Goal: Task Accomplishment & Management: Complete application form

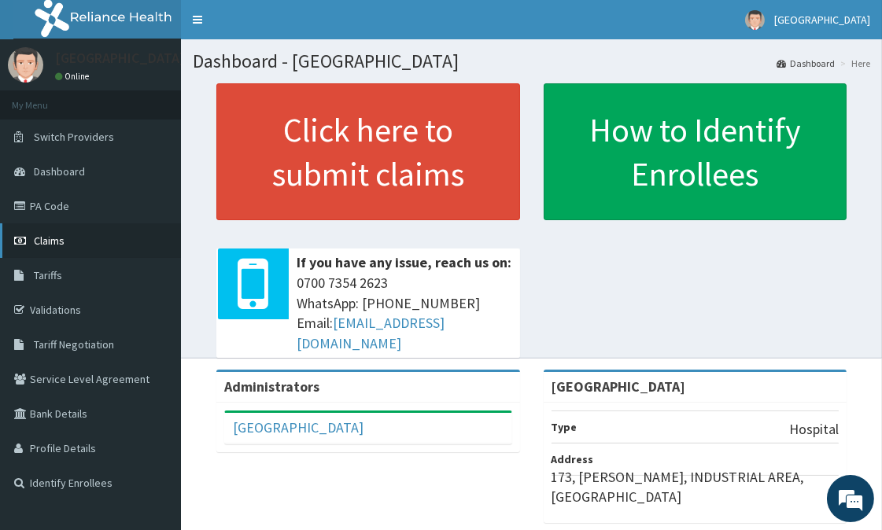
click at [61, 238] on span "Claims" at bounding box center [49, 241] width 31 height 14
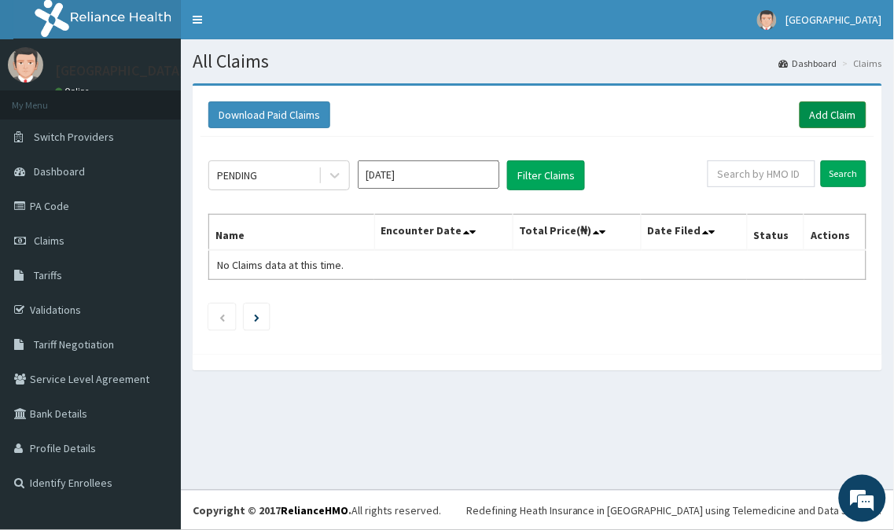
click at [828, 116] on link "Add Claim" at bounding box center [833, 114] width 67 height 27
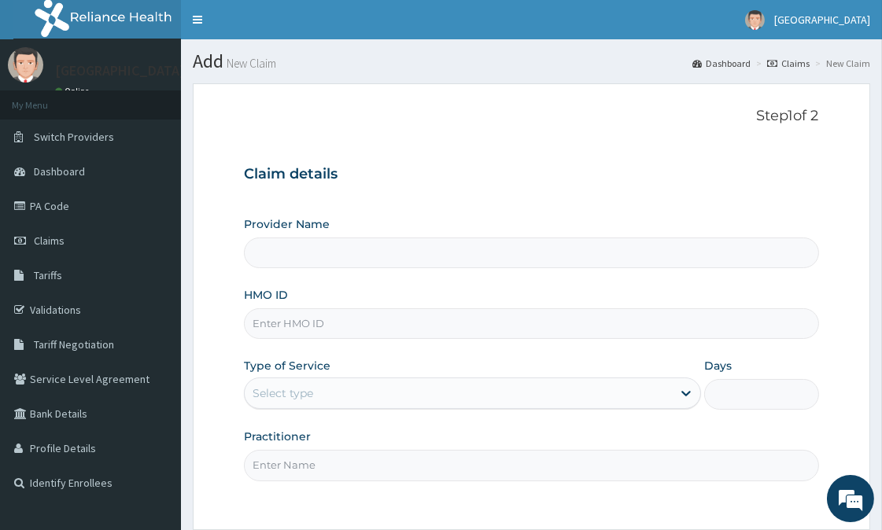
type input "OLAOLU HOSPITAL"
click at [333, 336] on input "HMO ID" at bounding box center [531, 323] width 574 height 31
click at [302, 336] on input "HMO ID" at bounding box center [531, 323] width 574 height 31
type input "ifp/10137/a"
click at [363, 384] on div "Select type" at bounding box center [458, 393] width 427 height 25
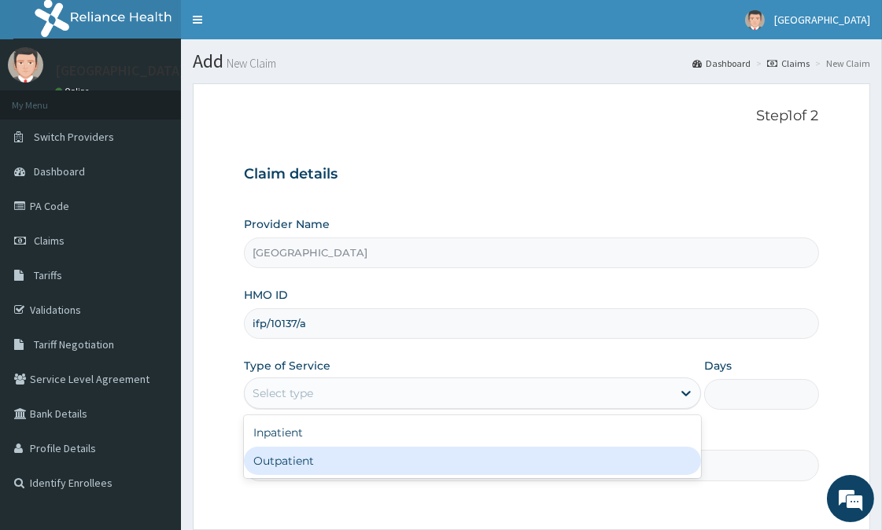
click at [323, 460] on div "Outpatient" at bounding box center [472, 461] width 457 height 28
type input "1"
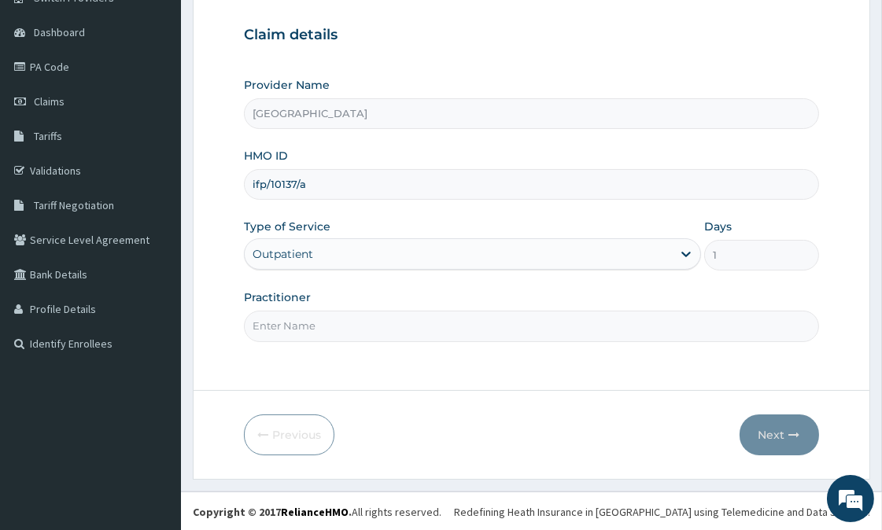
scroll to position [140, 0]
click at [296, 326] on input "Practitioner" at bounding box center [531, 325] width 574 height 31
type input "OYELAMI"
click at [776, 439] on button "Next" at bounding box center [778, 434] width 79 height 41
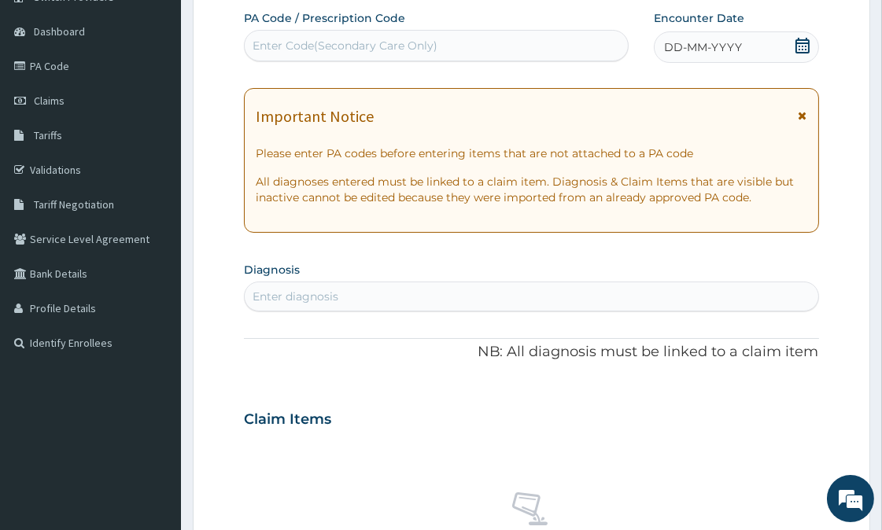
click at [808, 113] on div "Important Notice Please enter PA codes before entering items that are not attac…" at bounding box center [531, 160] width 574 height 145
click at [800, 116] on icon at bounding box center [802, 115] width 9 height 11
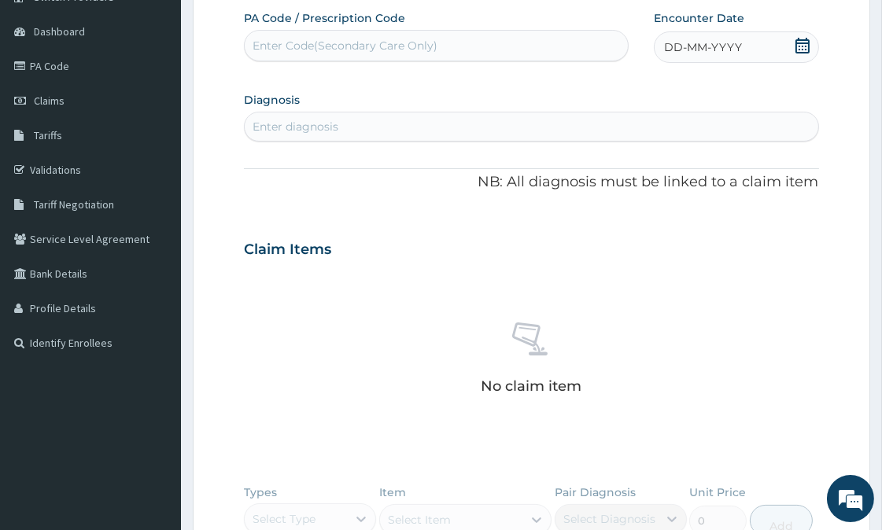
click at [730, 45] on span "DD-MM-YYYY" at bounding box center [703, 47] width 78 height 16
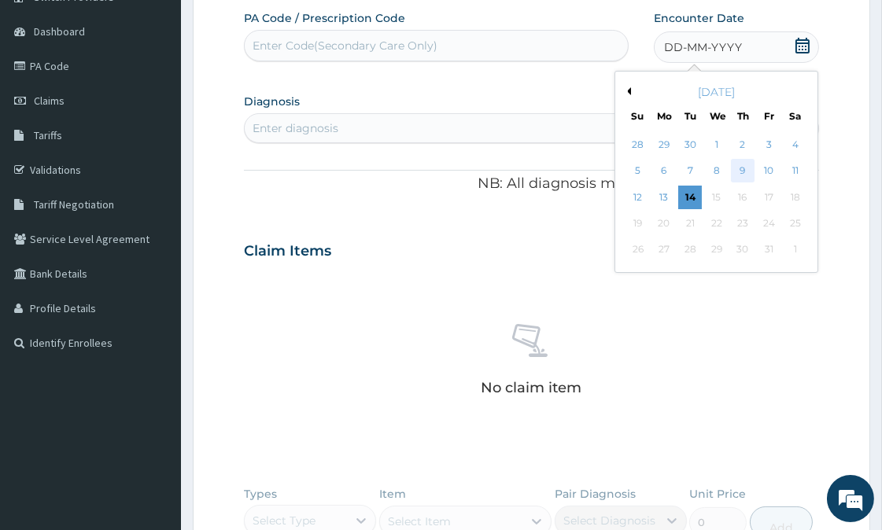
click at [741, 167] on div "9" at bounding box center [743, 172] width 24 height 24
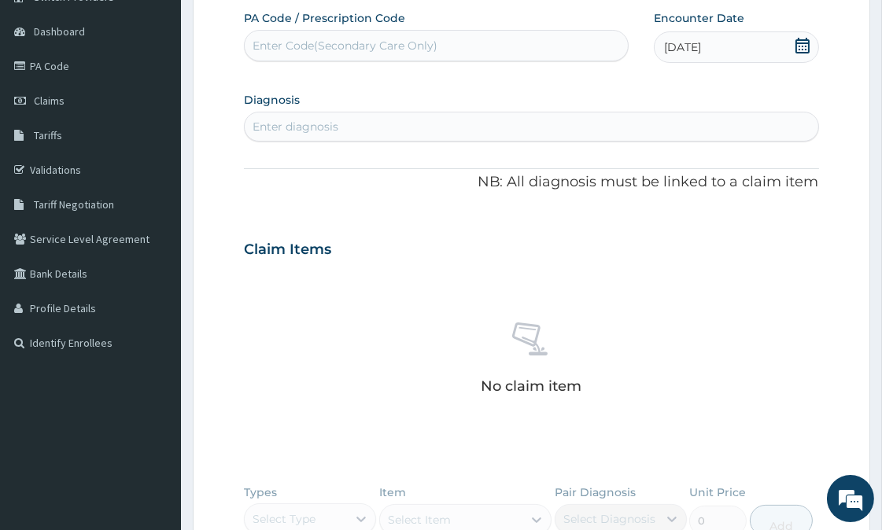
click at [327, 121] on div "Enter diagnosis" at bounding box center [296, 127] width 86 height 16
click at [328, 123] on div "Enter diagnosis" at bounding box center [296, 127] width 86 height 16
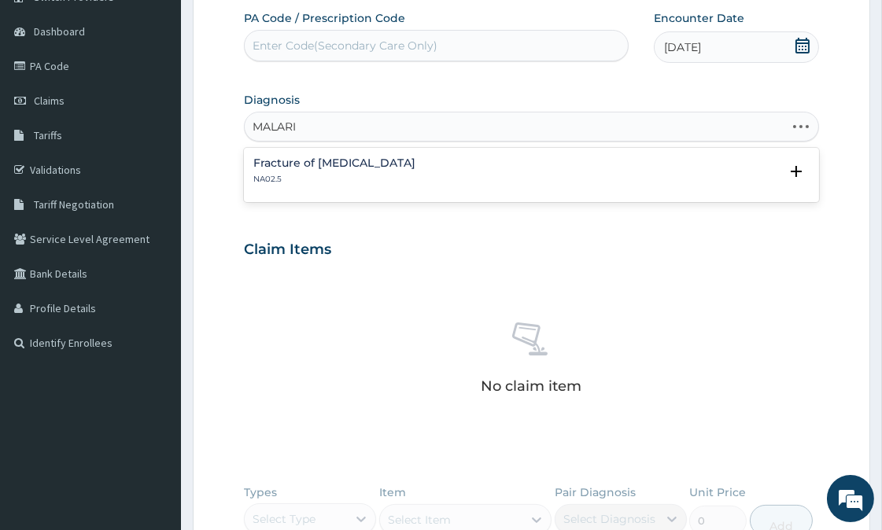
type input "MALARIA"
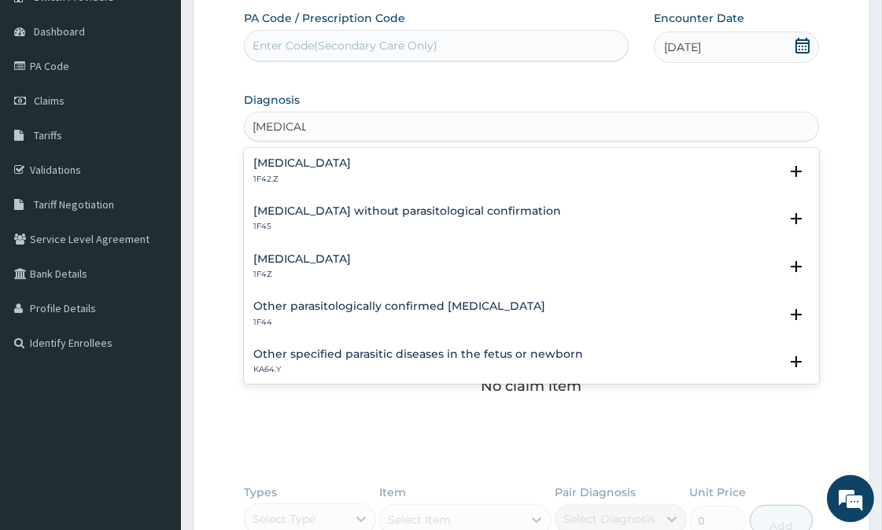
click at [337, 257] on h4 "Malaria, unspecified" at bounding box center [302, 259] width 98 height 12
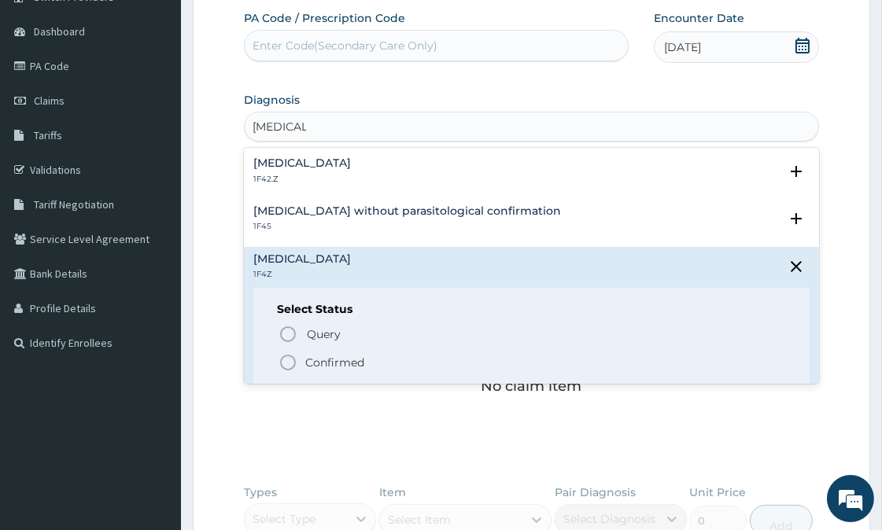
click at [286, 363] on icon "status option filled" at bounding box center [287, 362] width 19 height 19
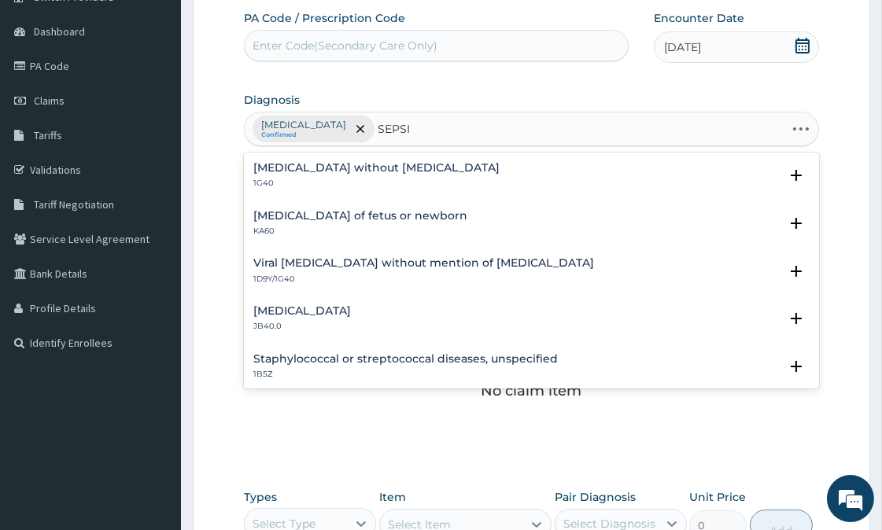
type input "SEPSIS"
click at [368, 164] on h4 "Sepsis without septic shock" at bounding box center [376, 168] width 246 height 12
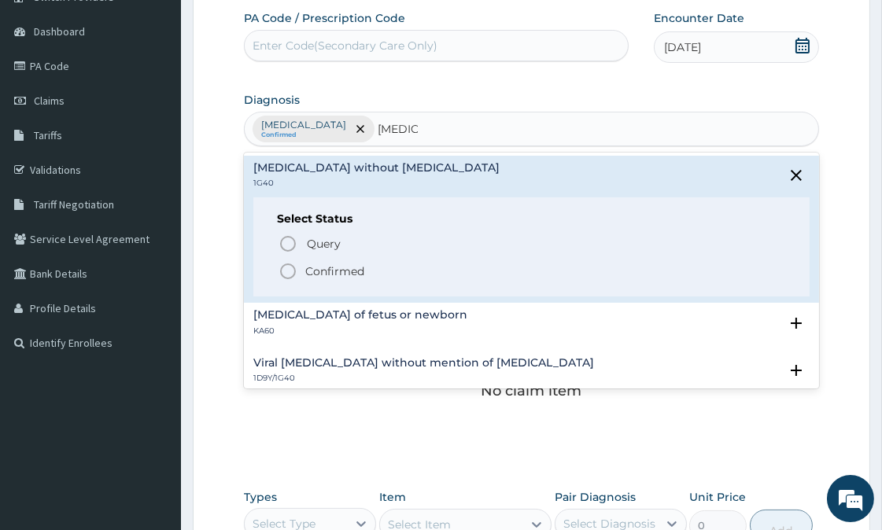
click at [286, 268] on icon "status option filled" at bounding box center [287, 271] width 19 height 19
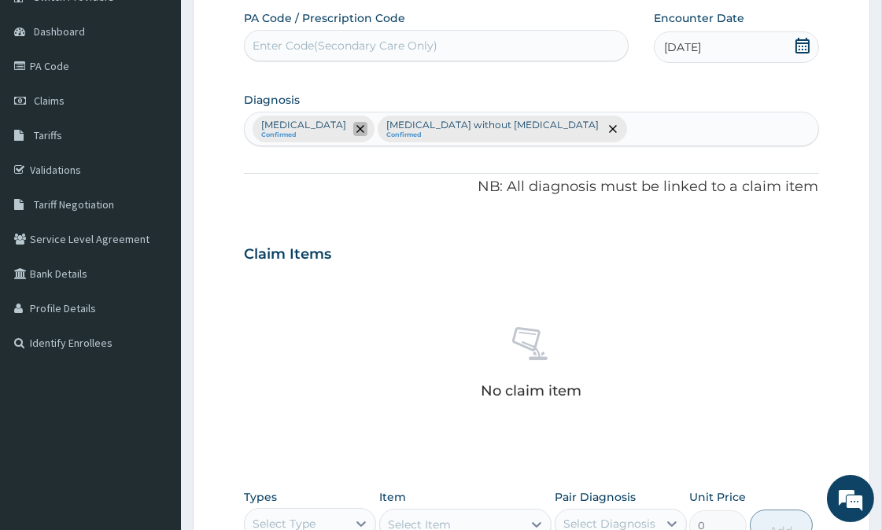
click at [364, 129] on icon "remove selection option" at bounding box center [360, 129] width 8 height 8
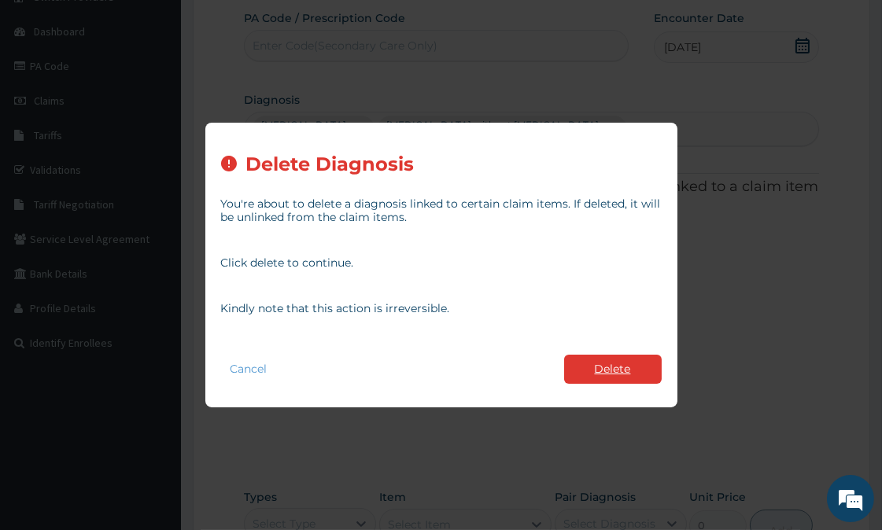
click at [610, 376] on button "Delete" at bounding box center [613, 369] width 98 height 29
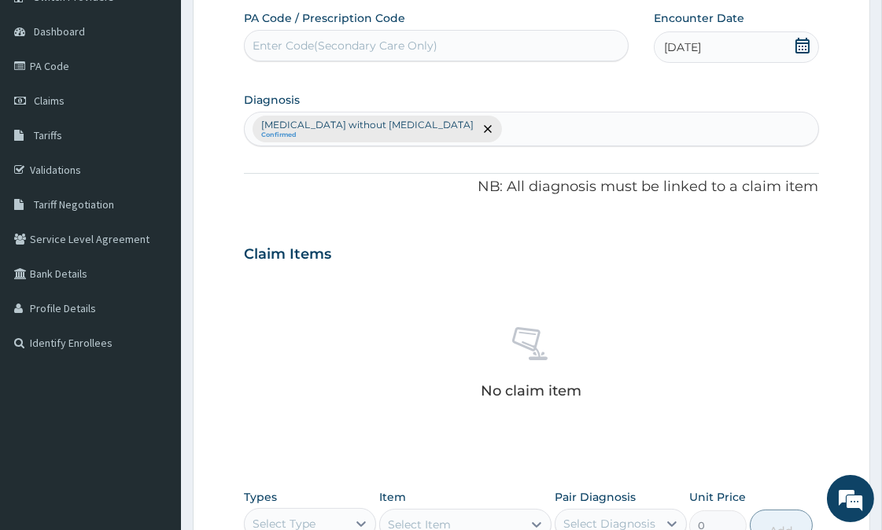
click at [437, 124] on div "Sepsis without septic shock Confirmed" at bounding box center [531, 128] width 573 height 33
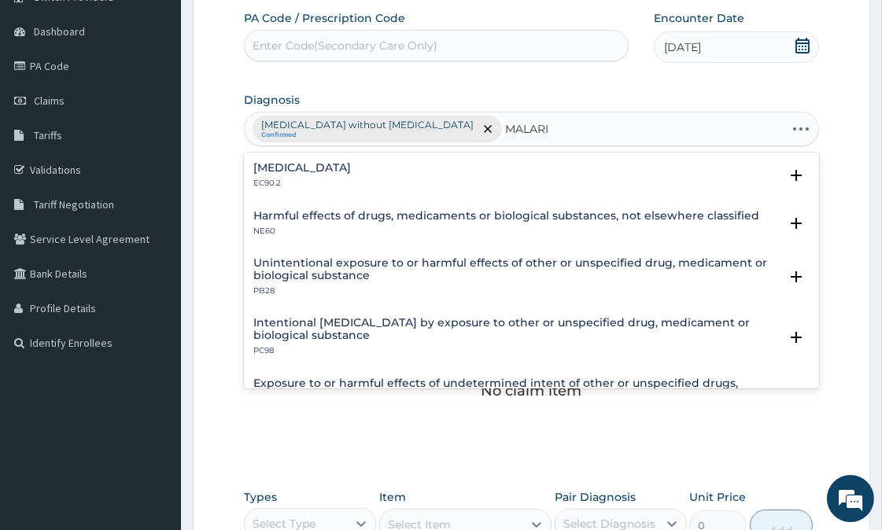
type input "MALARIA"
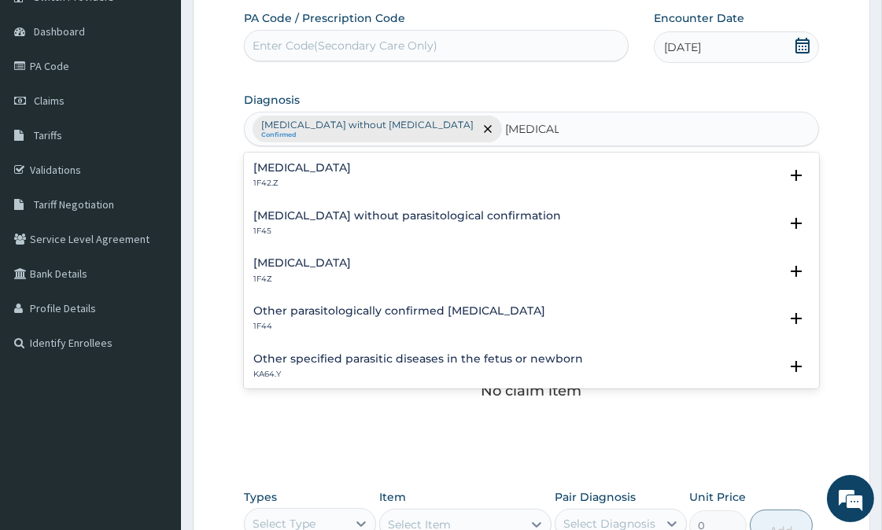
click at [327, 264] on h4 "Malaria, unspecified" at bounding box center [302, 263] width 98 height 12
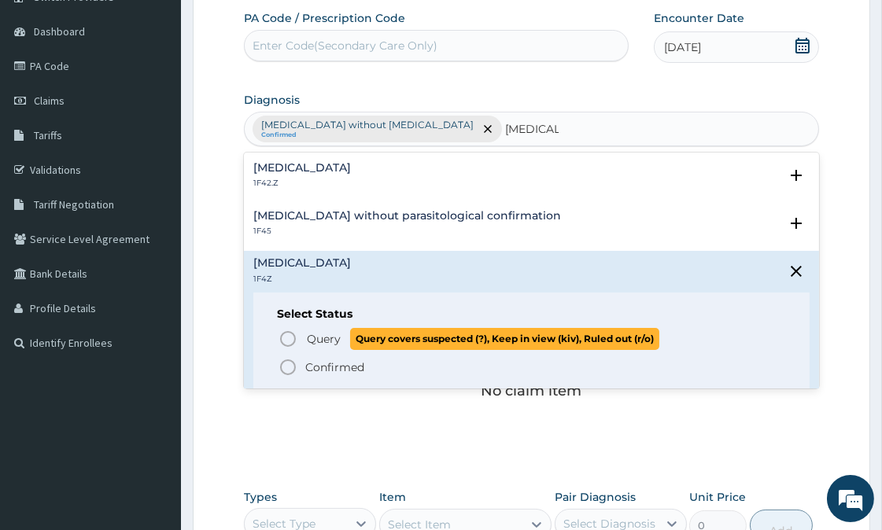
click at [288, 340] on icon "status option query" at bounding box center [287, 339] width 19 height 19
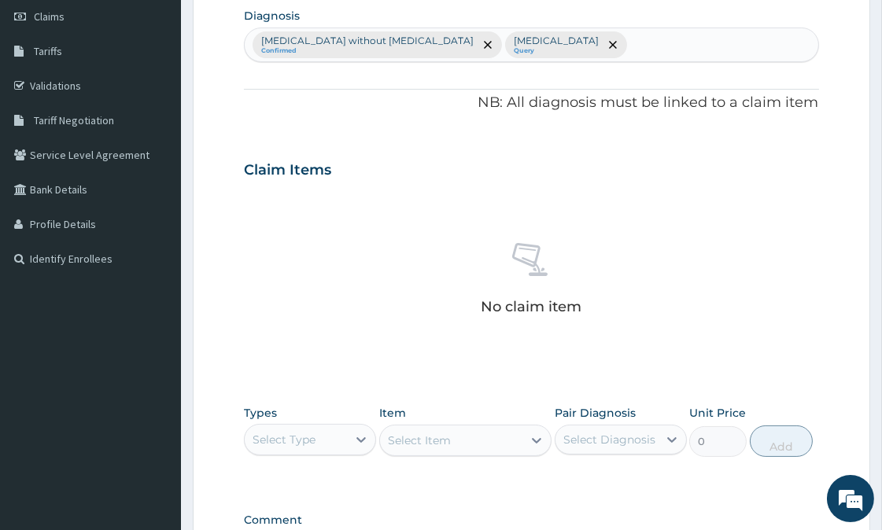
scroll to position [403, 0]
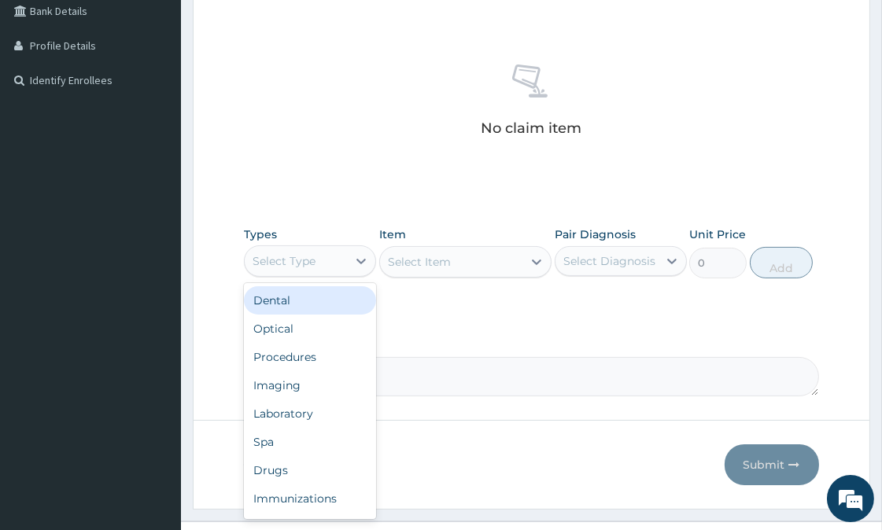
click at [328, 274] on div "Select Type" at bounding box center [310, 260] width 132 height 31
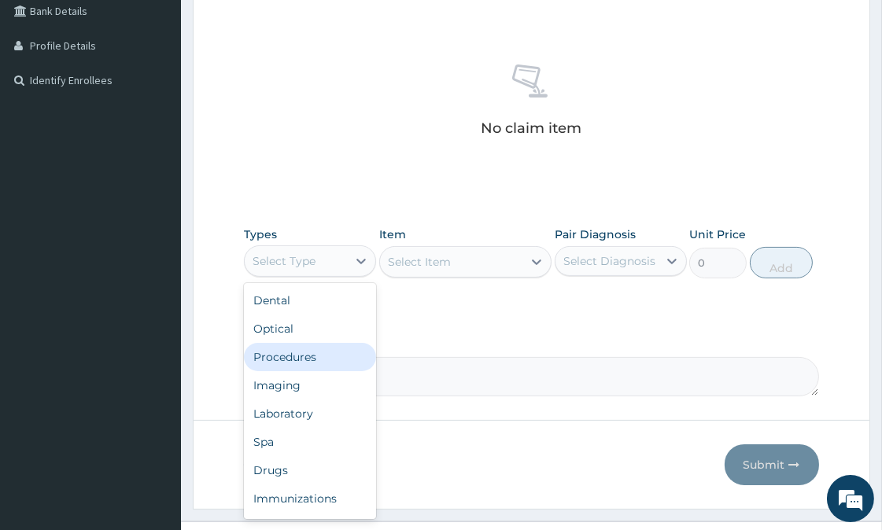
click at [315, 354] on div "Procedures" at bounding box center [310, 357] width 132 height 28
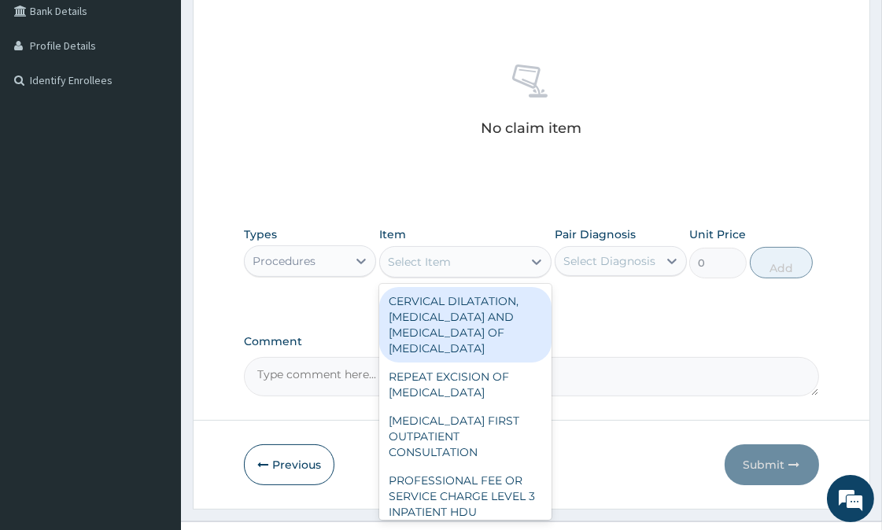
click at [459, 260] on div "Select Item" at bounding box center [451, 261] width 142 height 25
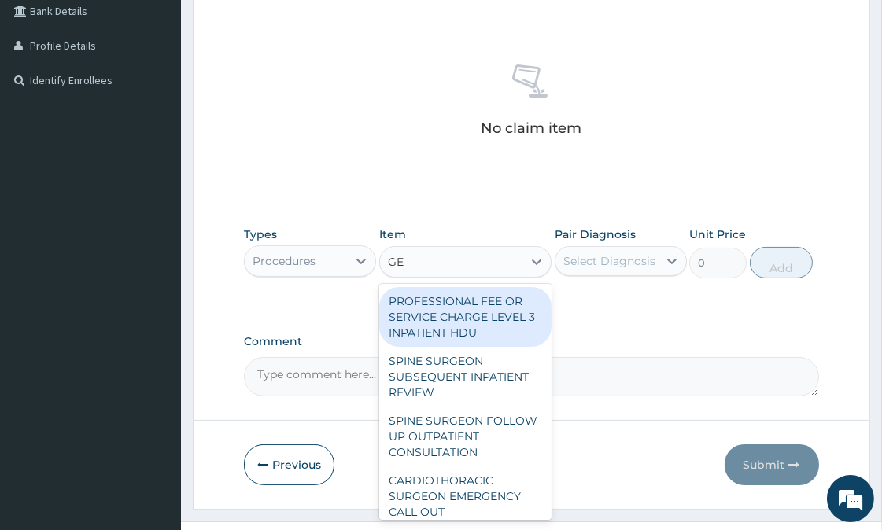
type input "GEN"
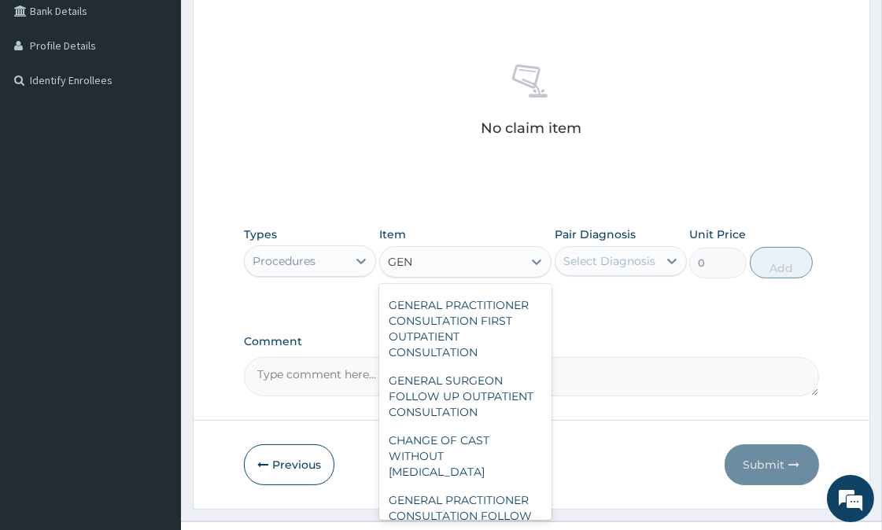
scroll to position [611, 0]
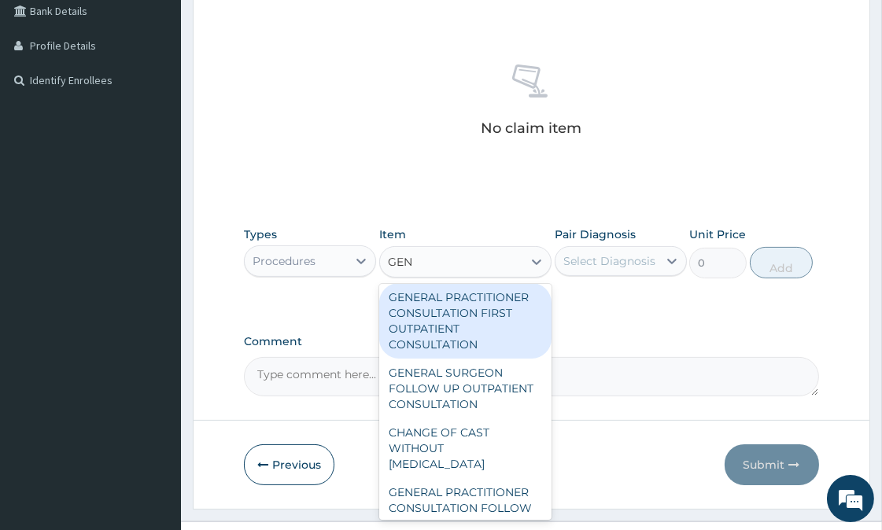
click at [453, 359] on div "GENERAL PRACTITIONER CONSULTATION FIRST OUTPATIENT CONSULTATION" at bounding box center [465, 321] width 172 height 76
type input "3547.5"
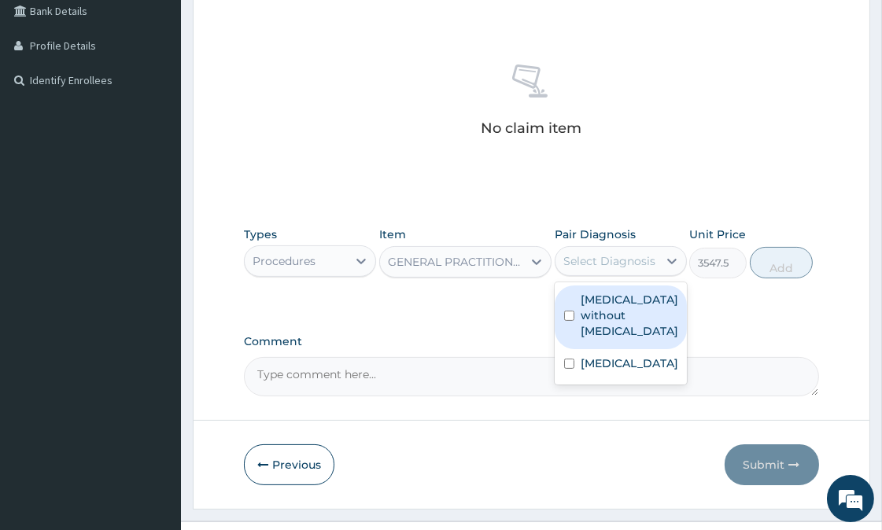
click at [645, 261] on div "Select Diagnosis" at bounding box center [609, 261] width 92 height 16
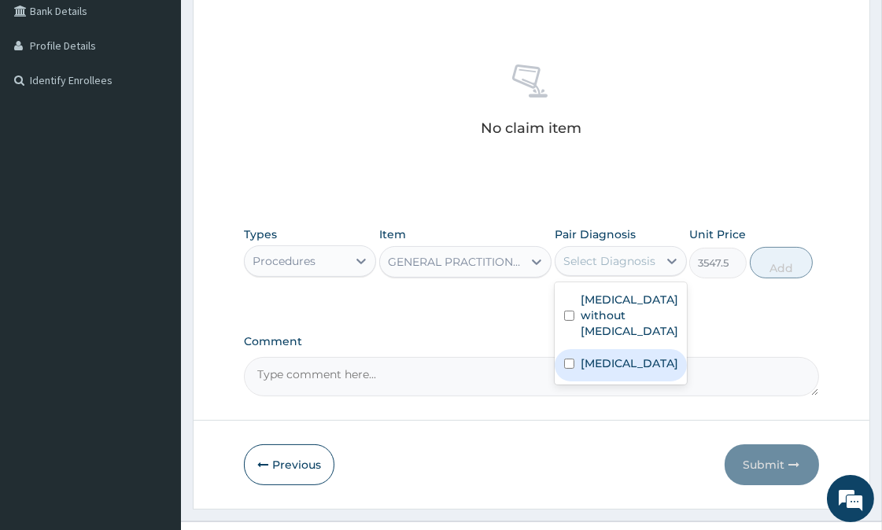
click at [568, 359] on input "checkbox" at bounding box center [569, 364] width 10 height 10
checkbox input "true"
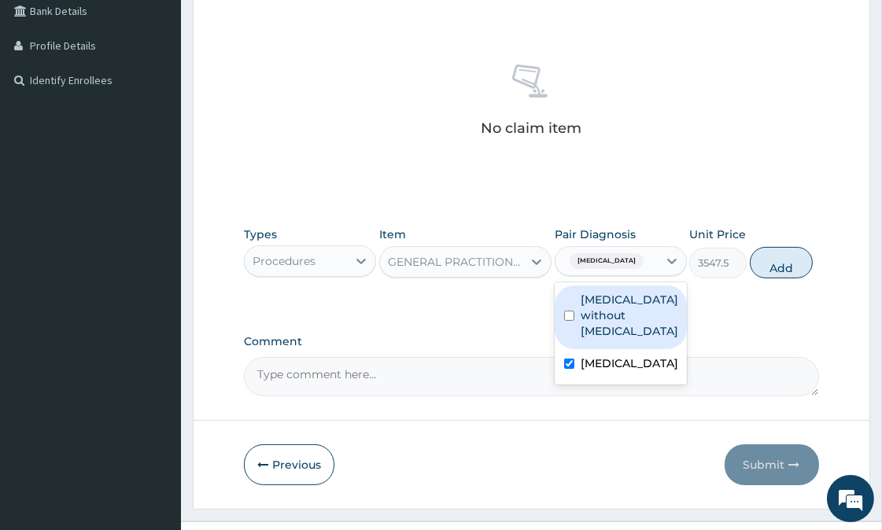
click at [571, 315] on div "Sepsis without septic shock" at bounding box center [621, 318] width 132 height 64
checkbox input "true"
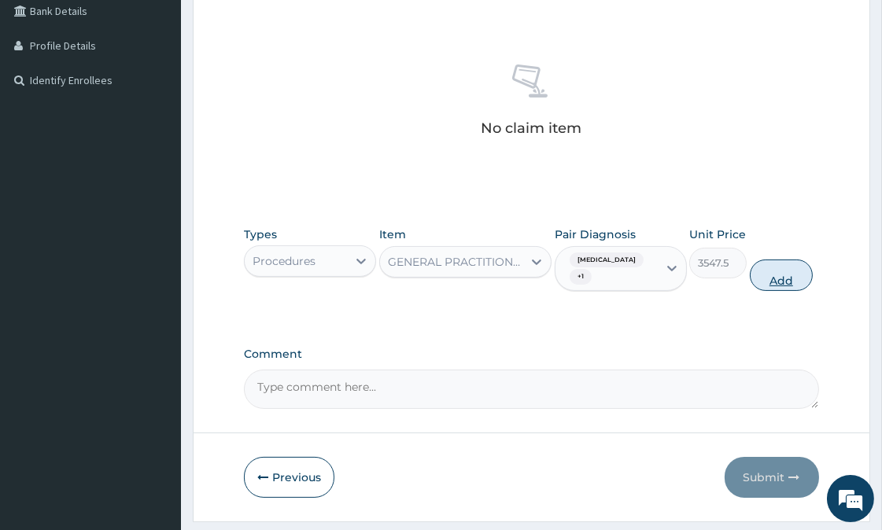
click at [769, 276] on button "Add" at bounding box center [781, 275] width 63 height 31
type input "0"
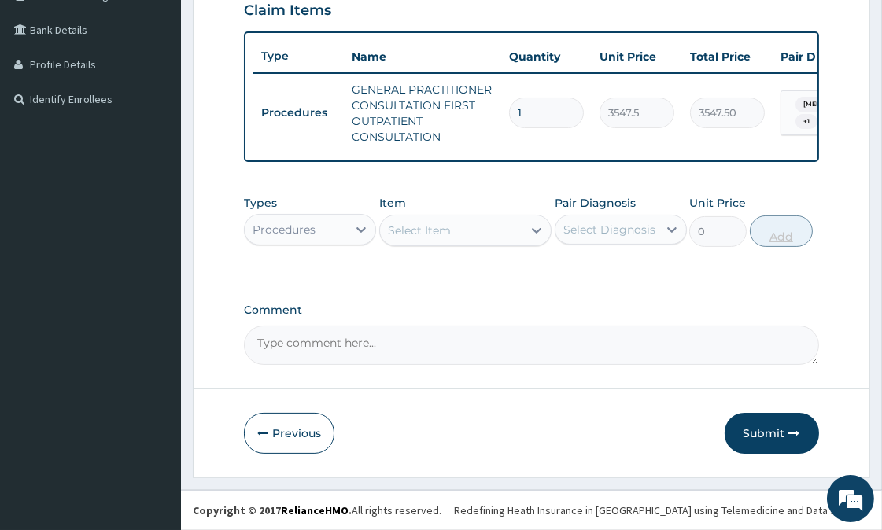
scroll to position [395, 0]
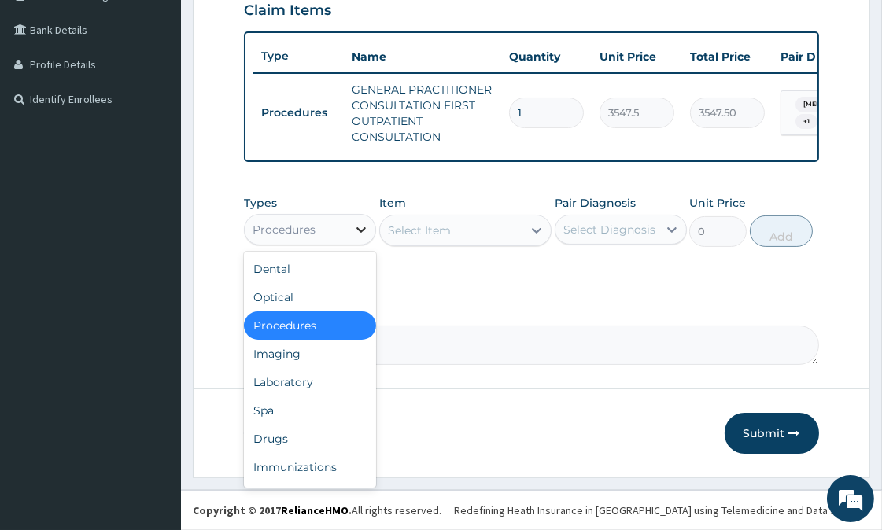
click at [363, 226] on icon at bounding box center [361, 230] width 16 height 16
click at [299, 382] on div "Laboratory" at bounding box center [310, 382] width 132 height 28
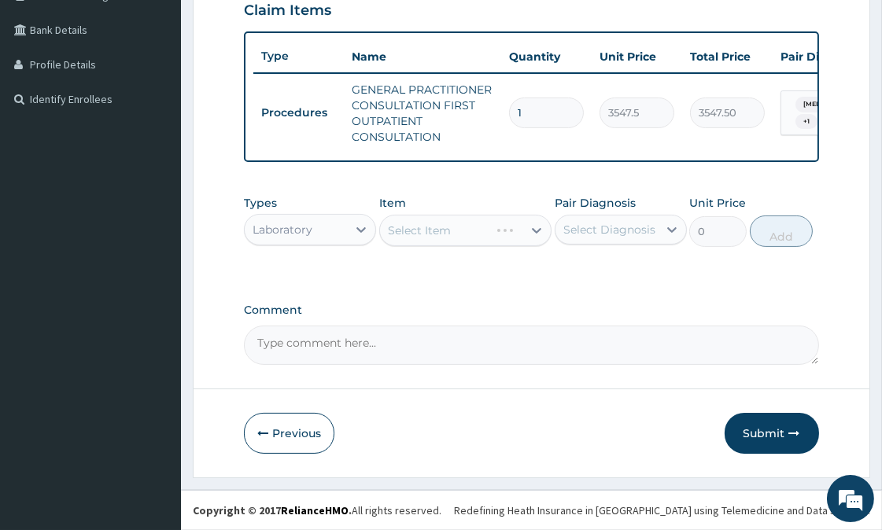
click at [444, 226] on div "Select Item" at bounding box center [465, 230] width 172 height 31
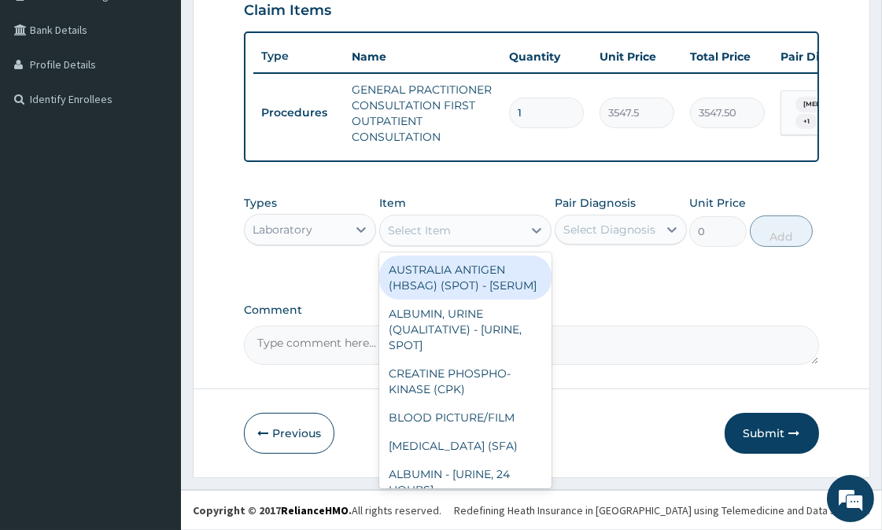
click at [459, 226] on div "Select Item" at bounding box center [451, 230] width 142 height 25
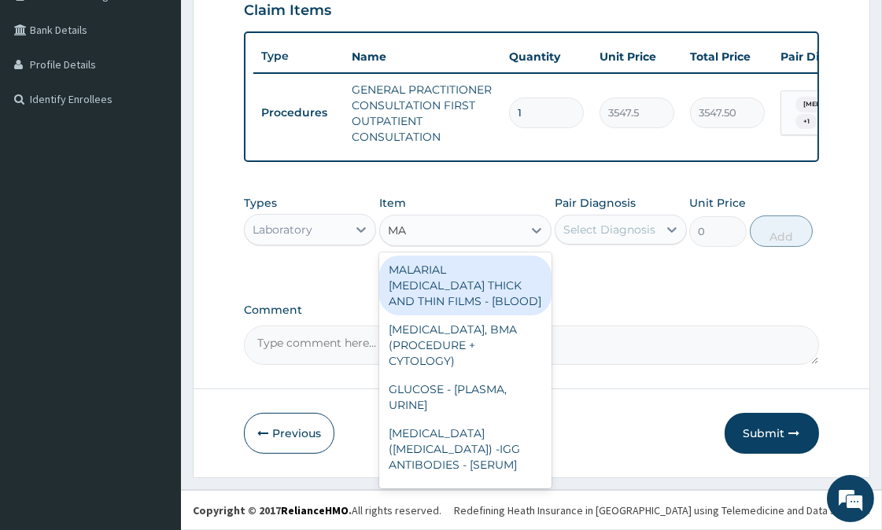
type input "MAL"
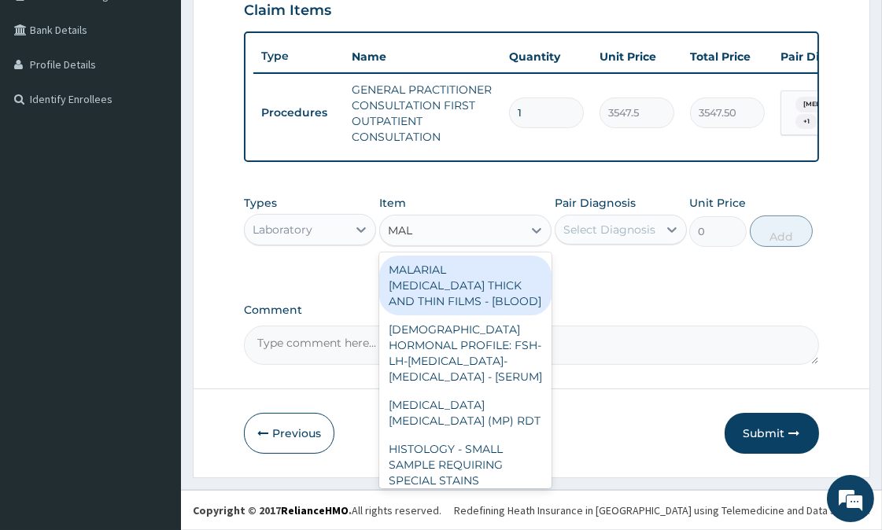
click at [457, 276] on div "MALARIAL PARASITE THICK AND THIN FILMS - [BLOOD]" at bounding box center [465, 286] width 172 height 60
type input "1612.5"
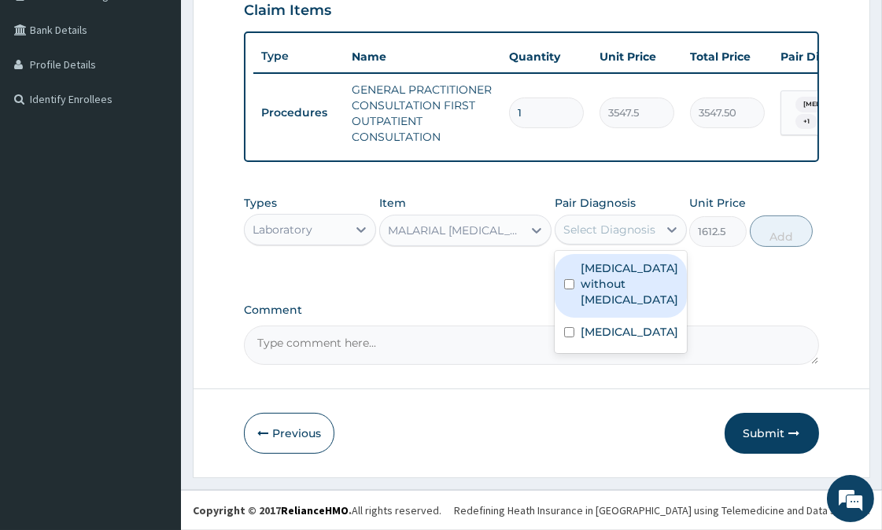
click at [593, 225] on div "Select Diagnosis" at bounding box center [609, 230] width 92 height 16
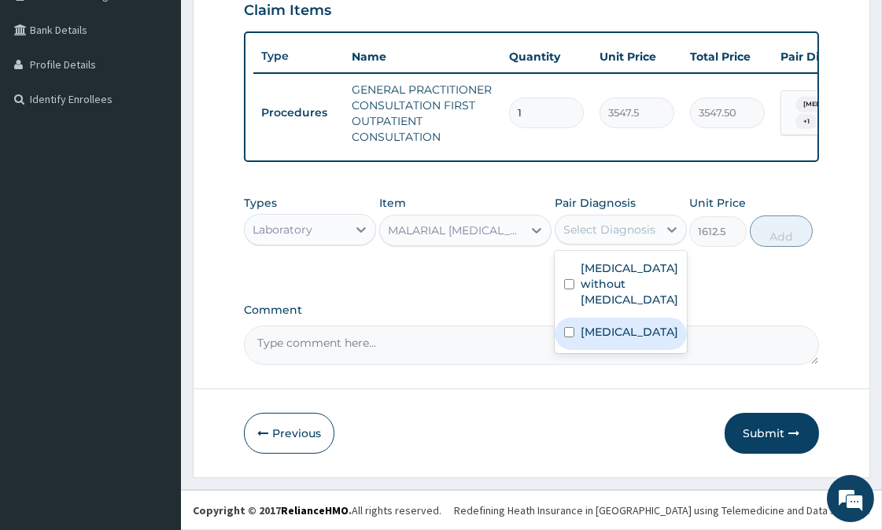
click at [583, 329] on label "Malaria, unspecified" at bounding box center [630, 332] width 98 height 16
checkbox input "true"
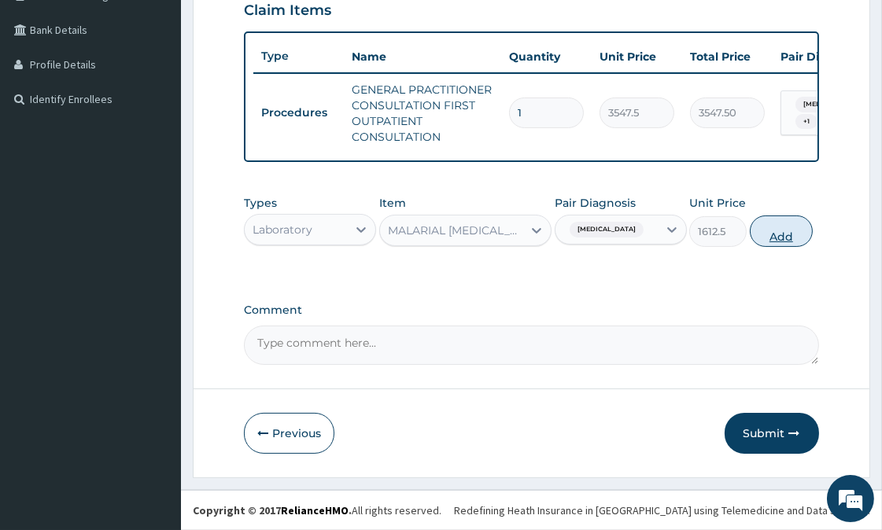
click at [787, 225] on button "Add" at bounding box center [781, 231] width 63 height 31
type input "0"
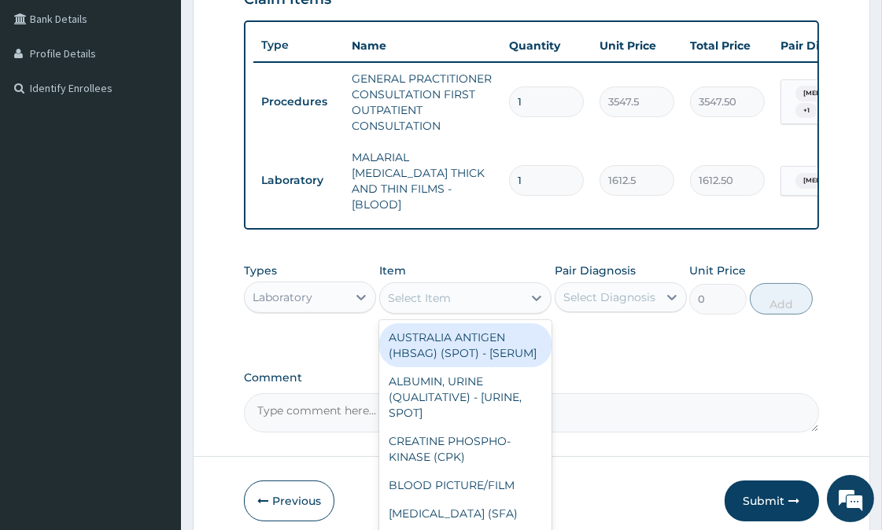
click at [452, 288] on div "Select Item" at bounding box center [451, 298] width 142 height 25
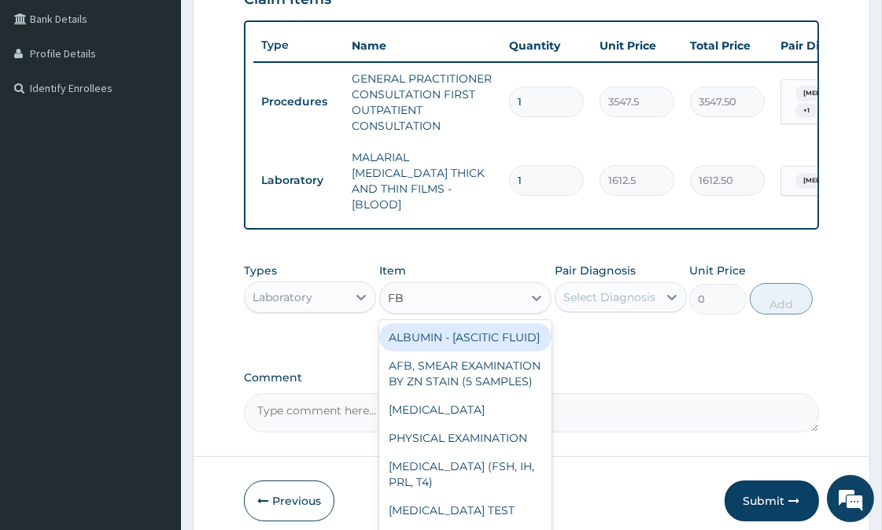
type input "FBC"
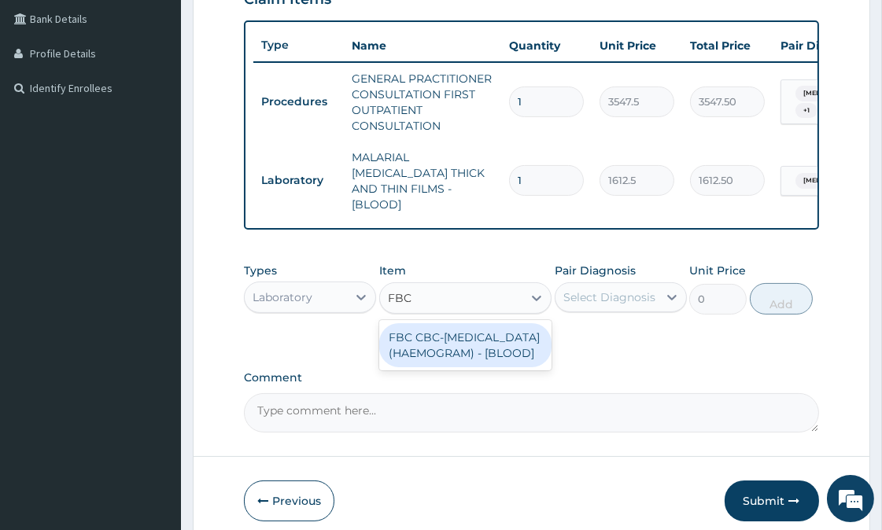
click at [472, 339] on div "FBC CBC-COMPLETE BLOOD COUNT (HAEMOGRAM) - [BLOOD]" at bounding box center [465, 345] width 172 height 44
type input "4300"
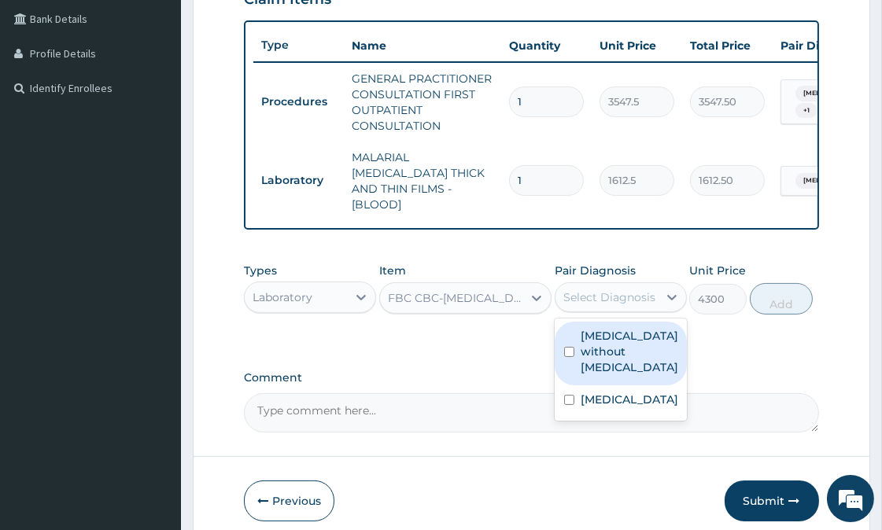
click at [611, 289] on div "Select Diagnosis" at bounding box center [609, 297] width 92 height 16
click at [584, 348] on label "Sepsis without septic shock" at bounding box center [630, 351] width 98 height 47
checkbox input "true"
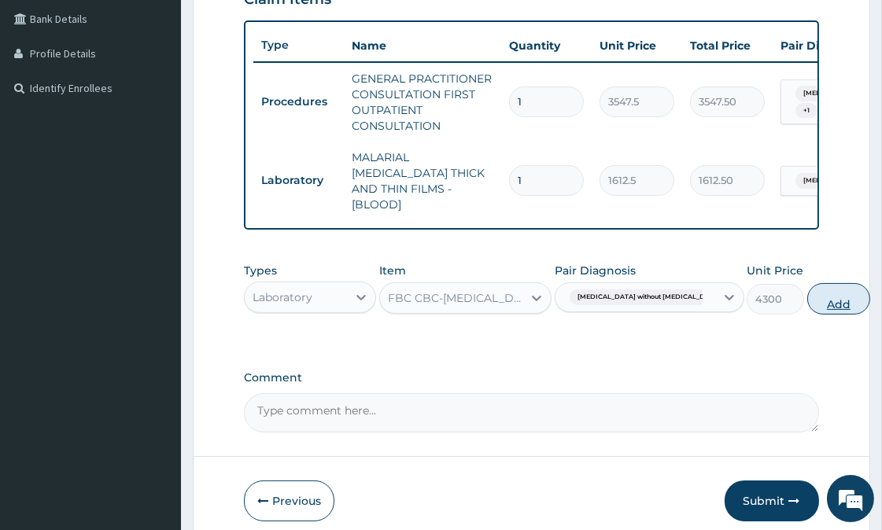
click at [807, 288] on button "Add" at bounding box center [838, 298] width 63 height 31
type input "0"
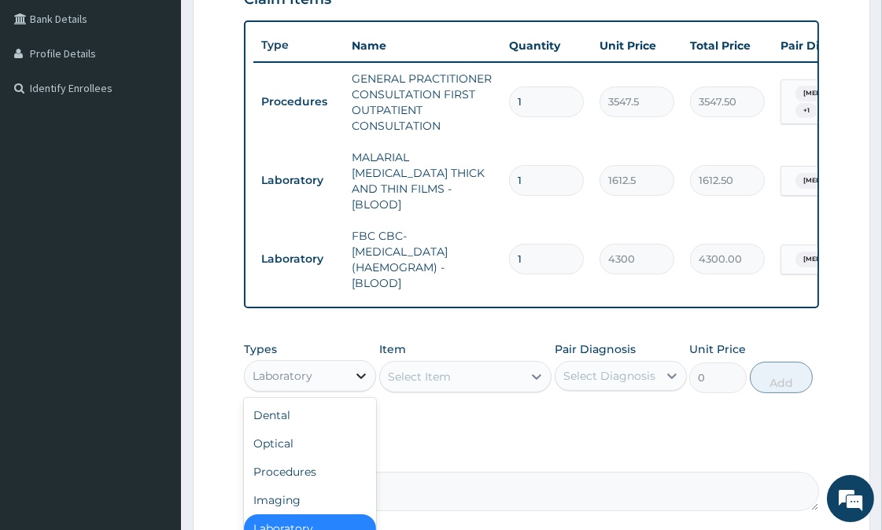
click at [350, 372] on div at bounding box center [361, 376] width 28 height 28
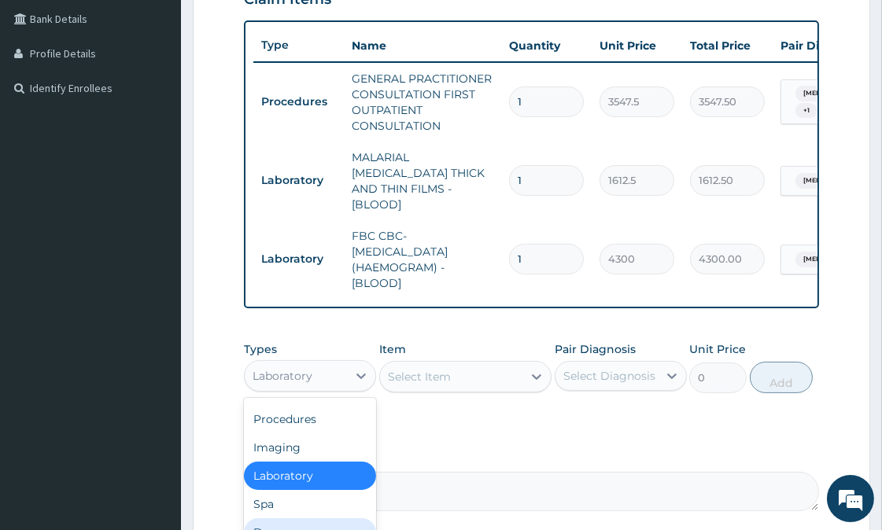
click at [300, 523] on div "Drugs" at bounding box center [310, 532] width 132 height 28
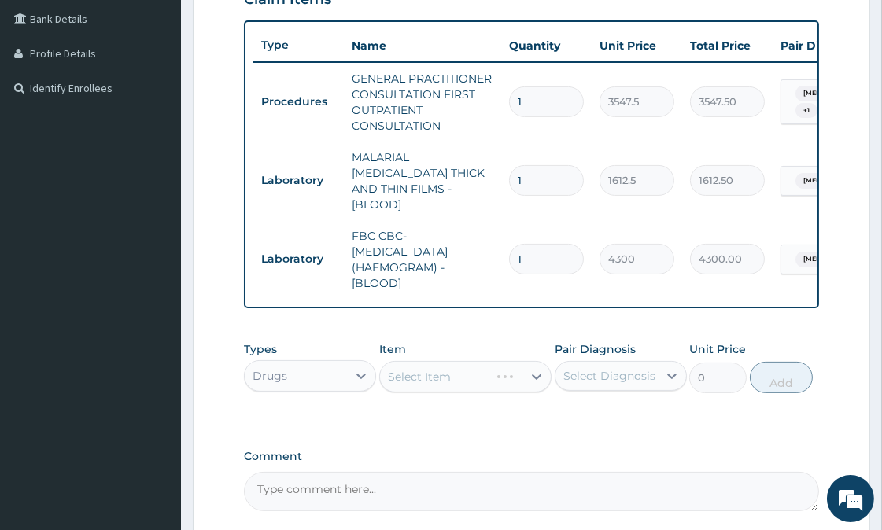
click at [460, 367] on div "Select Item" at bounding box center [465, 376] width 172 height 31
click at [460, 367] on div "Select Item" at bounding box center [451, 376] width 142 height 25
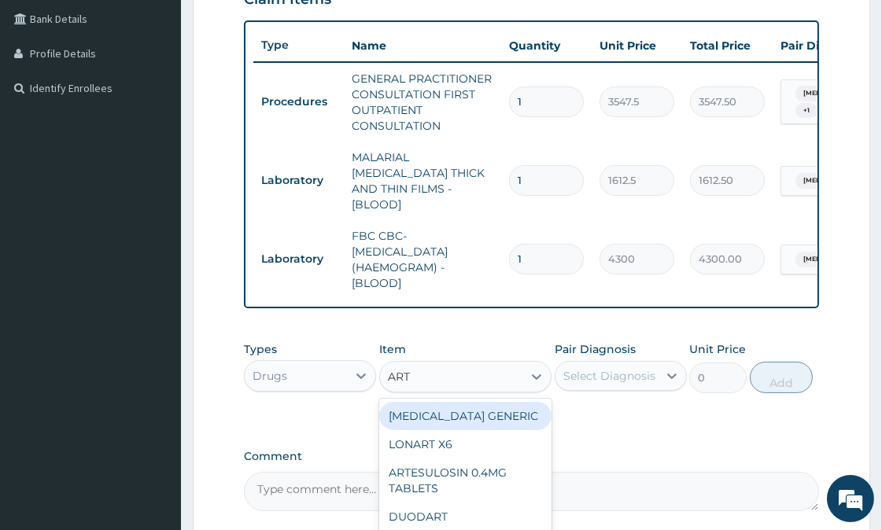
type input "ARTE"
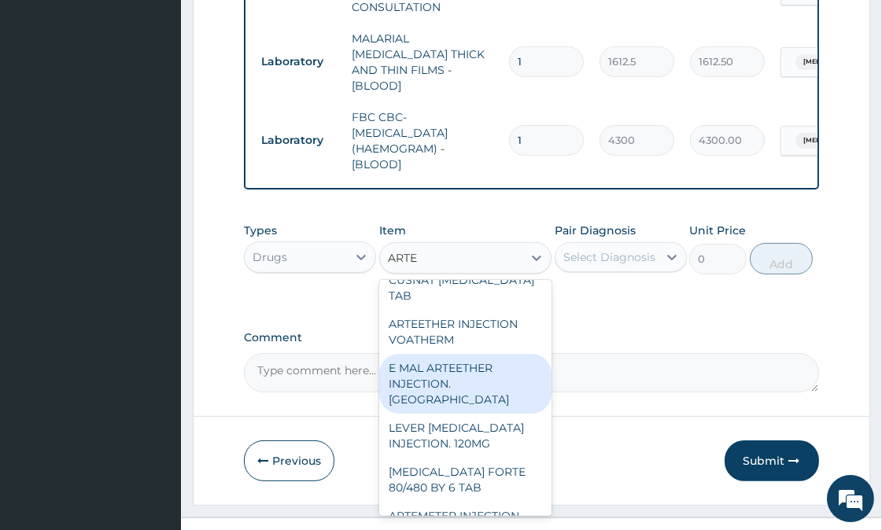
scroll to position [536, 0]
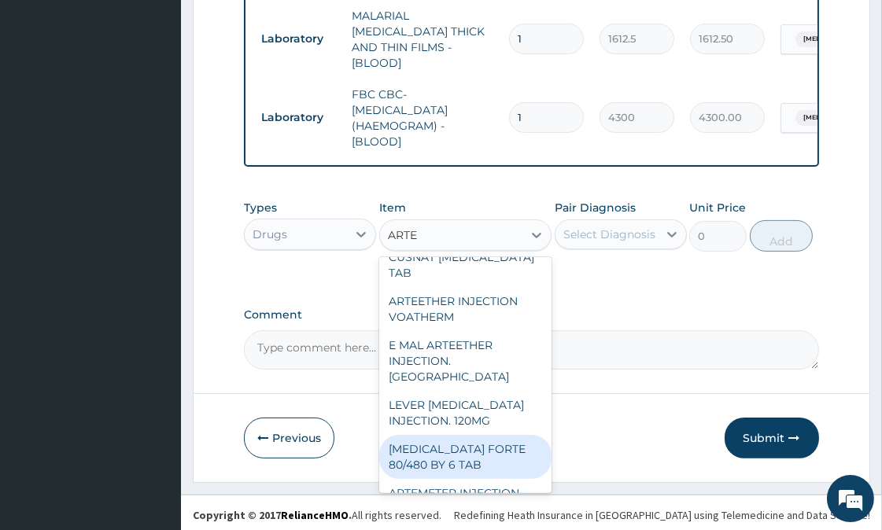
click at [450, 435] on div "COARTEM FORTE 80/480 BY 6 TAB" at bounding box center [465, 457] width 172 height 44
type input "480.7"
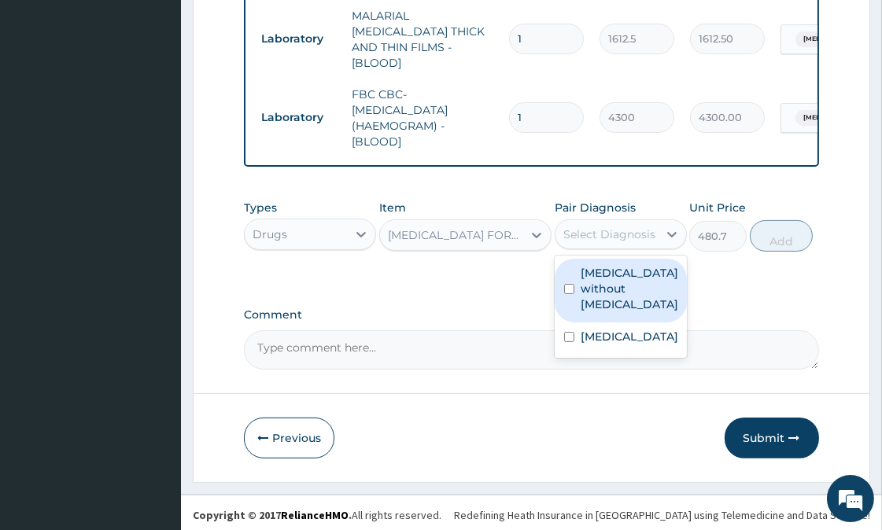
click at [646, 227] on div "Select Diagnosis" at bounding box center [609, 235] width 92 height 16
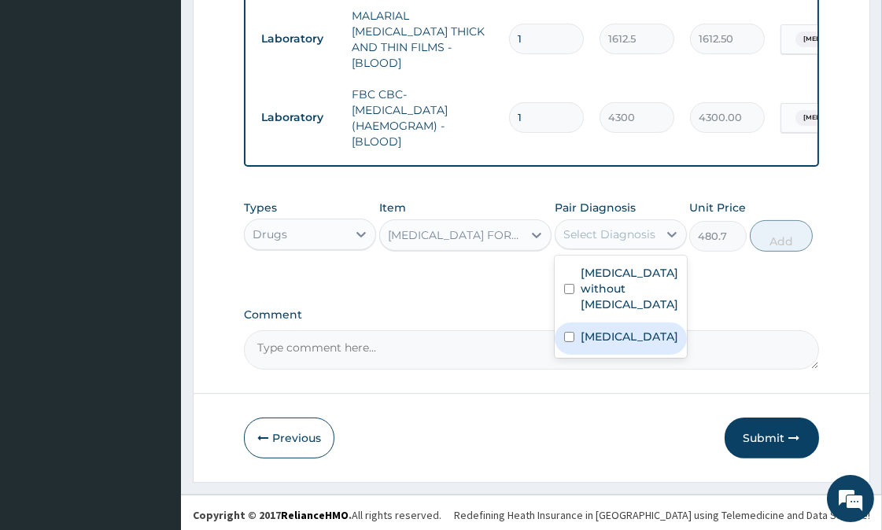
click at [616, 329] on label "Malaria, unspecified" at bounding box center [630, 337] width 98 height 16
checkbox input "true"
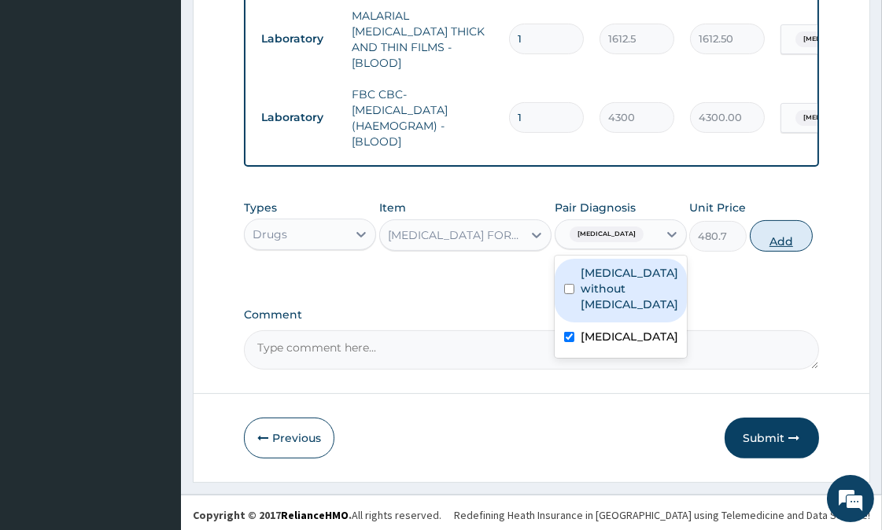
click at [776, 230] on button "Add" at bounding box center [781, 235] width 63 height 31
type input "0"
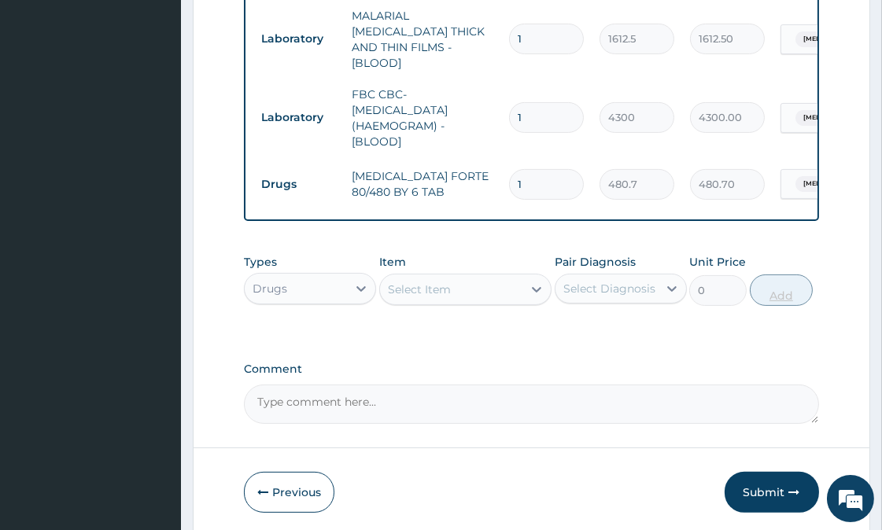
type input "0.00"
type input "6"
type input "2884.20"
type input "6"
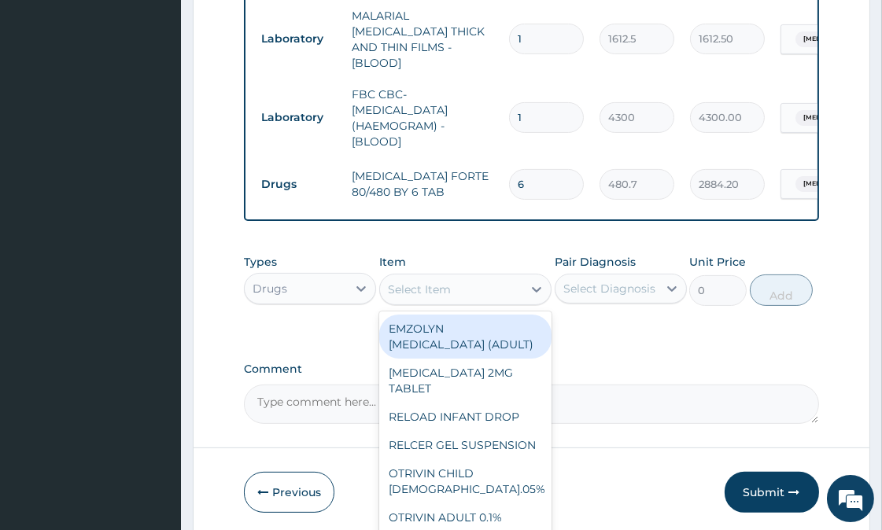
click at [431, 282] on div "Select Item" at bounding box center [419, 290] width 63 height 16
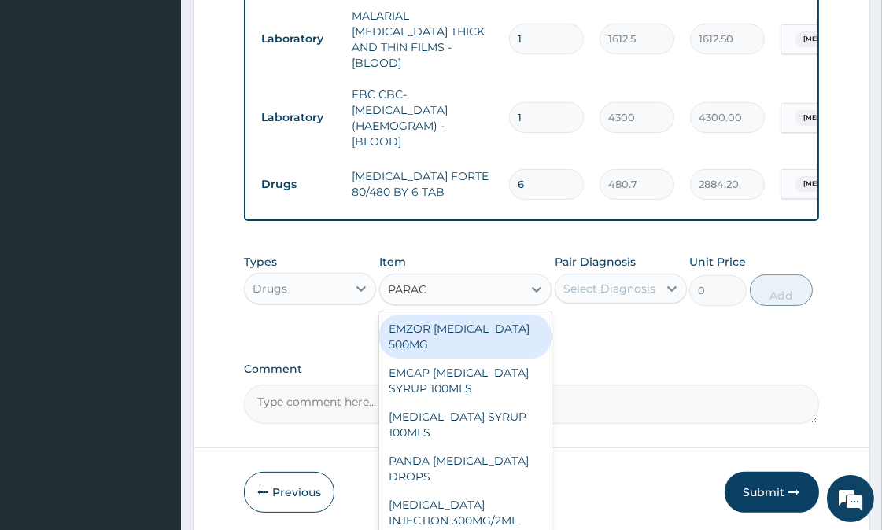
type input "PARACE"
click at [439, 326] on div "EMZOR PARACETAMOL 500MG" at bounding box center [465, 337] width 172 height 44
type input "25.3"
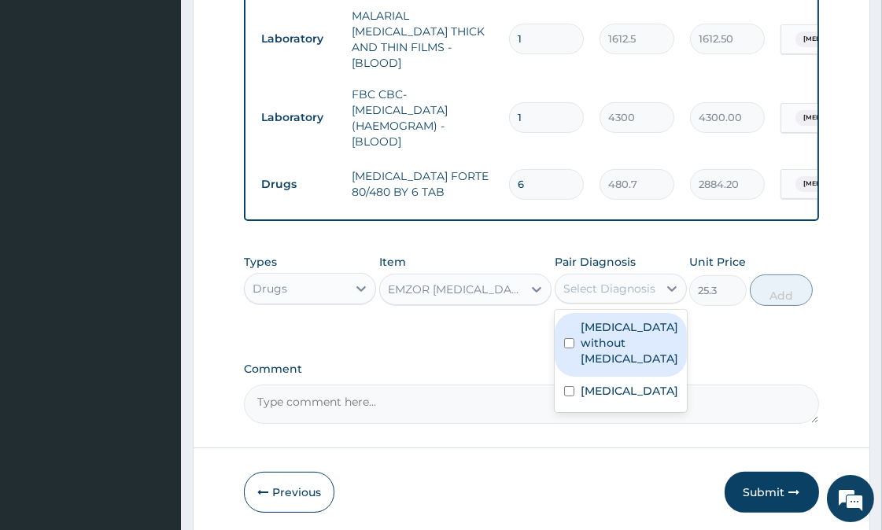
click at [616, 282] on div "Select Diagnosis" at bounding box center [609, 289] width 92 height 16
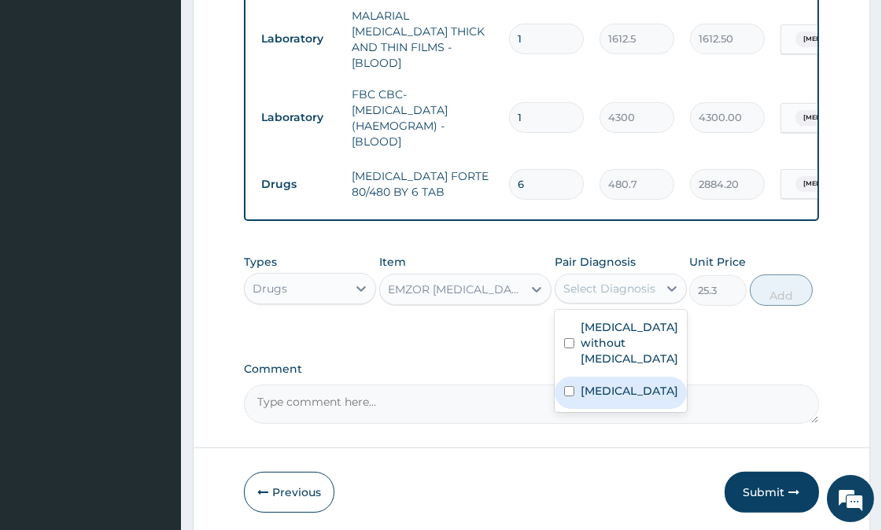
click at [635, 383] on label "Malaria, unspecified" at bounding box center [630, 391] width 98 height 16
checkbox input "true"
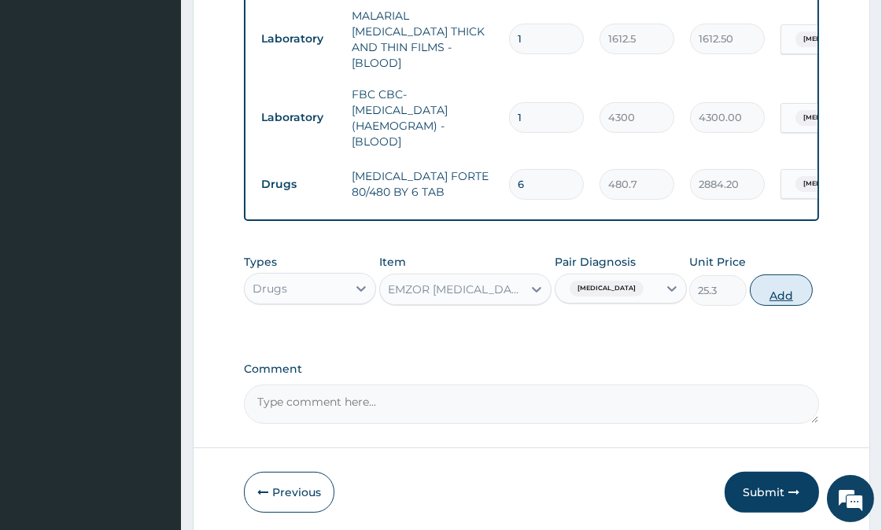
click at [776, 286] on button "Add" at bounding box center [781, 290] width 63 height 31
type input "0"
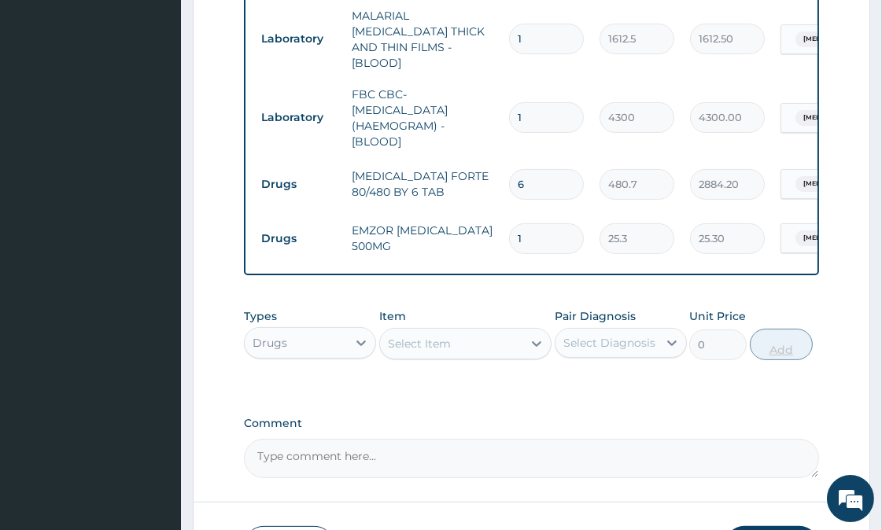
type input "18"
type input "455.40"
type input "18"
click at [461, 337] on div "Select Item" at bounding box center [451, 343] width 142 height 25
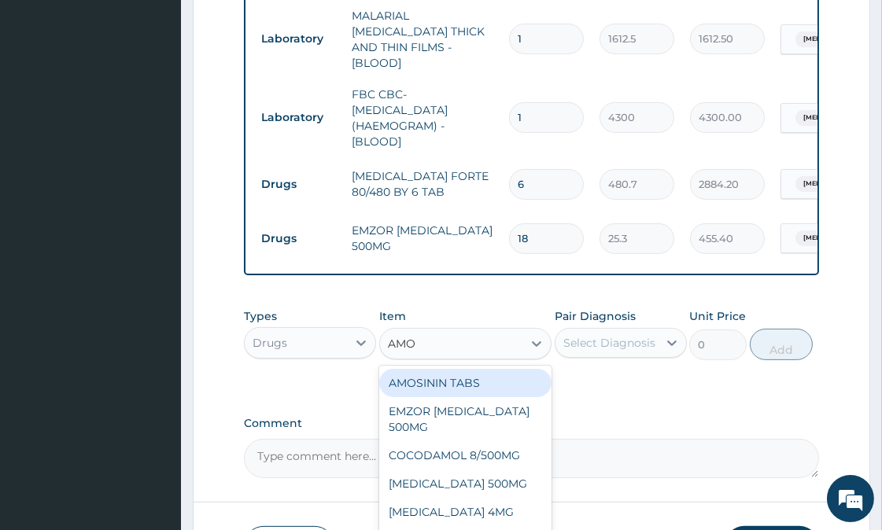
type input "AMOX"
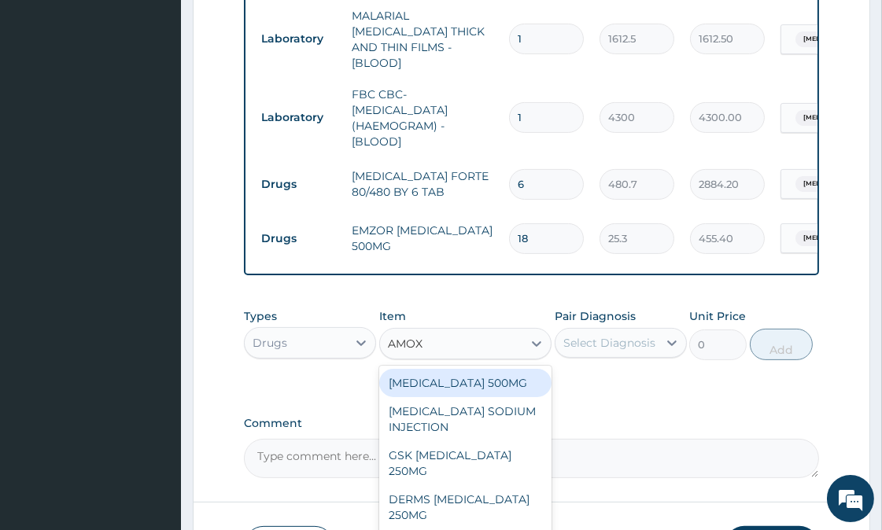
click at [499, 388] on div "AMOXICILLIN 500MG" at bounding box center [465, 383] width 172 height 28
type input "75.9"
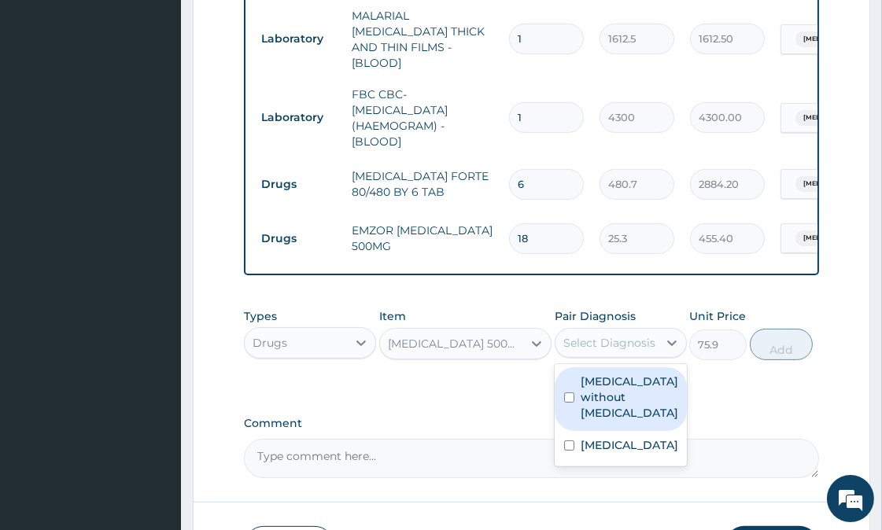
click at [610, 336] on div "Select Diagnosis" at bounding box center [609, 343] width 92 height 16
click at [625, 382] on label "Sepsis without septic shock" at bounding box center [630, 397] width 98 height 47
checkbox input "true"
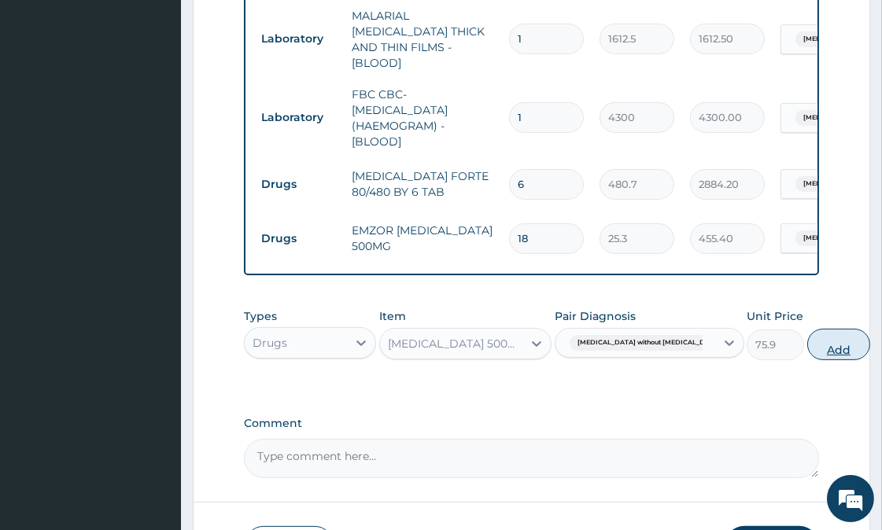
click at [807, 346] on button "Add" at bounding box center [838, 344] width 63 height 31
type input "0"
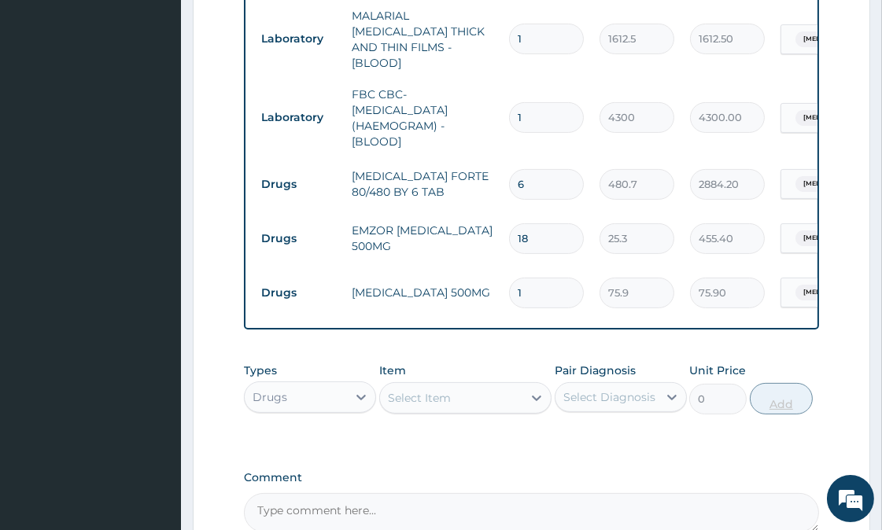
type input "15"
type input "1138.50"
type input "15"
click at [536, 384] on div at bounding box center [536, 398] width 28 height 28
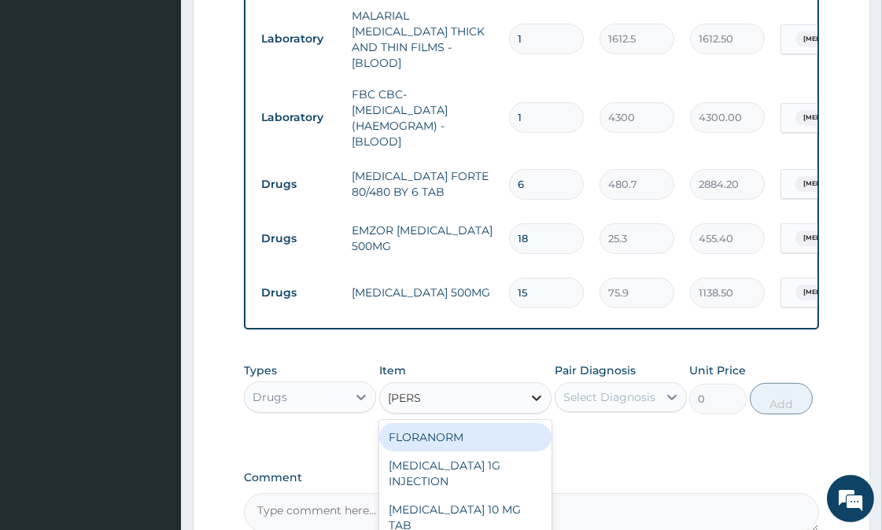
type input "LORAT"
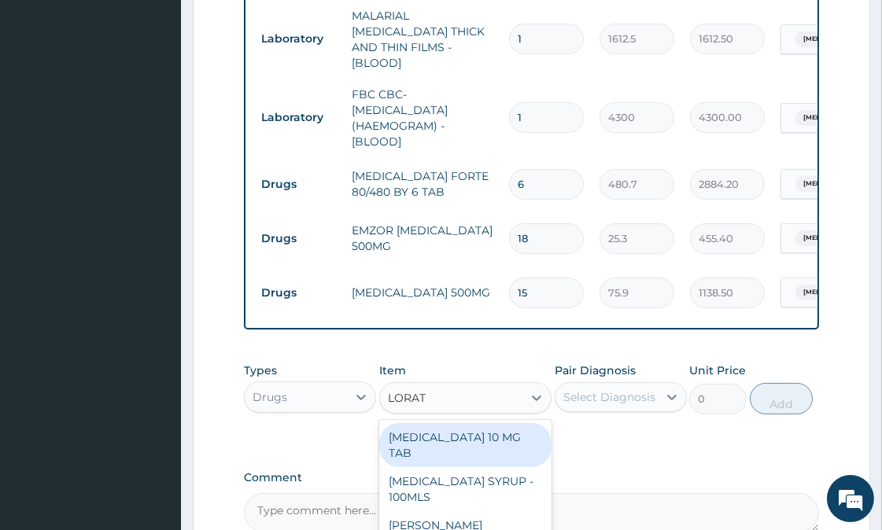
click at [504, 438] on div "LORATADINE 10 MG TAB" at bounding box center [465, 445] width 172 height 44
type input "63.25"
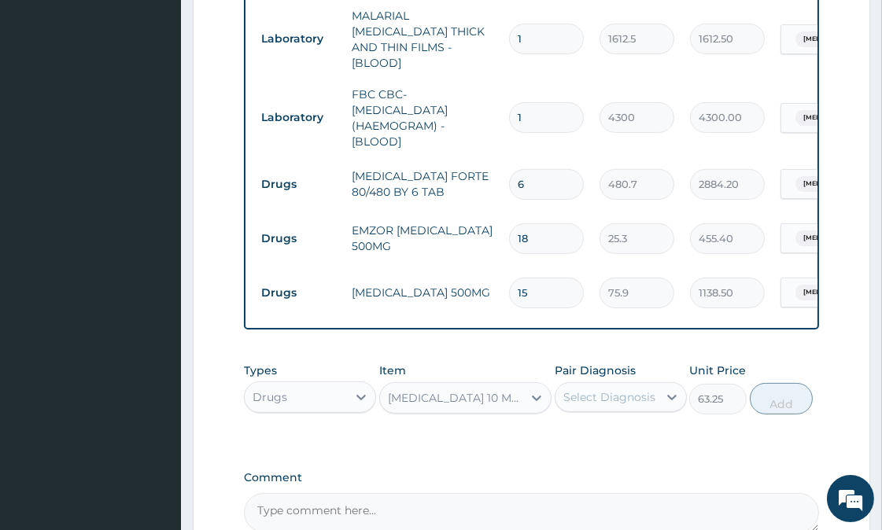
click at [618, 394] on div "Select Diagnosis" at bounding box center [609, 397] width 92 height 16
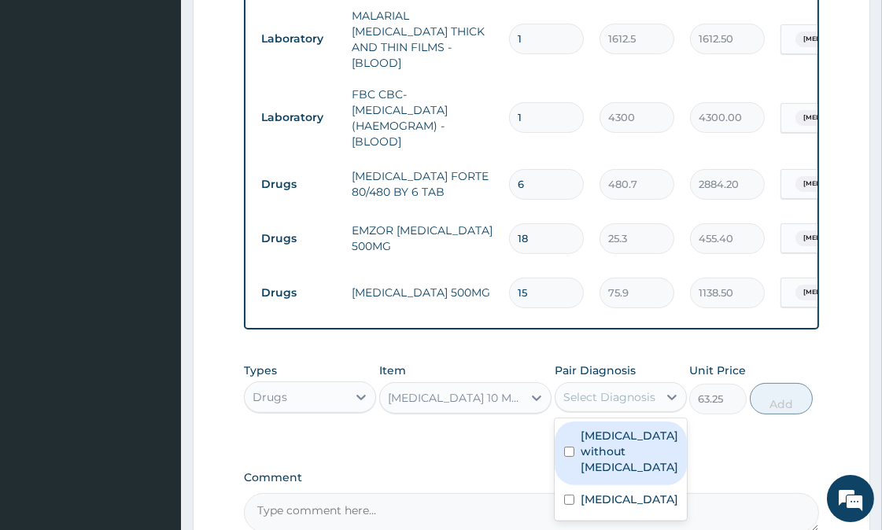
click at [606, 437] on label "Sepsis without septic shock" at bounding box center [630, 451] width 98 height 47
checkbox input "true"
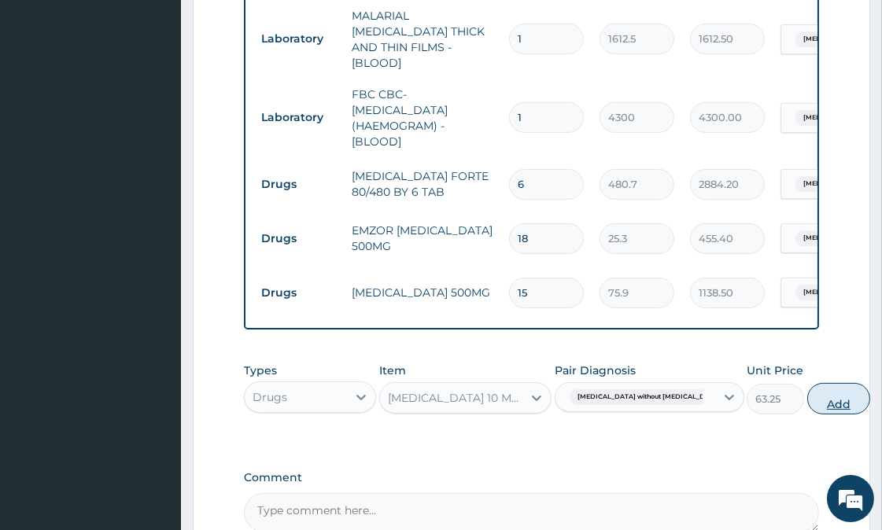
click at [807, 398] on button "Add" at bounding box center [838, 398] width 63 height 31
type input "0"
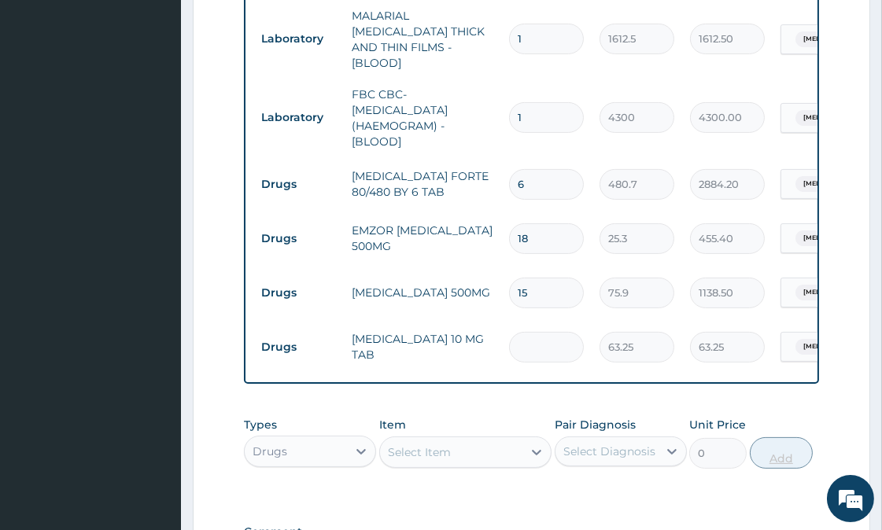
type input "0.00"
type input "5"
type input "316.25"
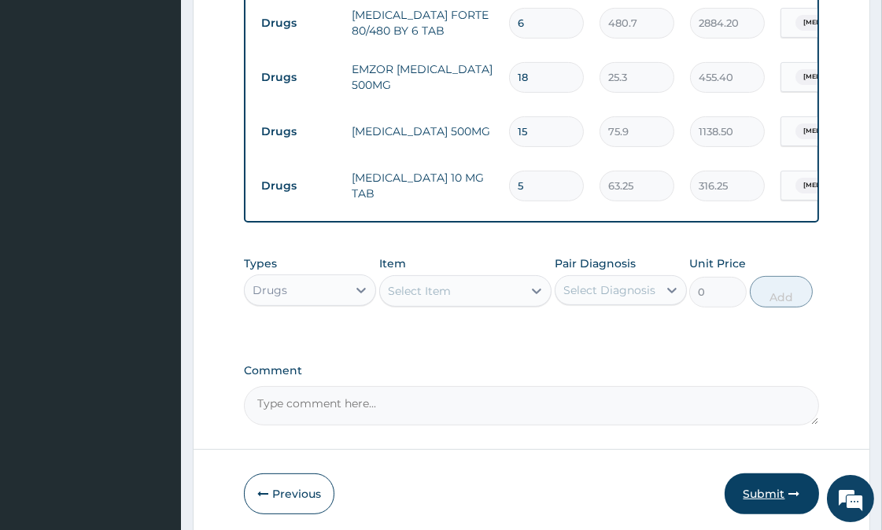
scroll to position [755, 0]
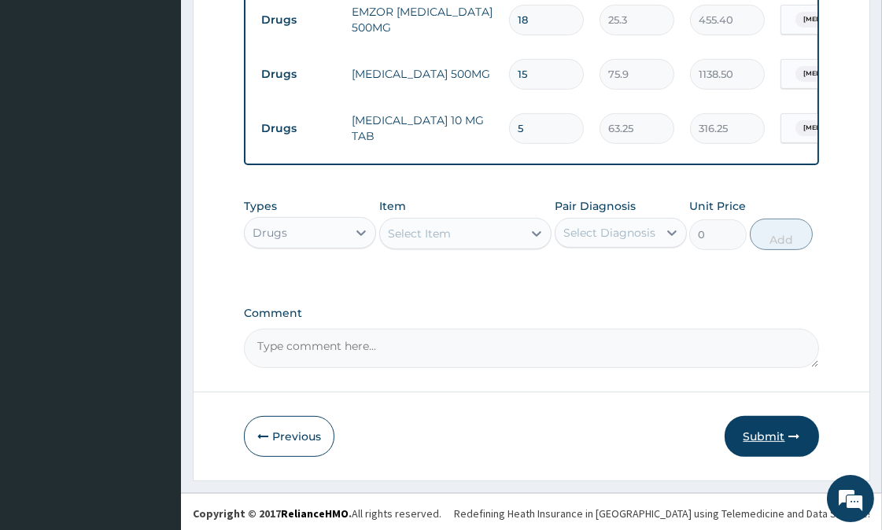
type input "5"
click at [772, 434] on button "Submit" at bounding box center [771, 436] width 94 height 41
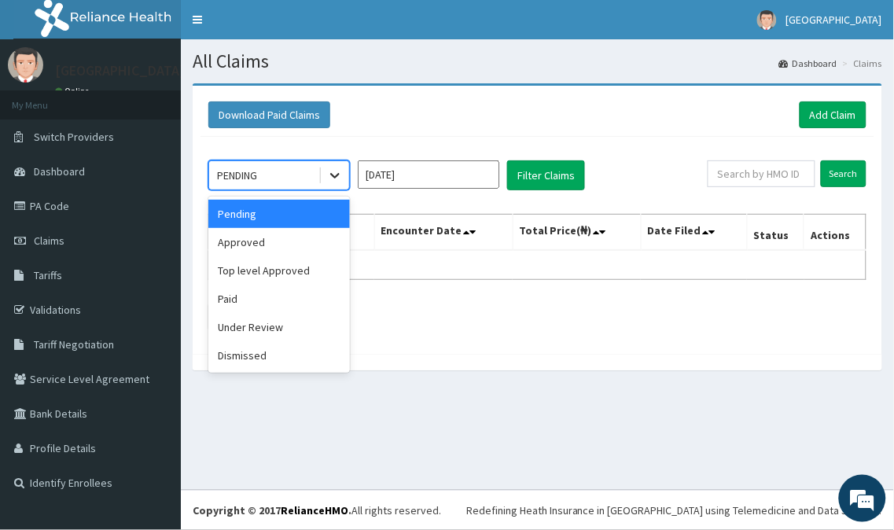
click at [329, 173] on icon at bounding box center [335, 176] width 16 height 16
click at [285, 245] on div "Approved" at bounding box center [279, 242] width 142 height 28
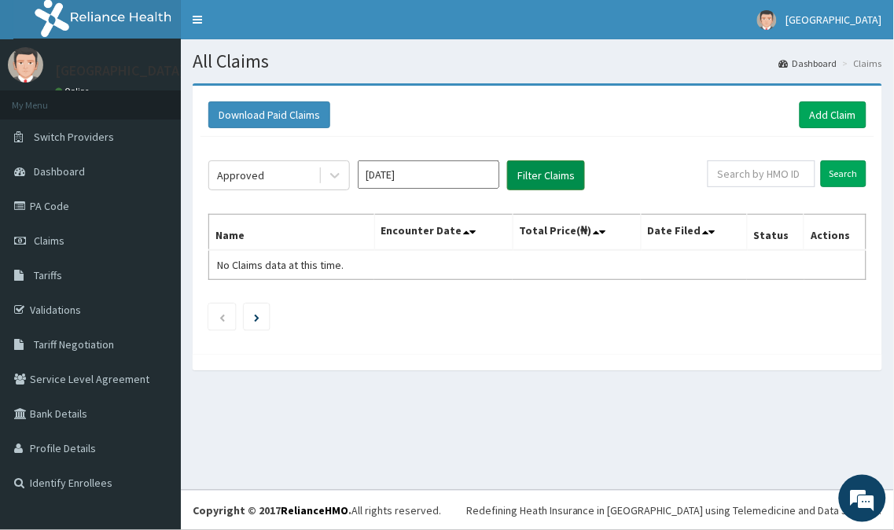
click at [540, 177] on button "Filter Claims" at bounding box center [546, 175] width 78 height 30
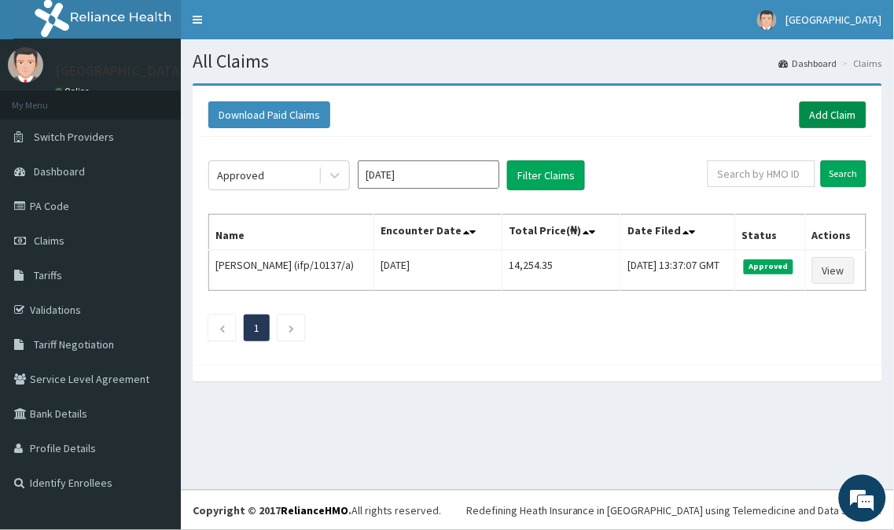
click at [819, 111] on link "Add Claim" at bounding box center [833, 114] width 67 height 27
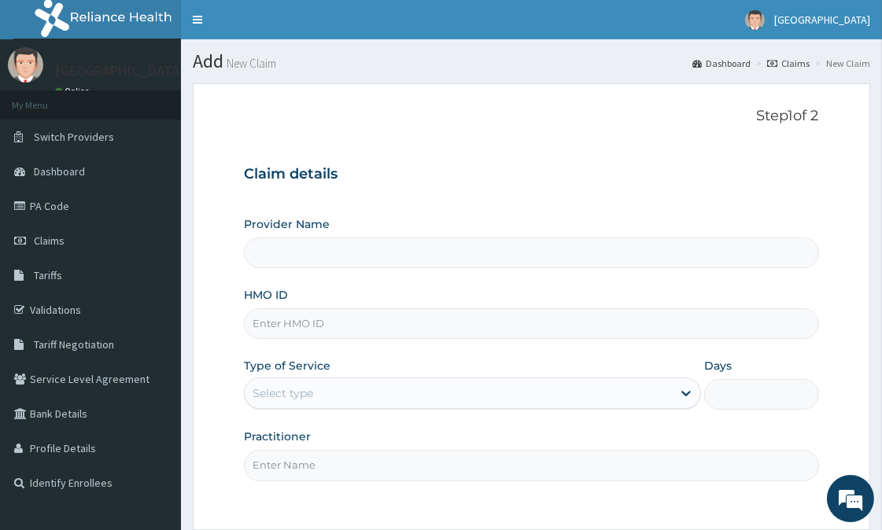
click at [304, 323] on input "HMO ID" at bounding box center [531, 323] width 574 height 31
type input "OLAOLU HOSPITAL"
type input "IFP/10202/A"
click at [71, 309] on link "Validations" at bounding box center [90, 310] width 181 height 35
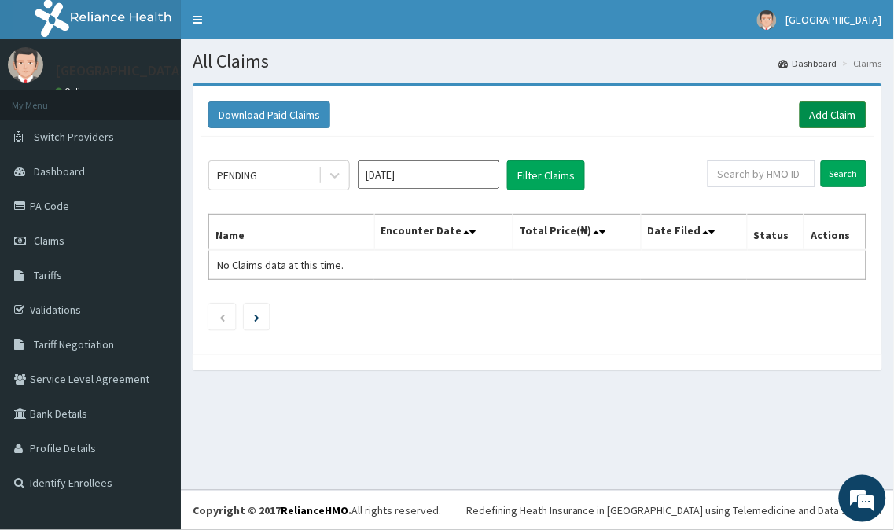
click at [838, 110] on link "Add Claim" at bounding box center [833, 114] width 67 height 27
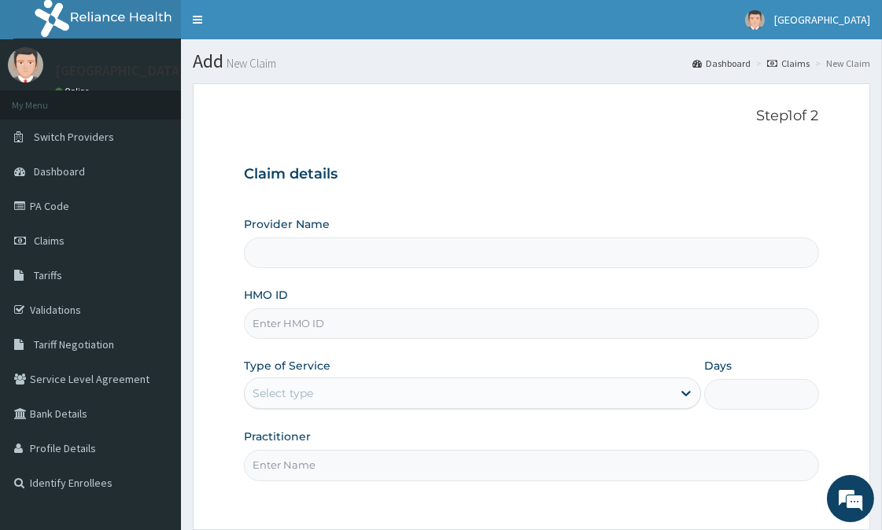
click at [304, 327] on input "HMO ID" at bounding box center [531, 323] width 574 height 31
type input "[GEOGRAPHIC_DATA]"
type input "IFP/10202/A"
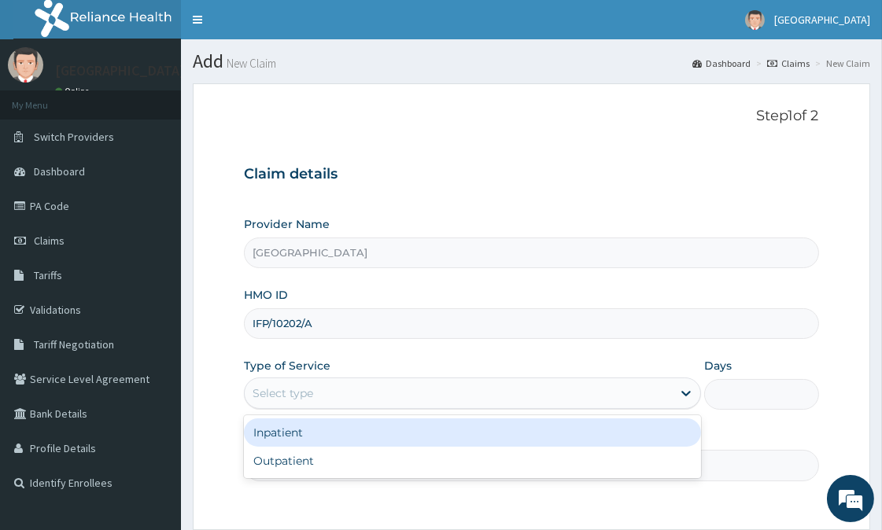
click at [345, 397] on div "Select type" at bounding box center [458, 393] width 427 height 25
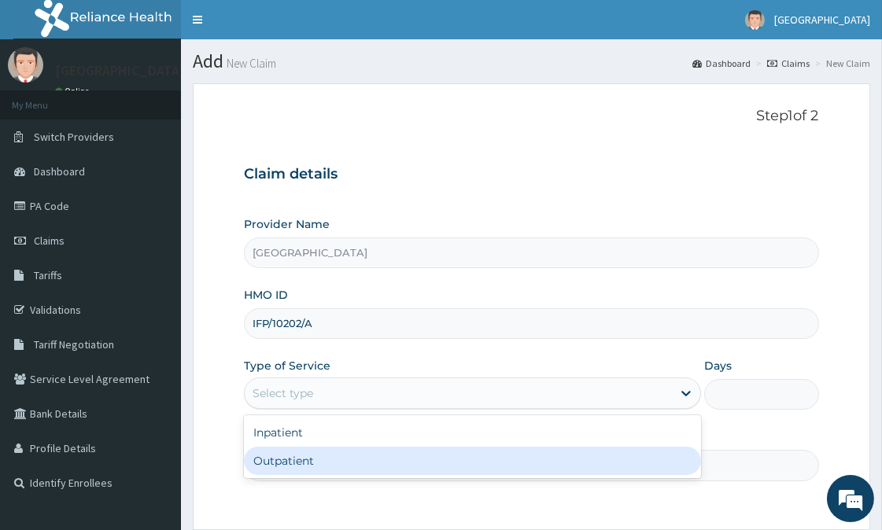
click at [311, 470] on div "Outpatient" at bounding box center [472, 461] width 457 height 28
type input "1"
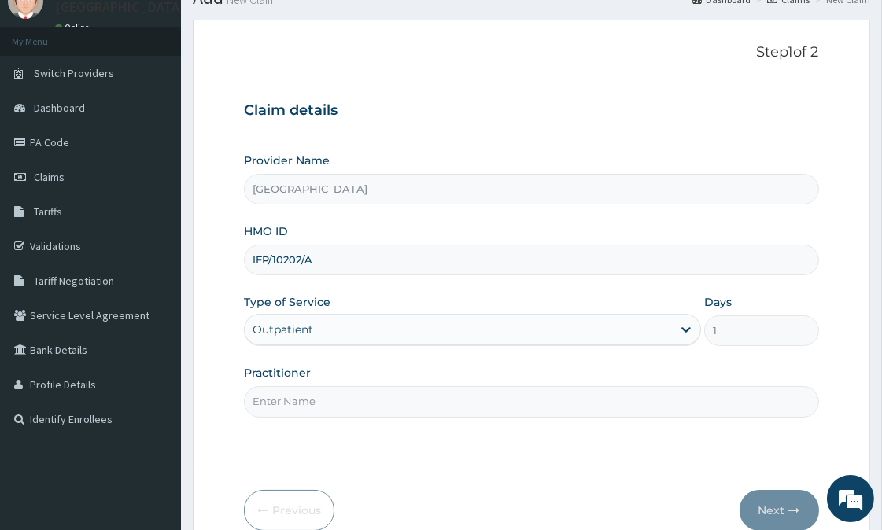
scroll to position [140, 0]
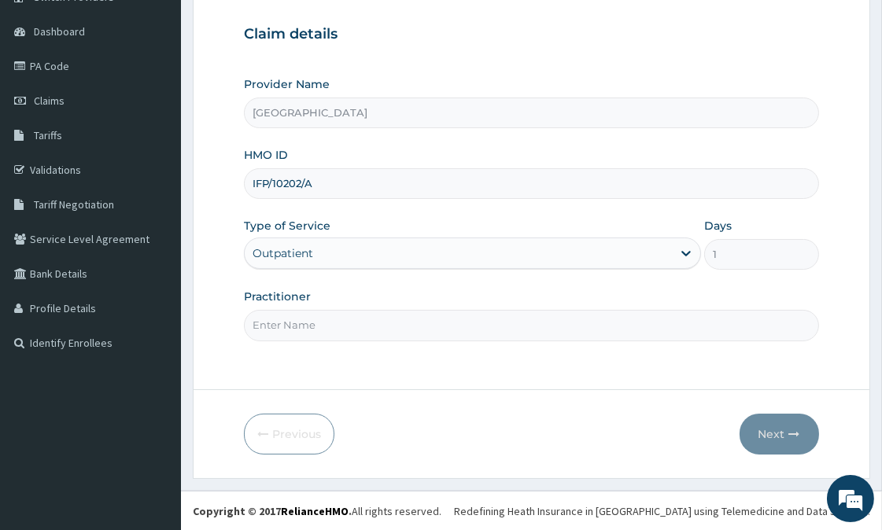
click at [312, 334] on input "Practitioner" at bounding box center [531, 325] width 574 height 31
type input "OYELAMI"
click at [757, 422] on button "Next" at bounding box center [778, 434] width 79 height 41
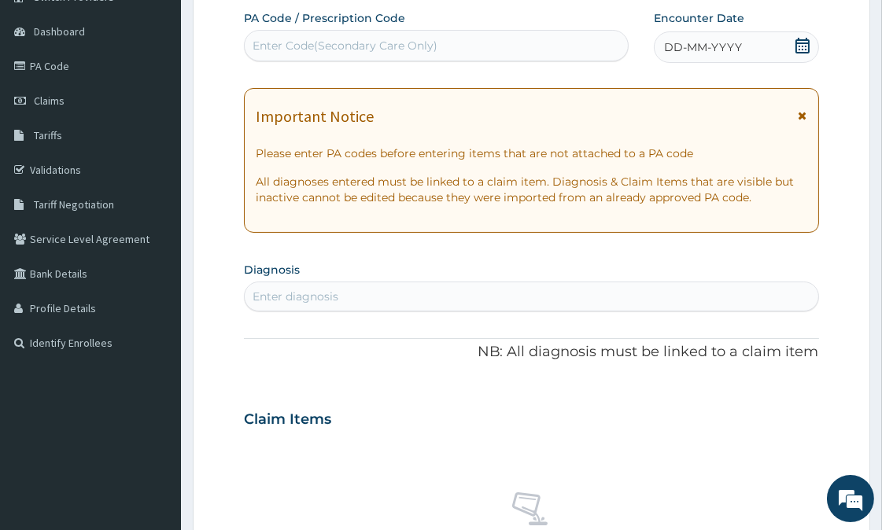
click at [788, 31] on div "DD-MM-YYYY" at bounding box center [736, 46] width 164 height 31
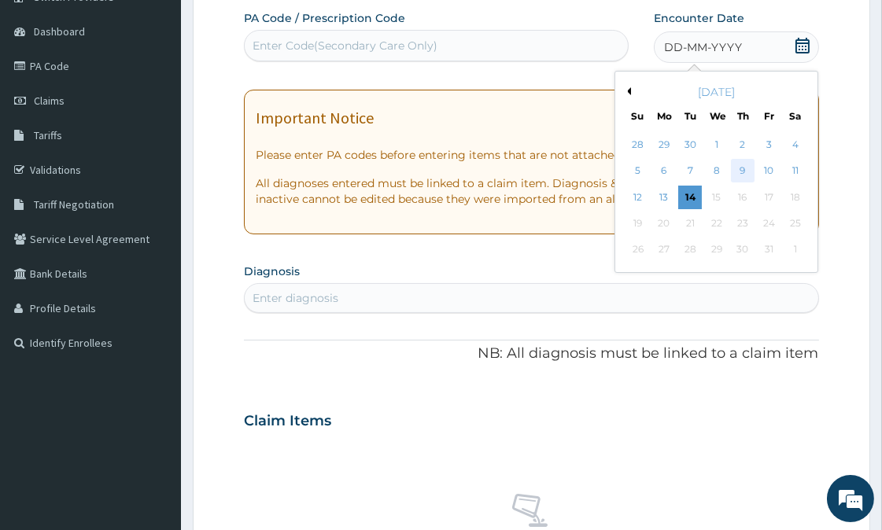
click at [742, 166] on div "9" at bounding box center [743, 172] width 24 height 24
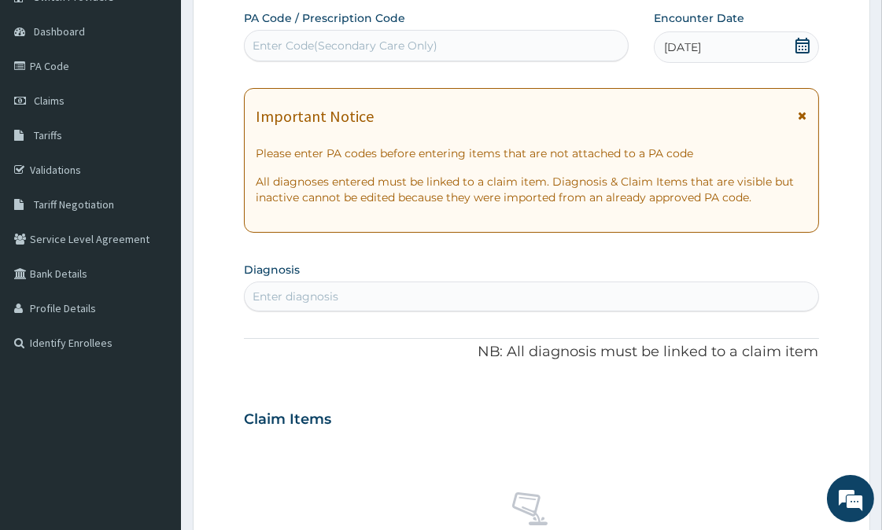
click at [804, 112] on icon at bounding box center [802, 115] width 9 height 11
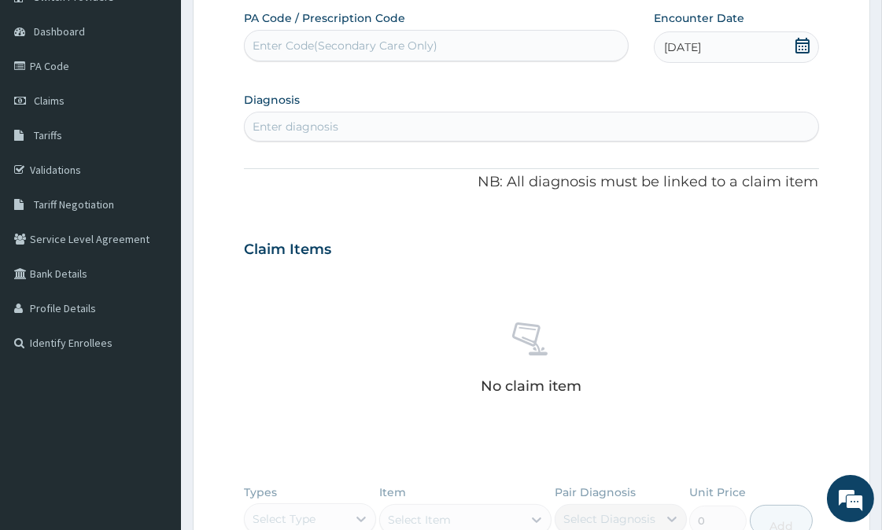
click at [312, 126] on div "Enter diagnosis" at bounding box center [296, 127] width 86 height 16
click at [318, 123] on div "Enter diagnosis" at bounding box center [296, 127] width 86 height 16
type input "U"
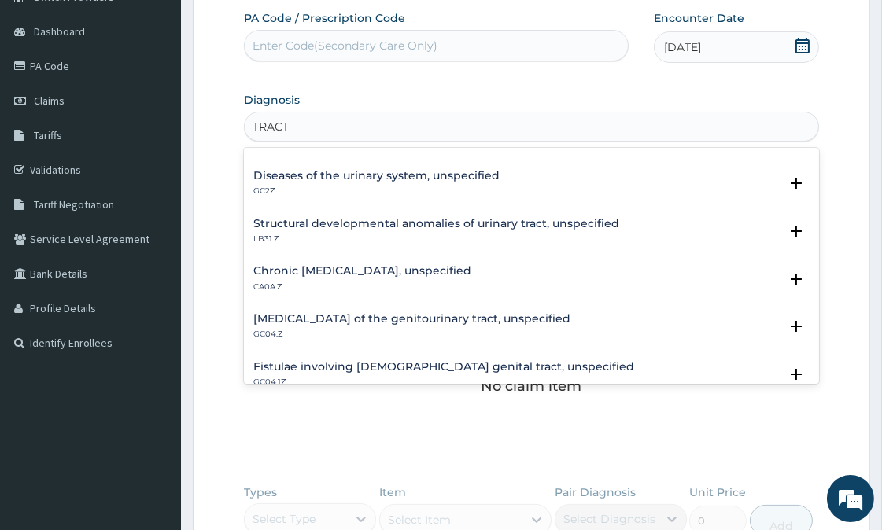
scroll to position [0, 0]
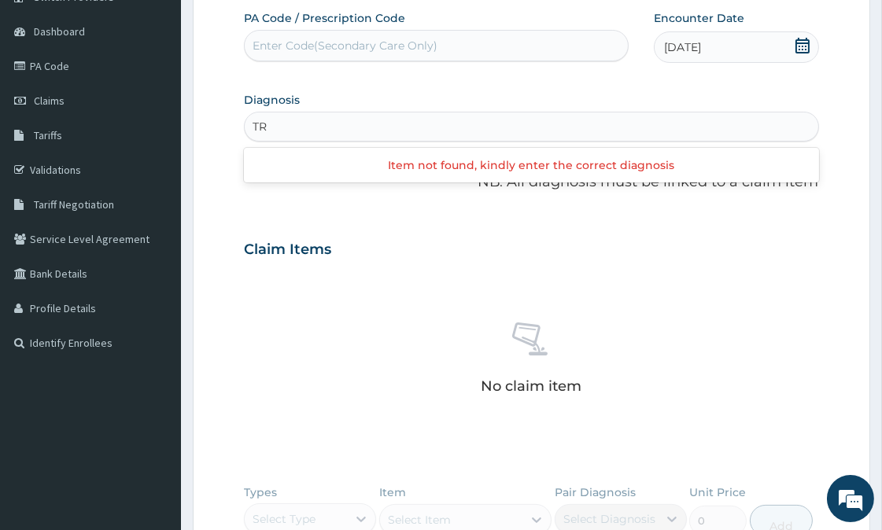
type input "T"
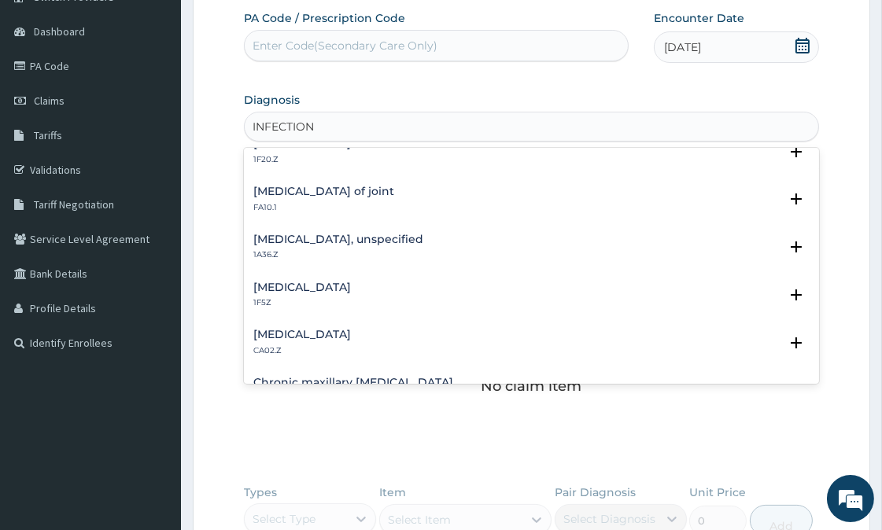
scroll to position [1193, 0]
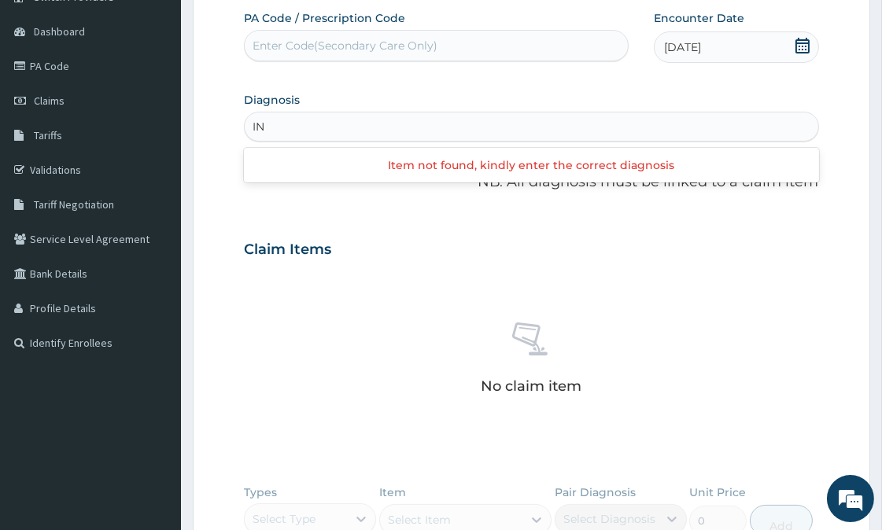
type input "I"
type input "URINARY"
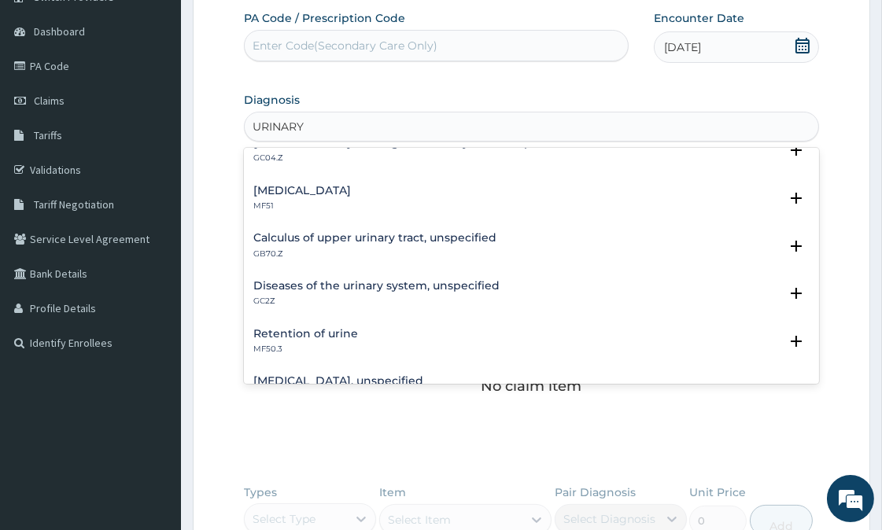
scroll to position [0, 0]
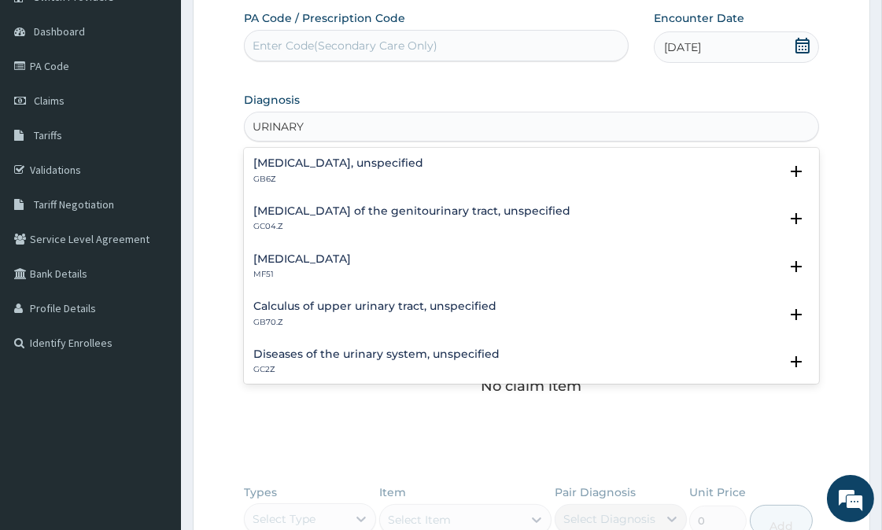
click at [318, 310] on h4 "Calculus of upper urinary tract, unspecified" at bounding box center [374, 306] width 243 height 12
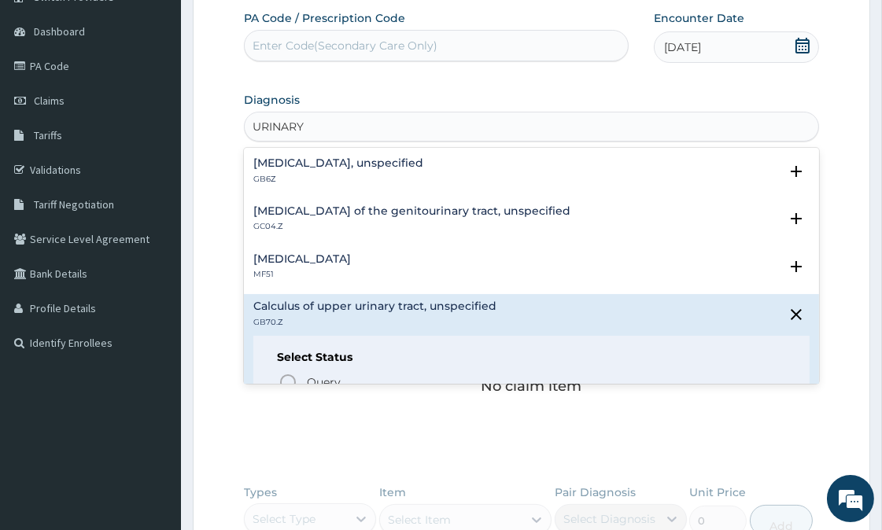
scroll to position [87, 0]
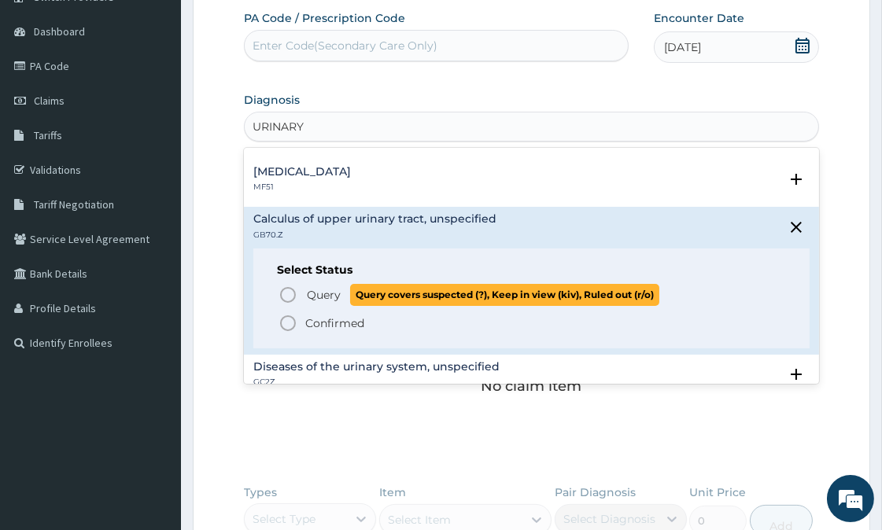
click at [289, 297] on icon "status option query" at bounding box center [287, 295] width 19 height 19
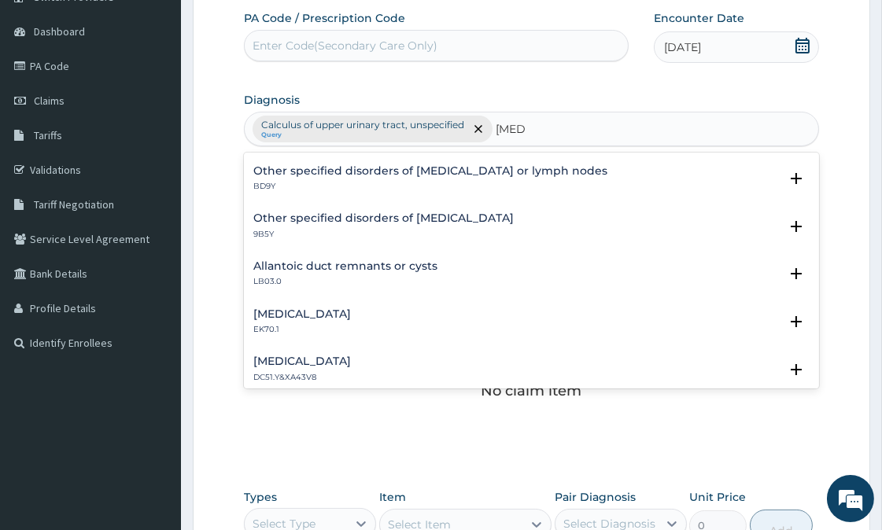
scroll to position [2154, 0]
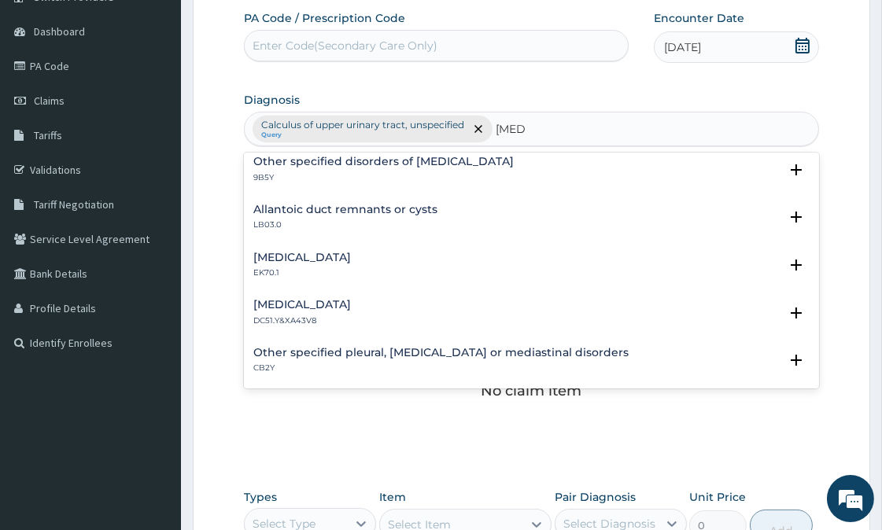
click at [523, 307] on div "Mesenteric cyst DC51.Y&XA43V8" at bounding box center [530, 313] width 555 height 28
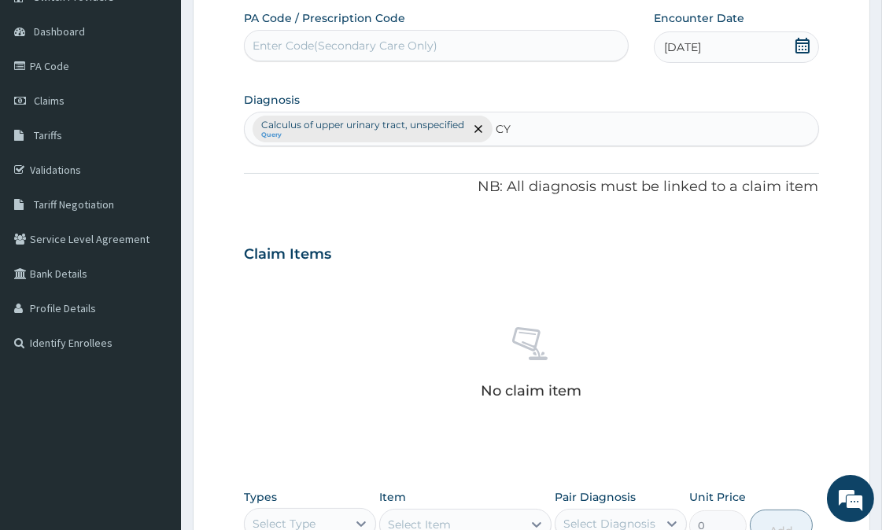
type input "C"
click at [545, 311] on div "No claim item" at bounding box center [531, 365] width 574 height 181
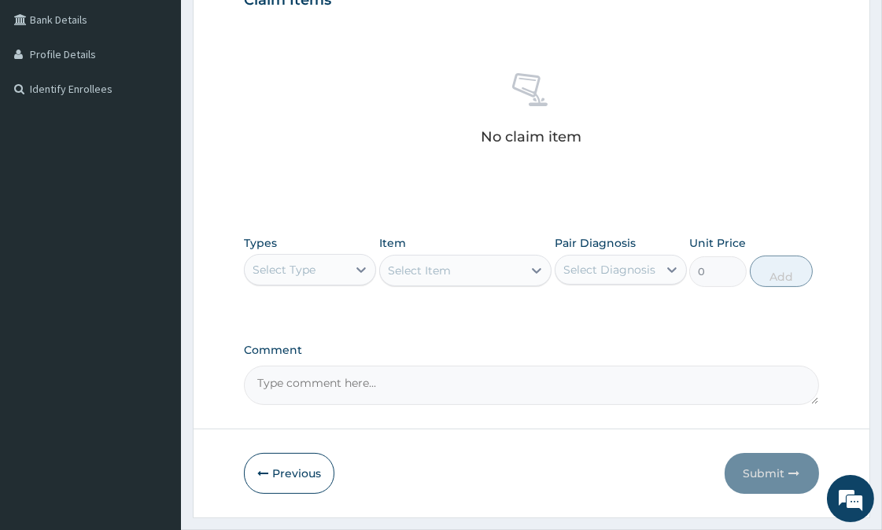
scroll to position [403, 0]
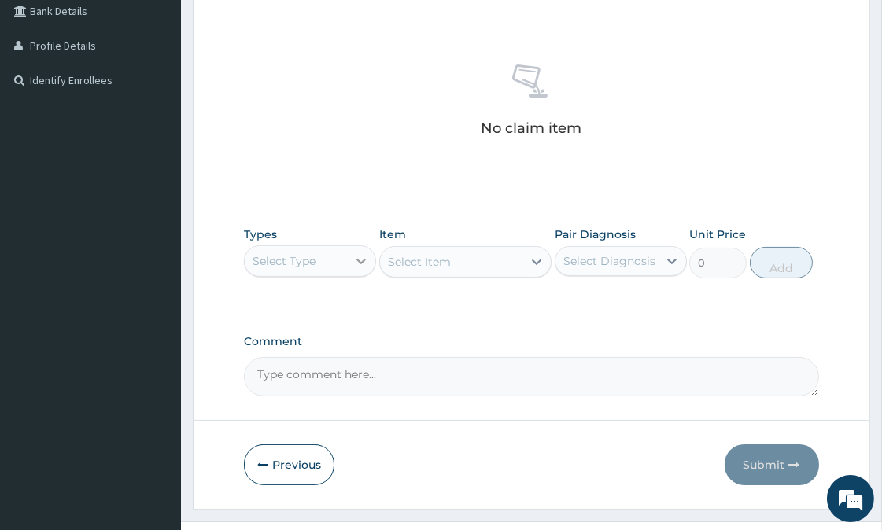
click at [368, 260] on icon at bounding box center [361, 261] width 16 height 16
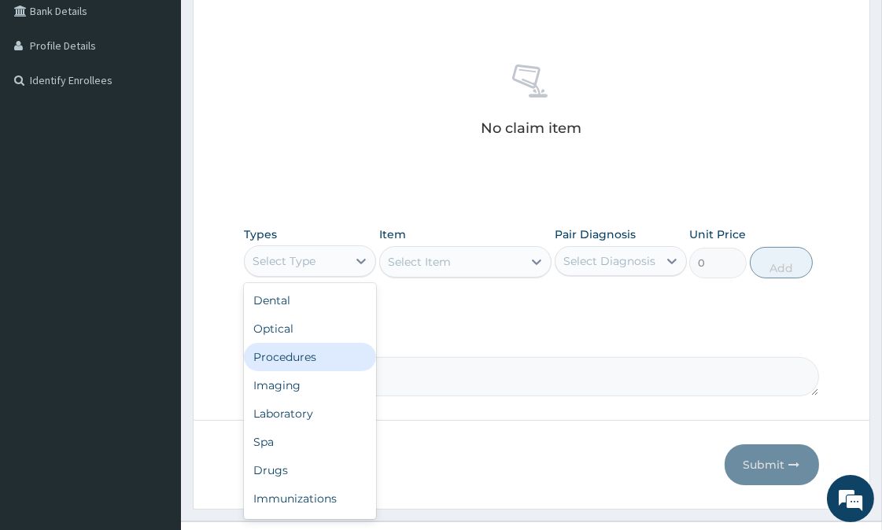
drag, startPoint x: 311, startPoint y: 350, endPoint x: 370, endPoint y: 323, distance: 64.8
click at [310, 350] on div "Procedures" at bounding box center [310, 357] width 132 height 28
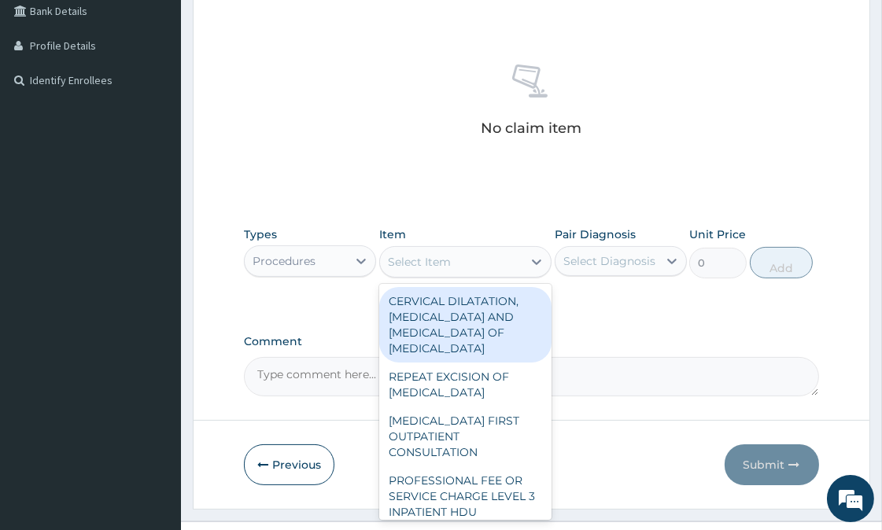
click at [481, 258] on div "Select Item" at bounding box center [451, 261] width 142 height 25
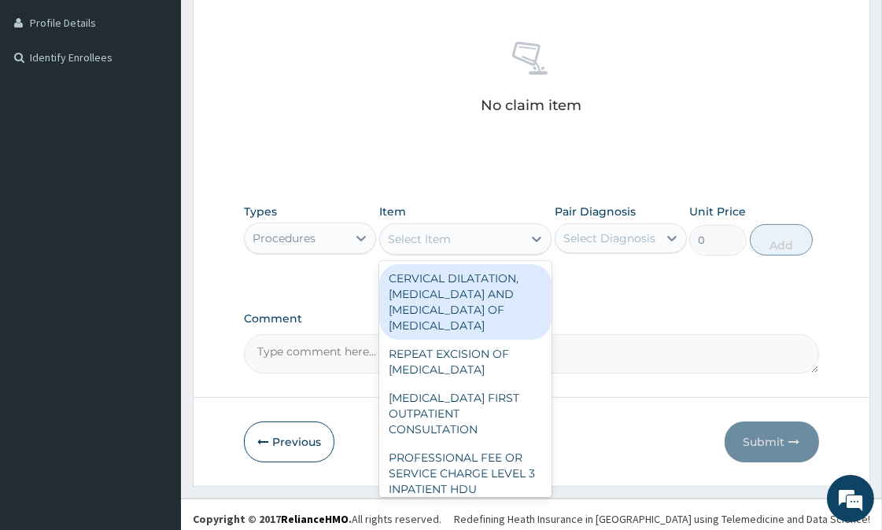
scroll to position [434, 0]
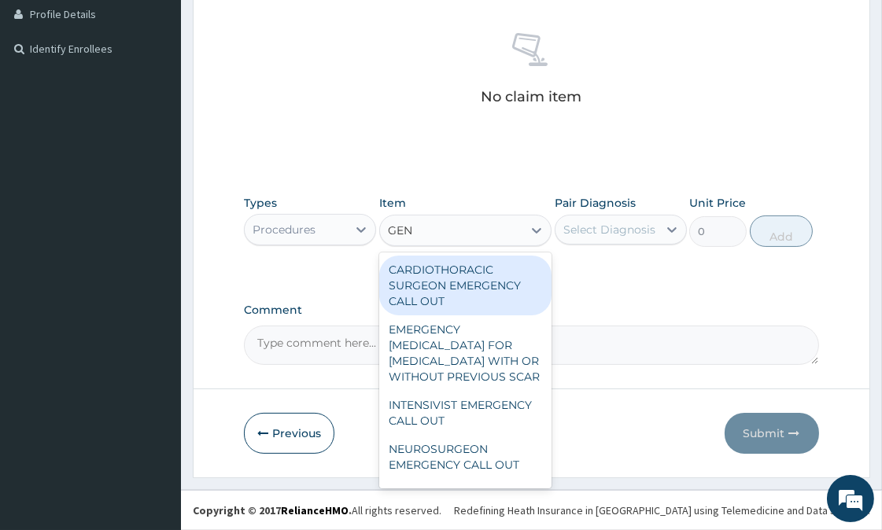
type input "GENE"
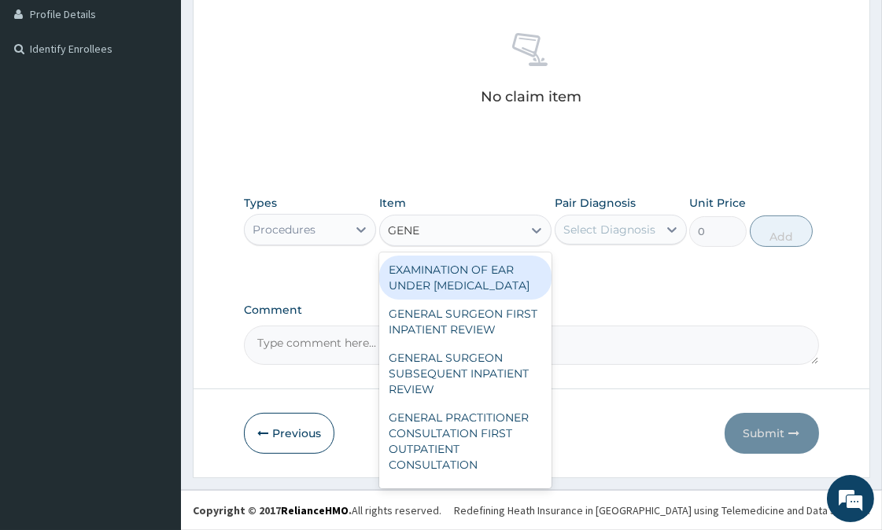
scroll to position [87, 0]
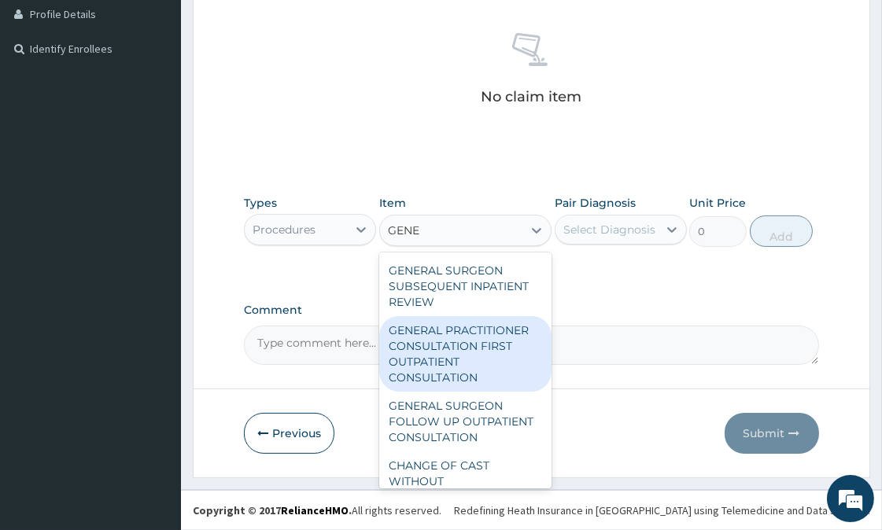
click at [460, 392] on div "GENERAL PRACTITIONER CONSULTATION FIRST OUTPATIENT CONSULTATION" at bounding box center [465, 354] width 172 height 76
type input "3547.5"
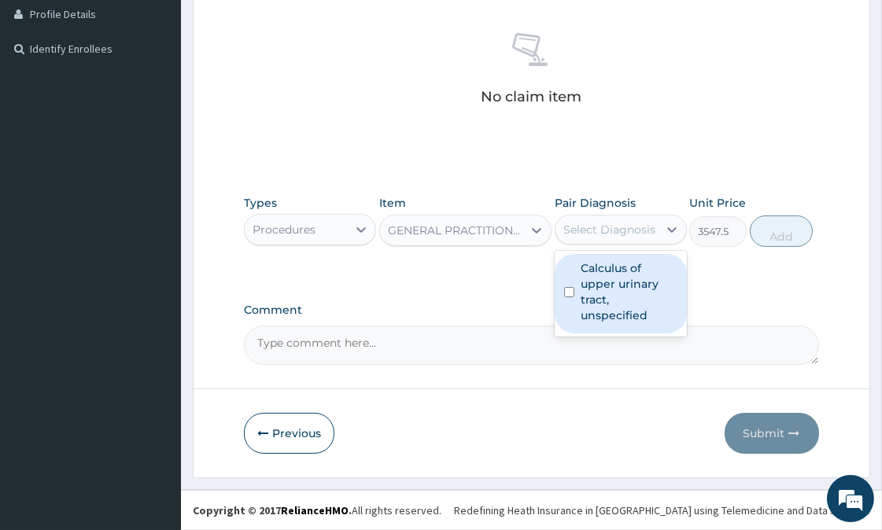
click at [642, 233] on div "Select Diagnosis" at bounding box center [609, 230] width 92 height 16
click at [610, 286] on label "Calculus of upper urinary tract, unspecified" at bounding box center [629, 291] width 97 height 63
checkbox input "true"
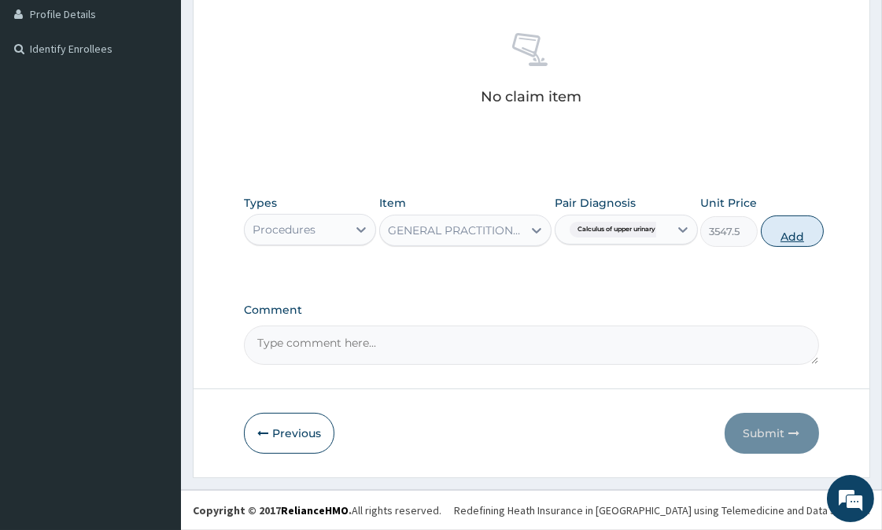
click at [803, 237] on button "Add" at bounding box center [792, 231] width 63 height 31
type input "0"
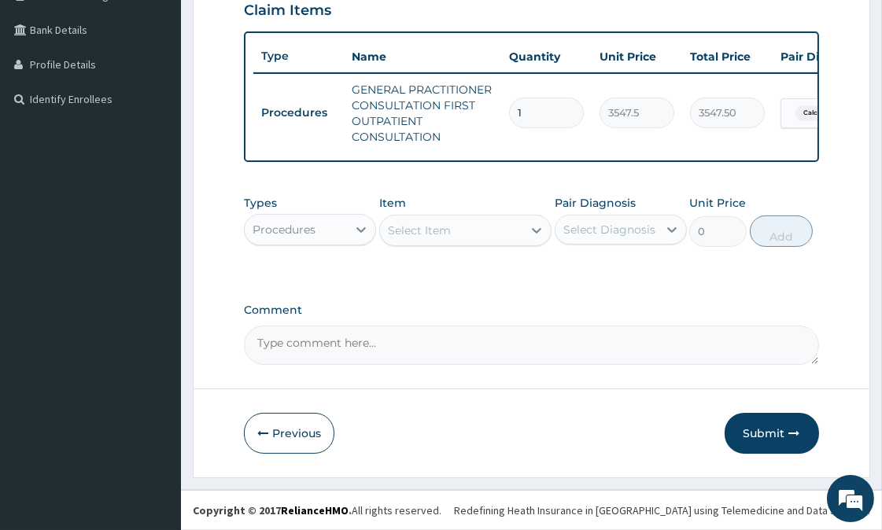
scroll to position [395, 0]
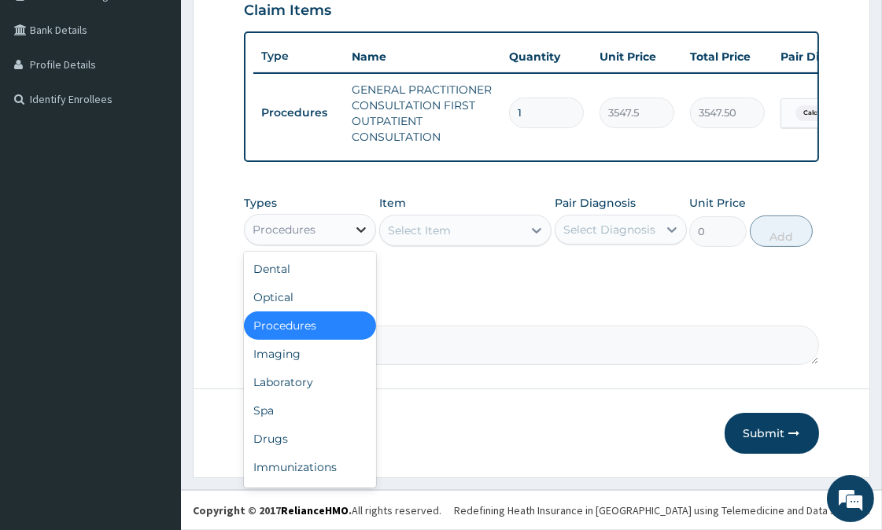
click at [355, 230] on icon at bounding box center [361, 230] width 16 height 16
drag, startPoint x: 292, startPoint y: 374, endPoint x: 388, endPoint y: 263, distance: 147.3
click at [293, 364] on div "Dental Optical Procedures Imaging Laboratory Spa Drugs Immunizations Others Gym" at bounding box center [310, 370] width 132 height 236
click at [441, 234] on div "Select Item" at bounding box center [419, 231] width 63 height 16
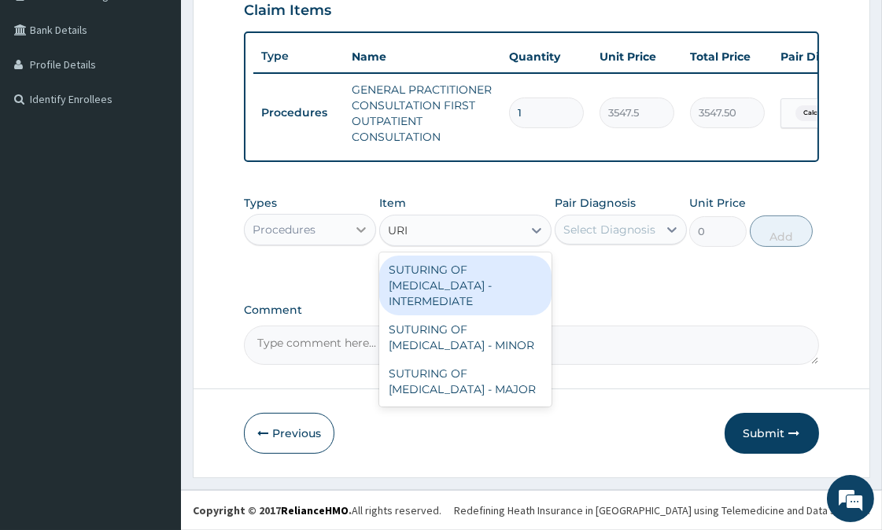
type input "URI"
click at [367, 234] on icon at bounding box center [361, 230] width 16 height 16
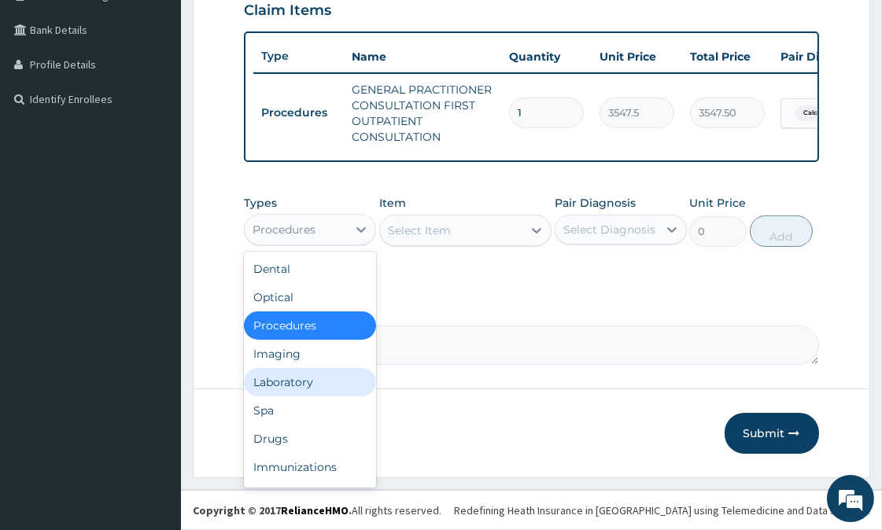
drag, startPoint x: 284, startPoint y: 378, endPoint x: 375, endPoint y: 338, distance: 99.7
click at [285, 379] on div "Laboratory" at bounding box center [310, 382] width 132 height 28
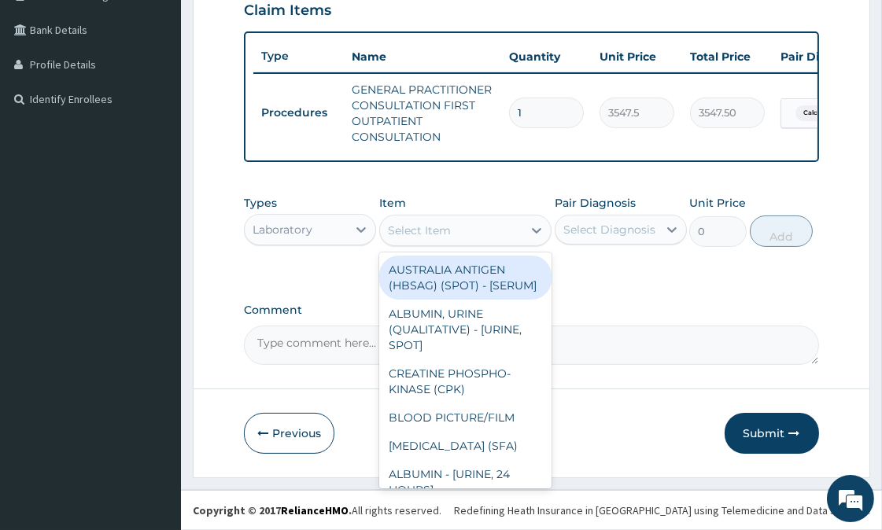
click at [475, 227] on div "Select Item" at bounding box center [451, 230] width 142 height 25
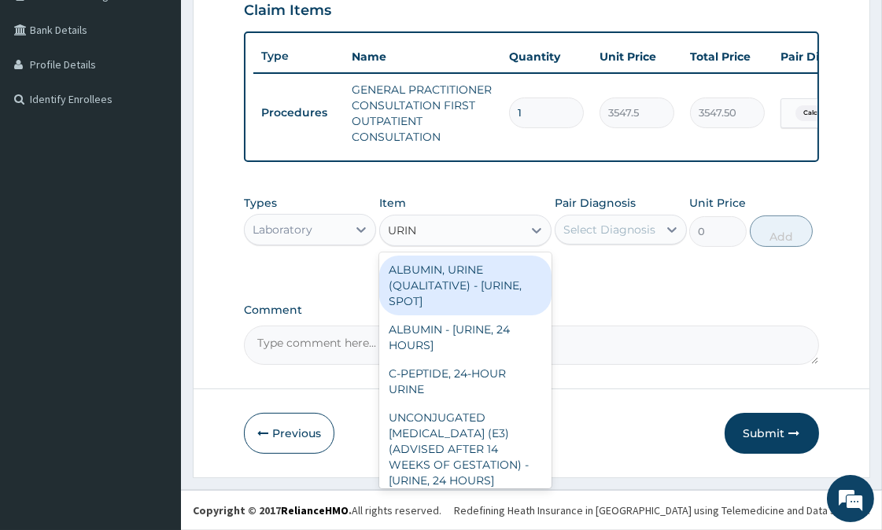
type input "URINA"
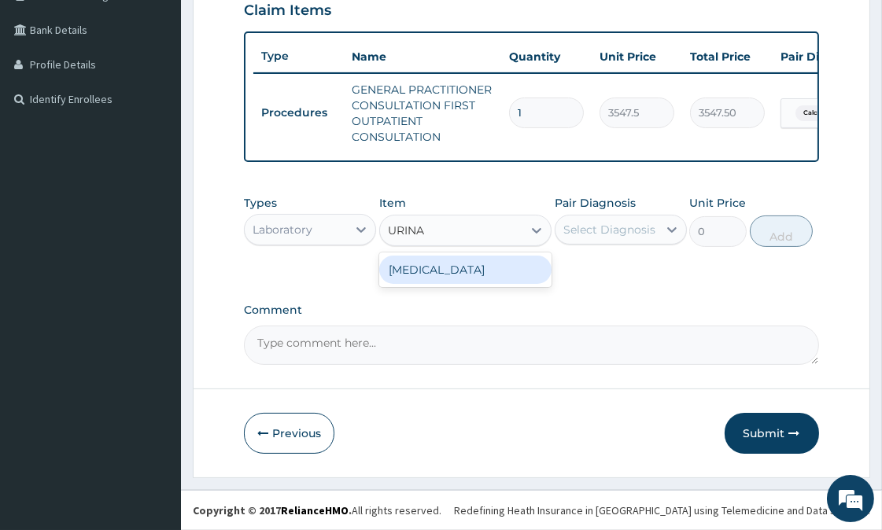
drag, startPoint x: 437, startPoint y: 272, endPoint x: 451, endPoint y: 271, distance: 14.2
click at [436, 273] on div "URINALYSIS" at bounding box center [465, 270] width 172 height 28
type input "1612.5"
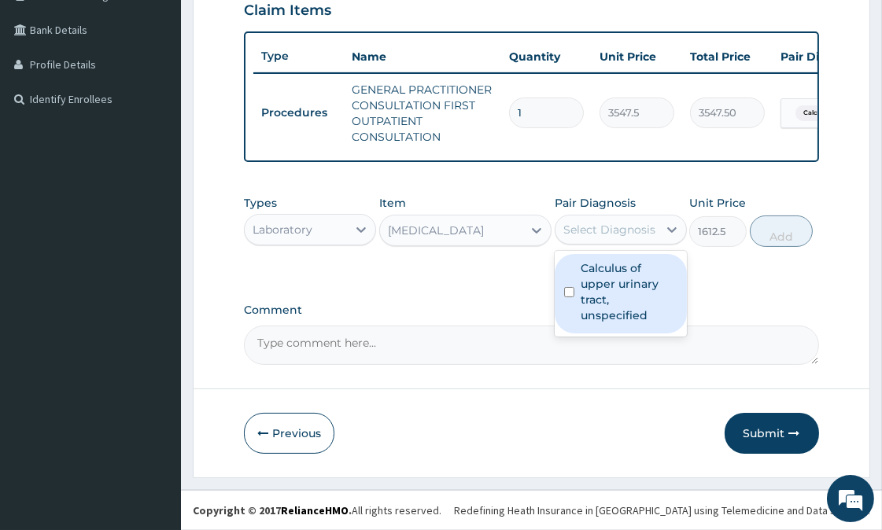
click at [592, 231] on div "Select Diagnosis" at bounding box center [609, 230] width 92 height 16
click at [595, 281] on label "Calculus of upper urinary tract, unspecified" at bounding box center [629, 291] width 97 height 63
checkbox input "true"
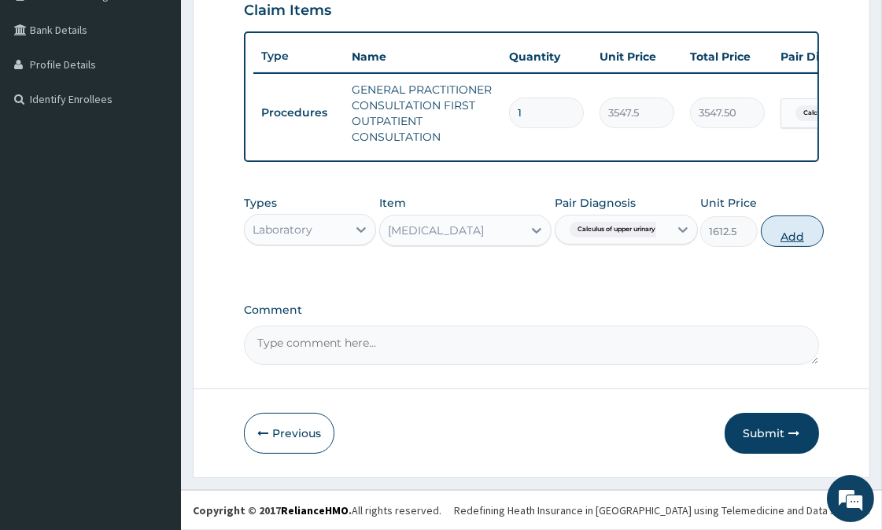
click at [792, 231] on button "Add" at bounding box center [792, 231] width 63 height 31
type input "0"
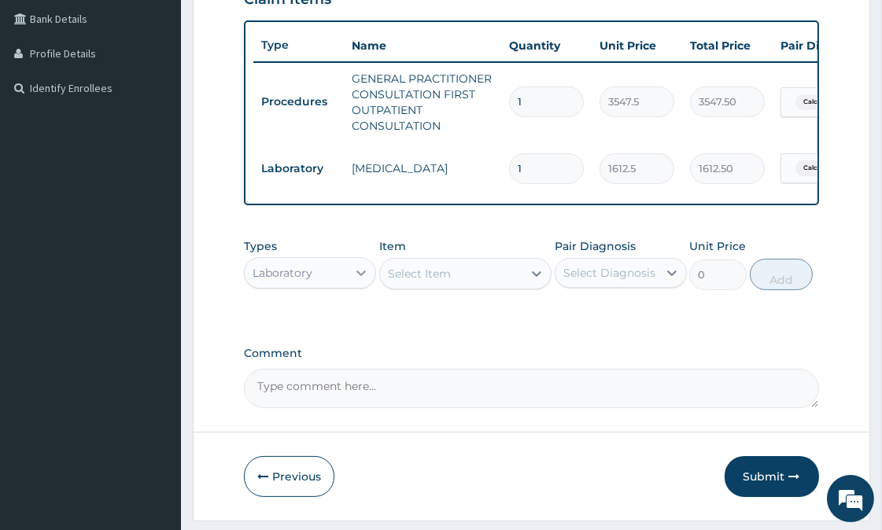
click at [358, 278] on icon at bounding box center [361, 273] width 16 height 16
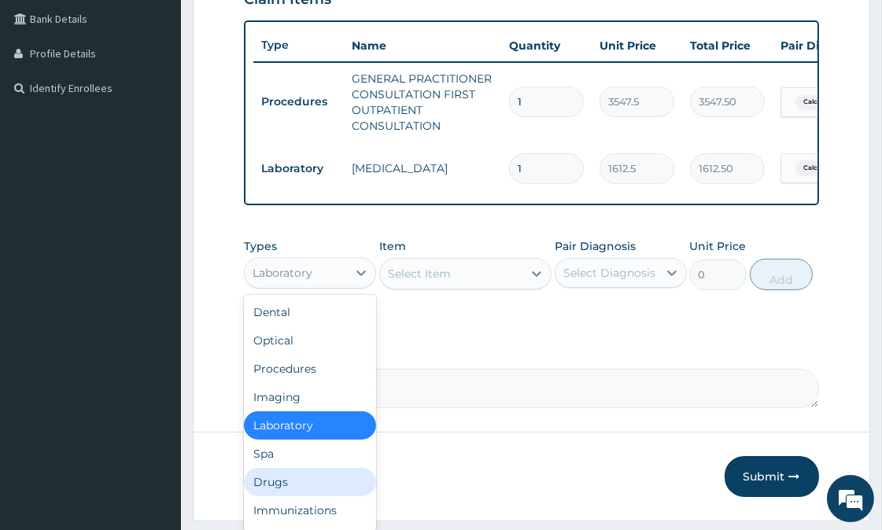
click at [287, 496] on div "Drugs" at bounding box center [310, 482] width 132 height 28
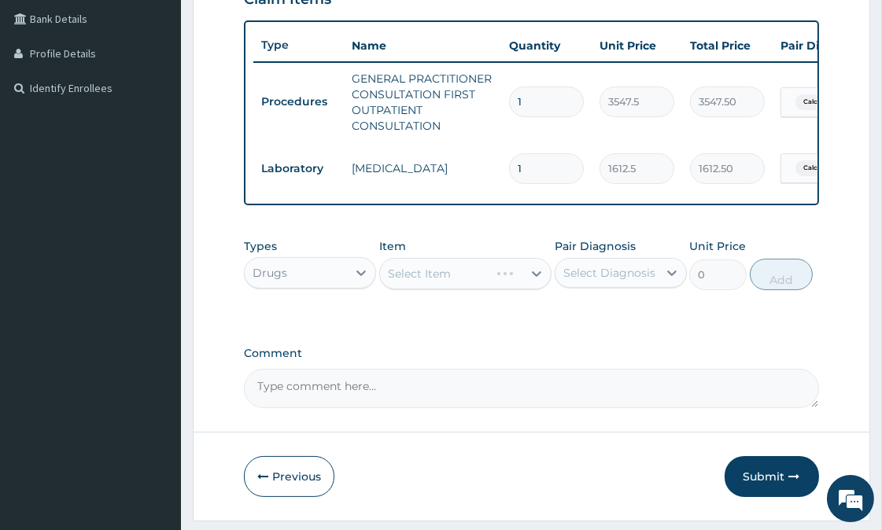
click at [467, 288] on div "Select Item" at bounding box center [465, 273] width 172 height 31
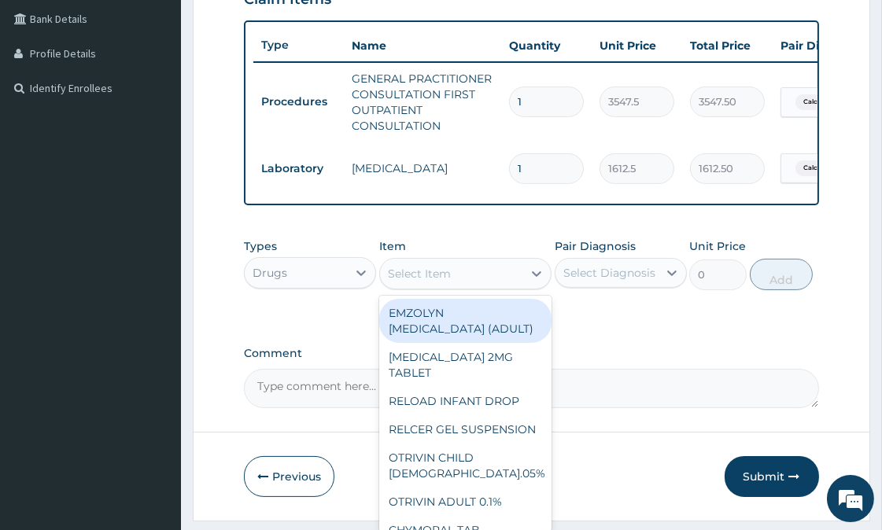
click at [474, 279] on div "Select Item" at bounding box center [451, 273] width 142 height 25
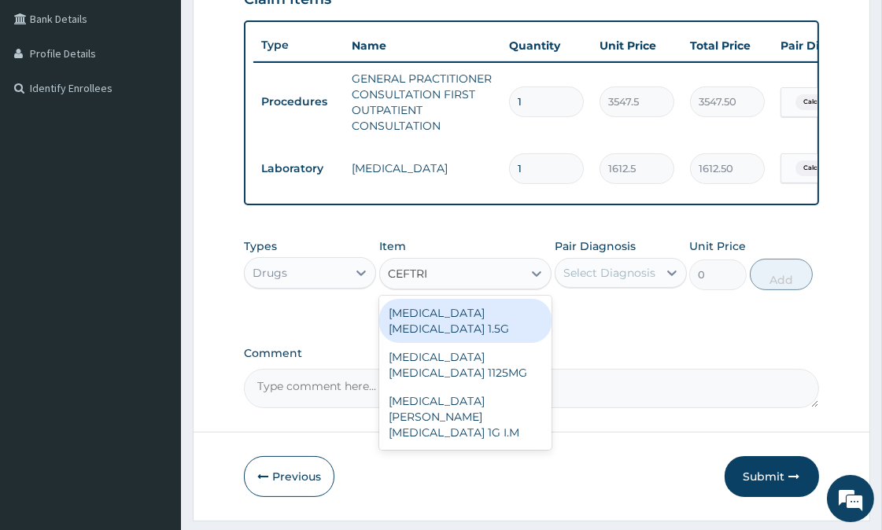
type input "CEFTRI"
click at [507, 298] on div "Types Drugs Item option URINALYSIS, selected. option CEFTRIAXONE SULBACTAM 1.5G…" at bounding box center [531, 264] width 574 height 68
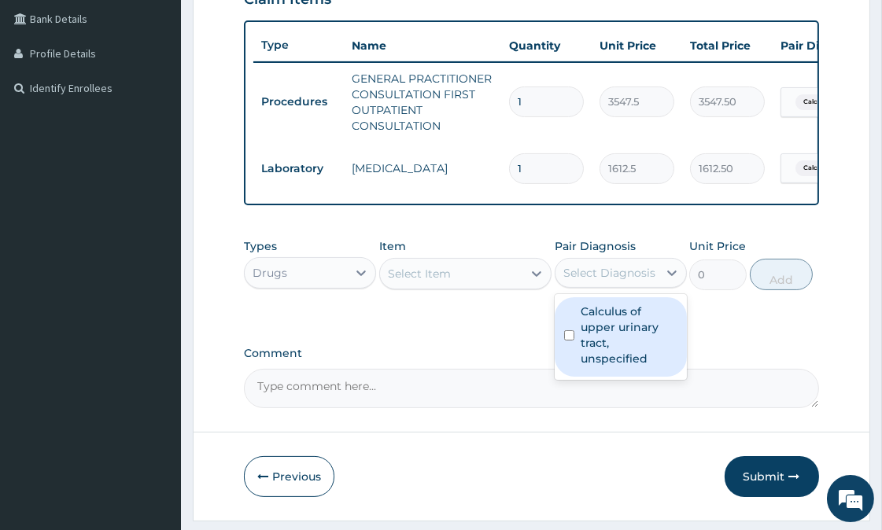
click at [645, 278] on div "Select Diagnosis" at bounding box center [609, 273] width 92 height 16
click at [627, 329] on label "Calculus of upper urinary tract, unspecified" at bounding box center [629, 335] width 97 height 63
checkbox input "true"
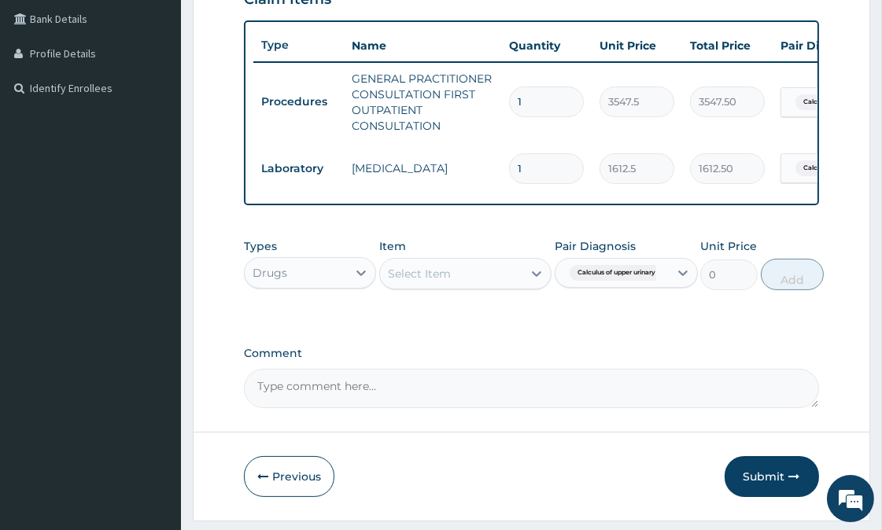
click at [382, 430] on form "Step 2 of 2 PA Code / Prescription Code Enter Code(Secondary Care Only) Encount…" at bounding box center [531, 104] width 677 height 832
click at [688, 276] on icon at bounding box center [682, 274] width 9 height 6
click at [575, 339] on div "Calculus of upper urinary tract, unspecified" at bounding box center [626, 329] width 143 height 64
checkbox input "false"
click at [676, 281] on icon at bounding box center [672, 273] width 16 height 16
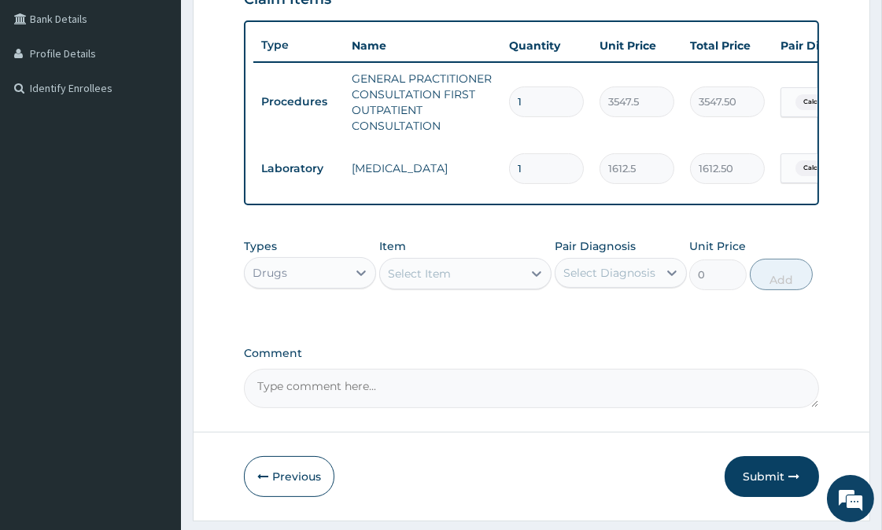
click at [591, 281] on div "Select Diagnosis" at bounding box center [609, 273] width 92 height 16
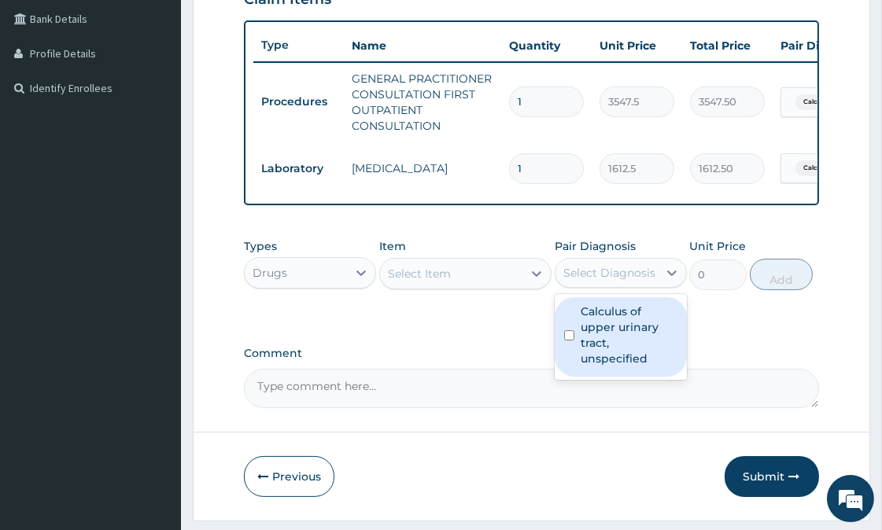
click at [571, 341] on input "checkbox" at bounding box center [569, 335] width 10 height 10
checkbox input "true"
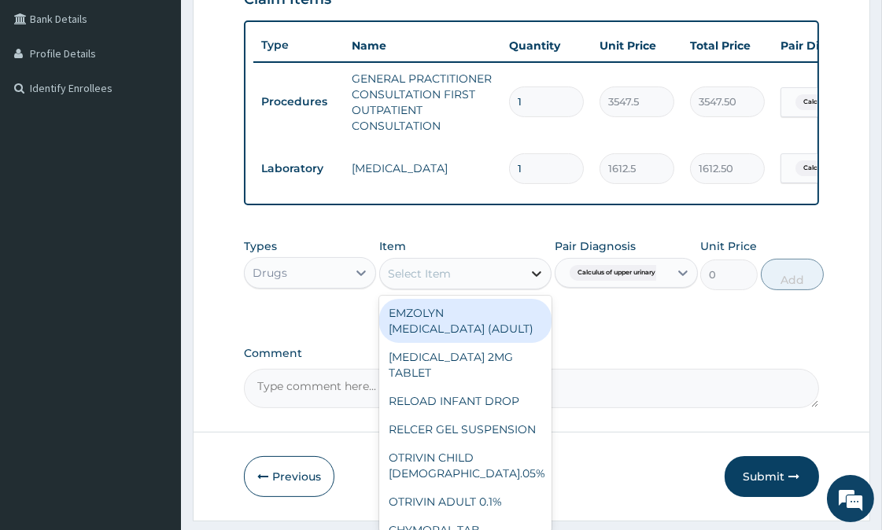
click at [531, 282] on icon at bounding box center [537, 274] width 16 height 16
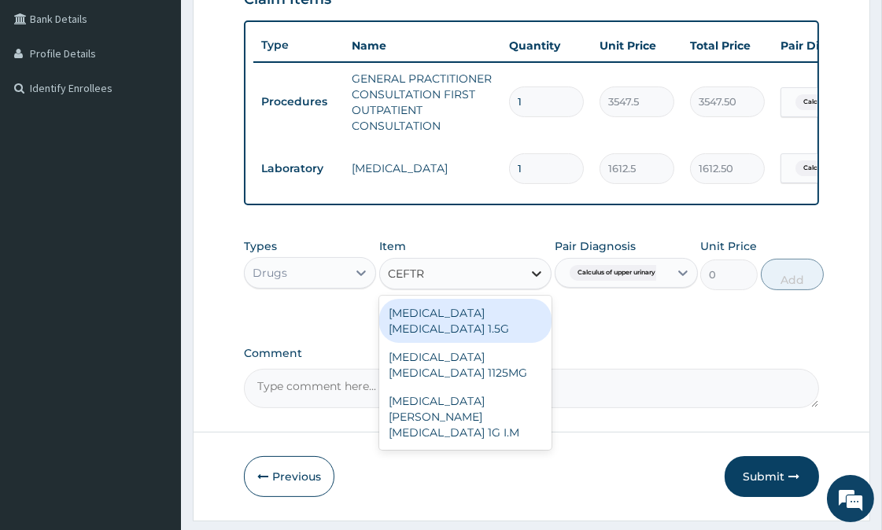
type input "CEFTRI"
click at [508, 323] on div "CEFTRIAXONE SULBACTAM 1.5G" at bounding box center [465, 321] width 172 height 44
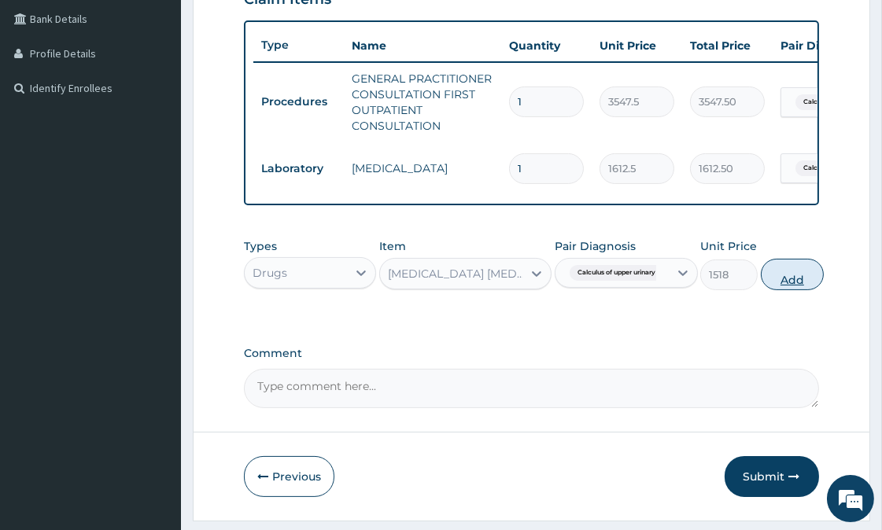
click at [806, 283] on button "Add" at bounding box center [792, 274] width 63 height 31
type input "0"
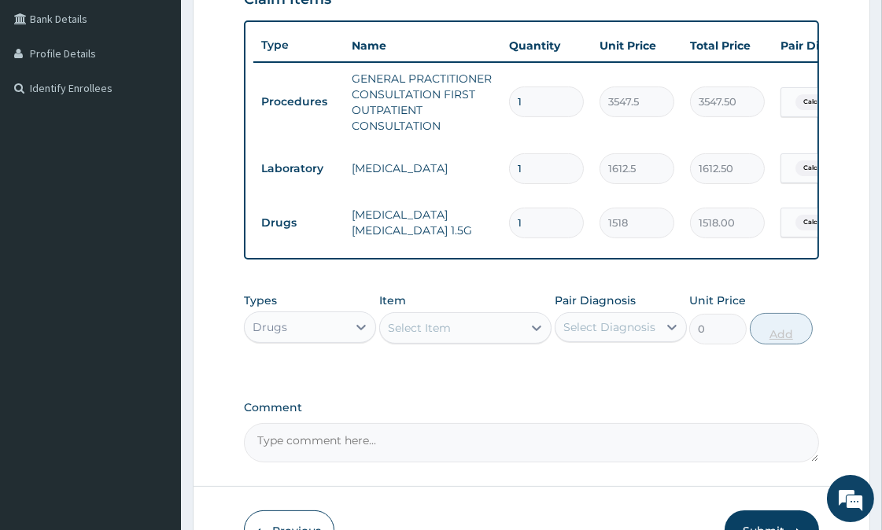
type input "0.00"
type input "3"
type input "4554.00"
type input "3"
click at [436, 336] on div "Select Item" at bounding box center [419, 328] width 63 height 16
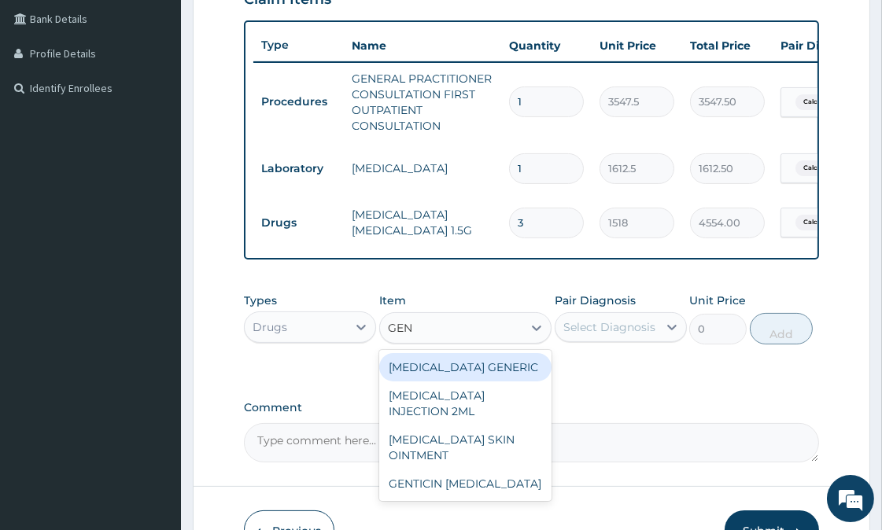
type input "GENT"
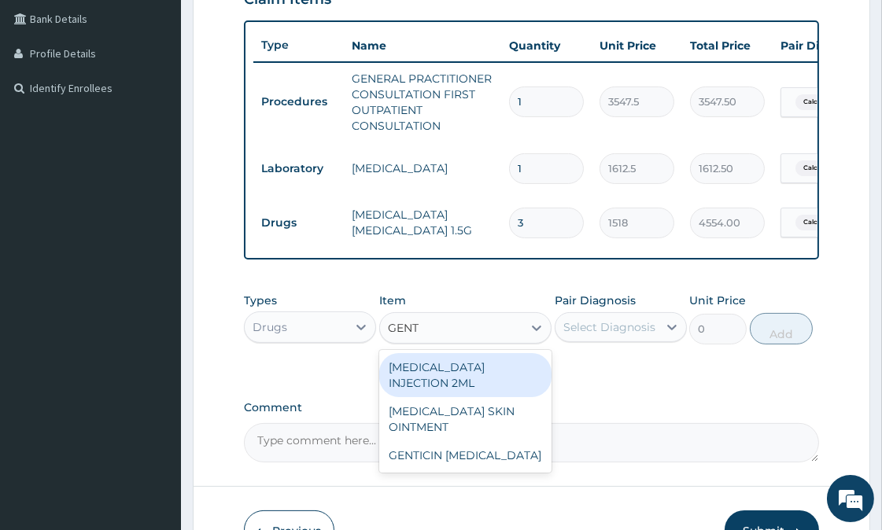
click at [480, 382] on div "GENTAMICIN INJECTION 2ML" at bounding box center [465, 375] width 172 height 44
type input "354.2"
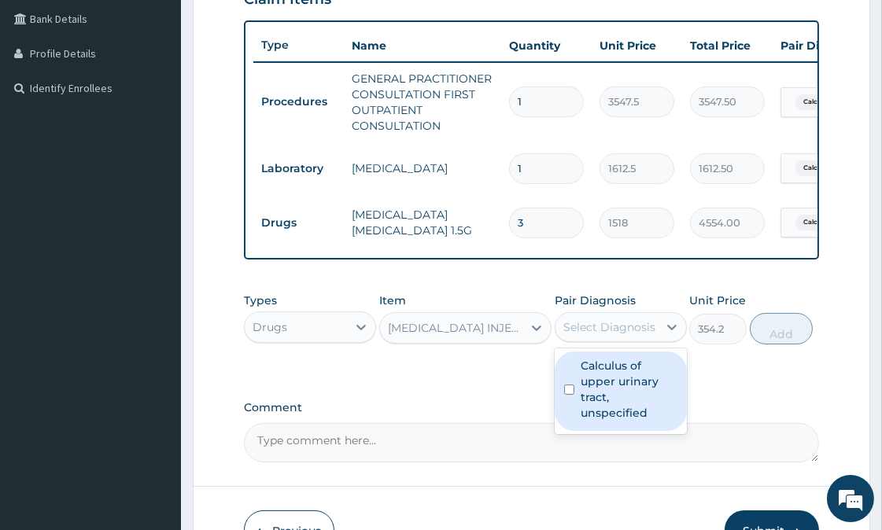
click at [599, 335] on div "Select Diagnosis" at bounding box center [609, 327] width 92 height 16
click at [622, 396] on label "Calculus of upper urinary tract, unspecified" at bounding box center [629, 389] width 97 height 63
checkbox input "true"
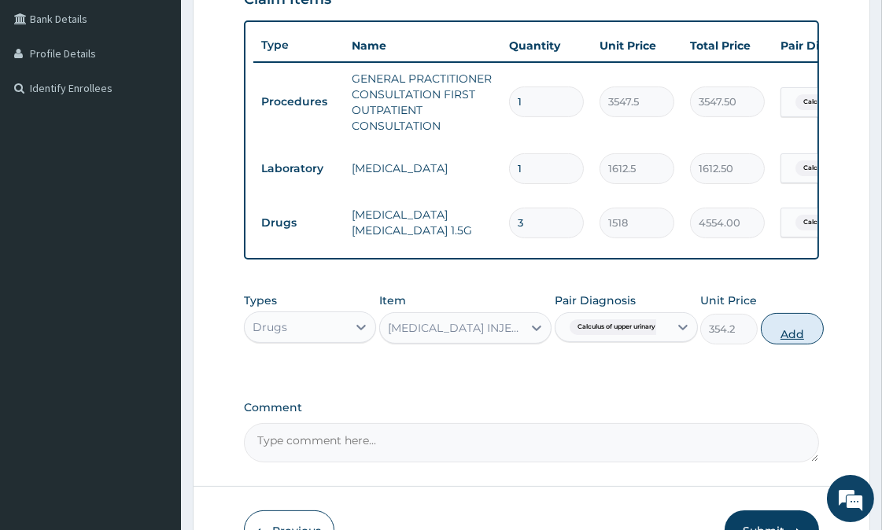
click at [797, 343] on button "Add" at bounding box center [792, 328] width 63 height 31
type input "0"
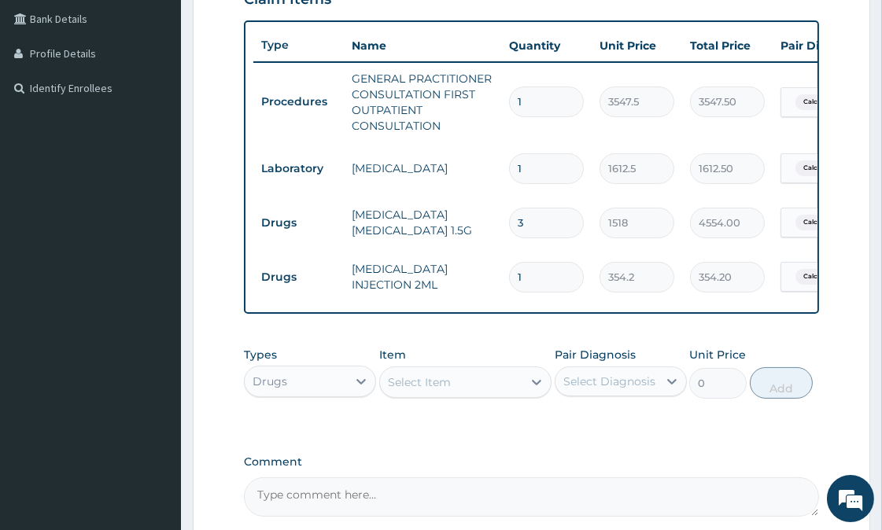
type input "0.00"
type input "3"
type input "1062.60"
type input "3"
click at [419, 390] on div "Select Item" at bounding box center [419, 382] width 63 height 16
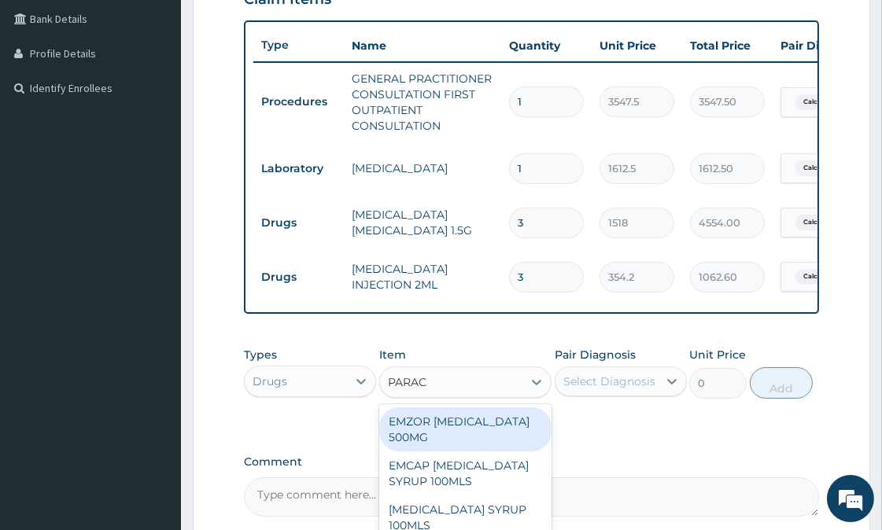
type input "PARACE"
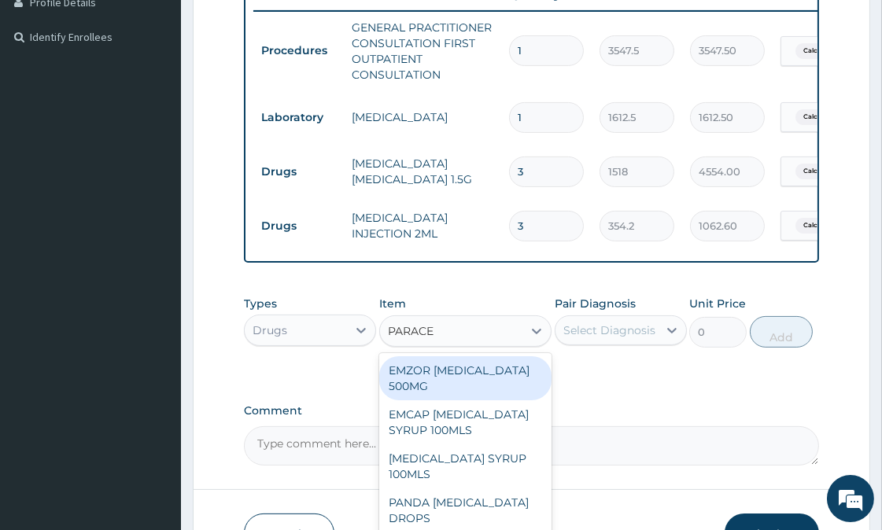
scroll to position [482, 0]
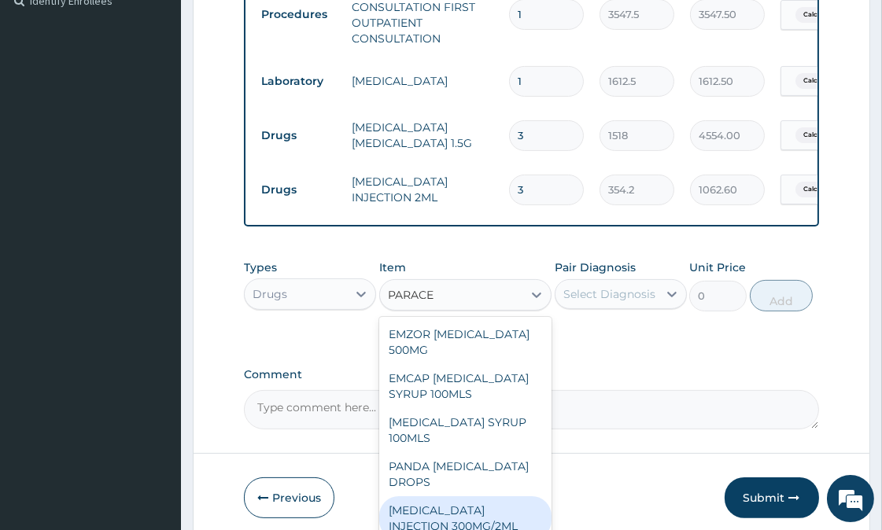
click at [514, 521] on div "PARACETAMOL INJECTION 300MG/2ML" at bounding box center [465, 518] width 172 height 44
type input "278.3"
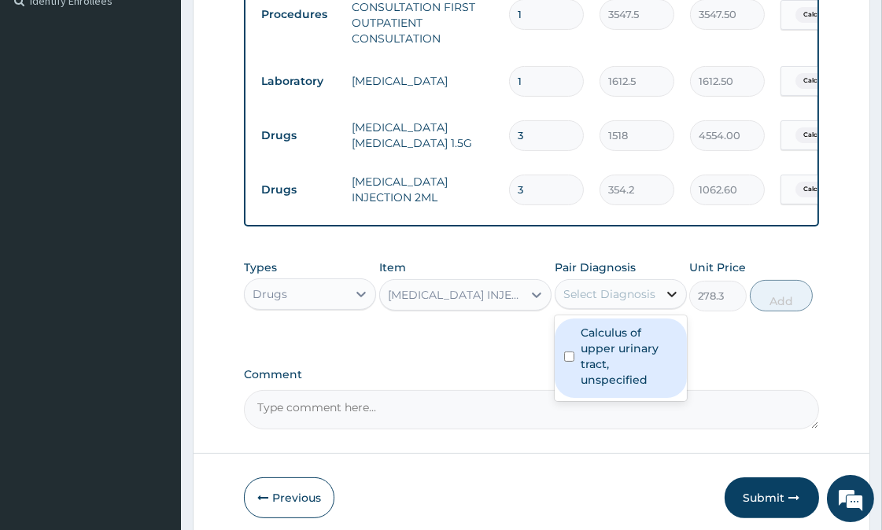
click at [676, 300] on icon at bounding box center [672, 294] width 16 height 16
click at [622, 379] on label "Calculus of upper urinary tract, unspecified" at bounding box center [629, 356] width 97 height 63
checkbox input "true"
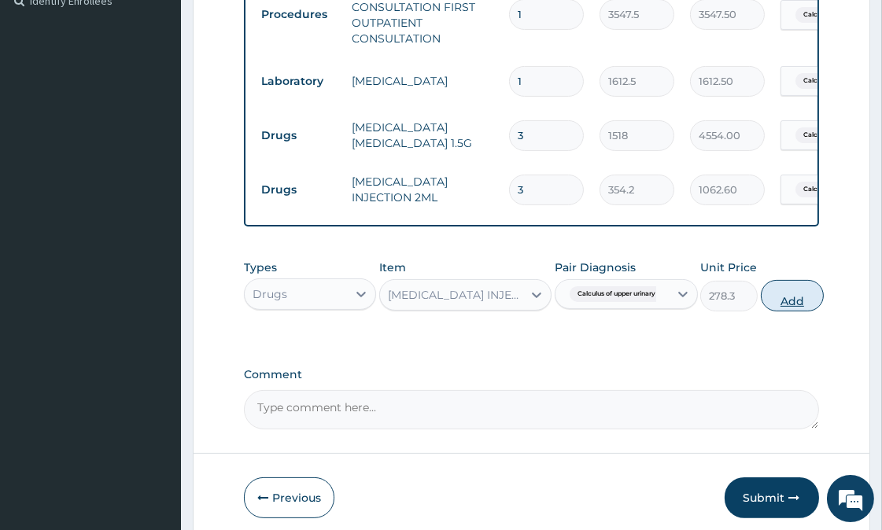
click at [794, 311] on button "Add" at bounding box center [792, 295] width 63 height 31
type input "0"
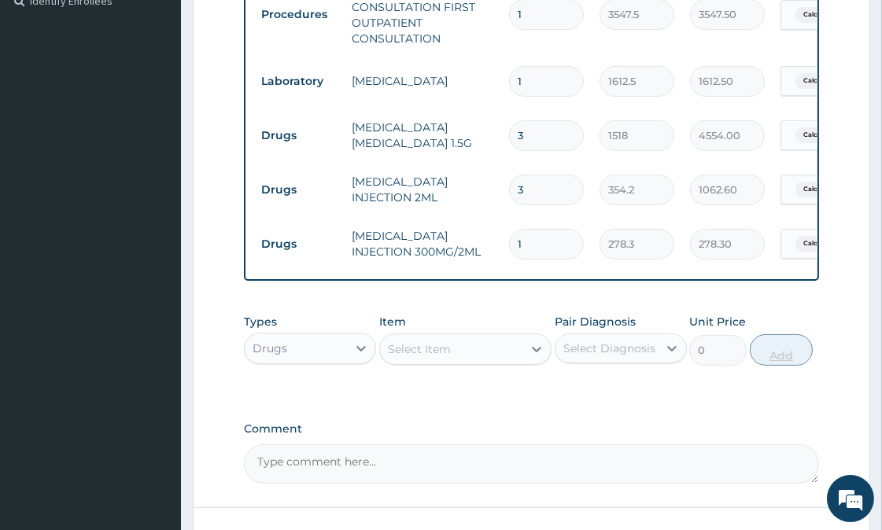
type input "0.00"
type input "2"
type input "556.60"
type input "2"
click at [438, 357] on div "Select Item" at bounding box center [419, 349] width 63 height 16
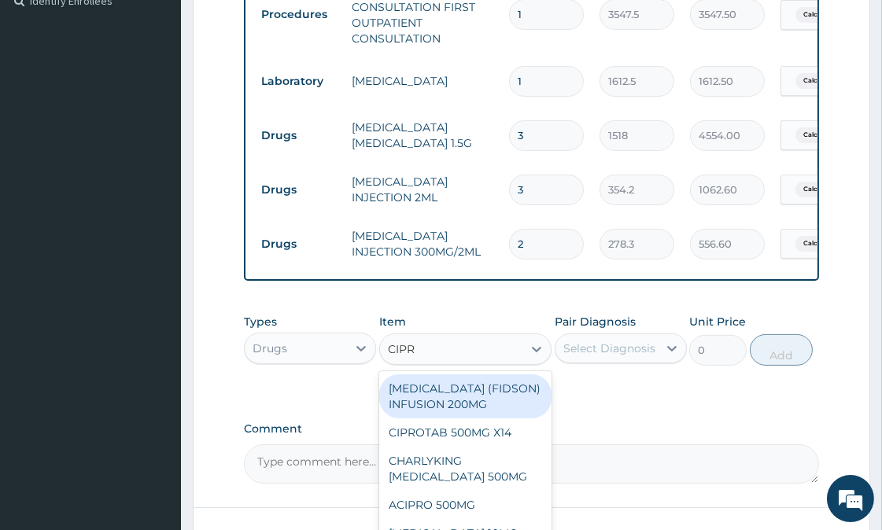
type input "CIPRO"
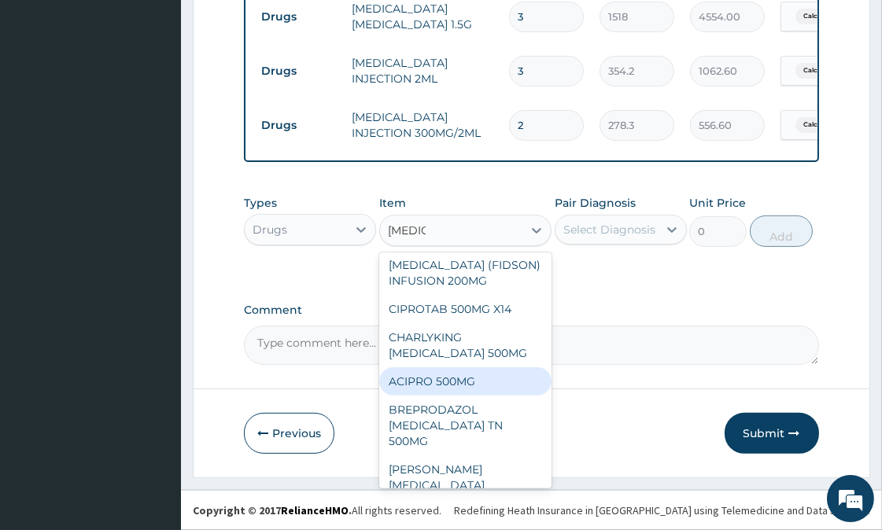
scroll to position [0, 0]
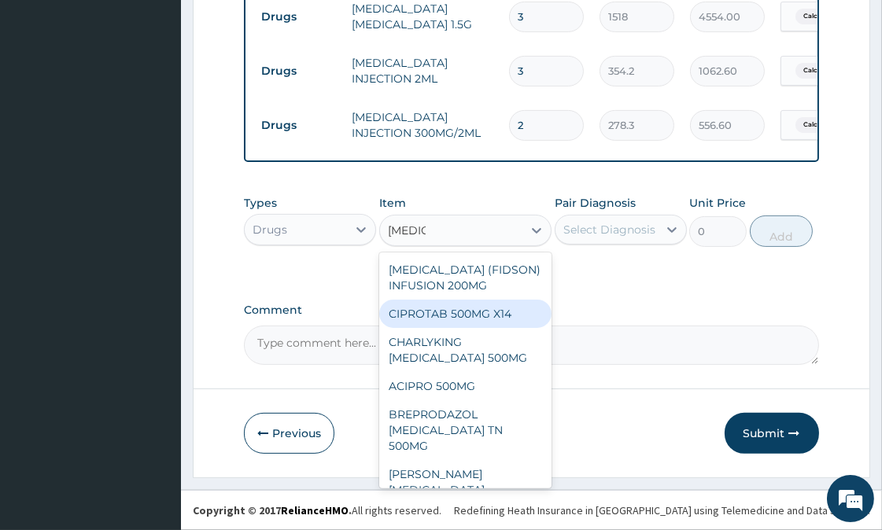
click at [454, 315] on div "CIPROTAB 500MG X14" at bounding box center [465, 314] width 172 height 28
type input "341.55"
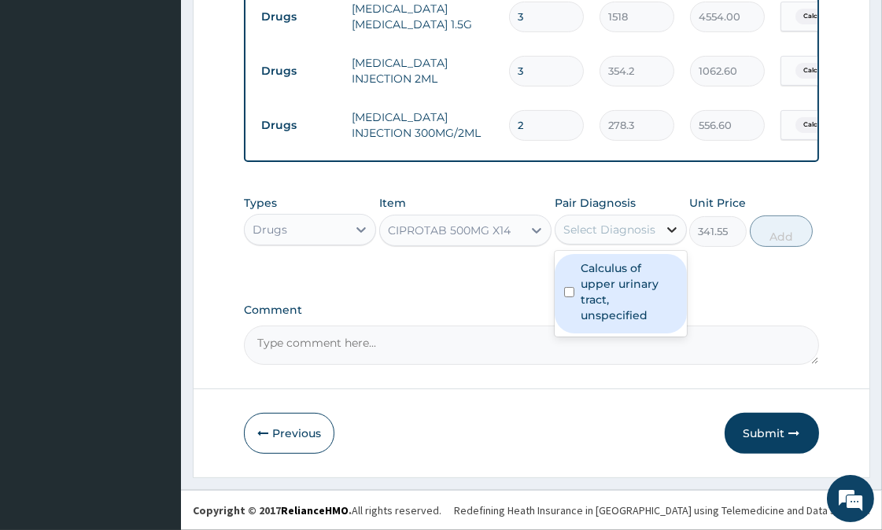
click at [669, 228] on icon at bounding box center [672, 230] width 16 height 16
click at [617, 286] on label "Calculus of upper urinary tract, unspecified" at bounding box center [629, 291] width 97 height 63
checkbox input "true"
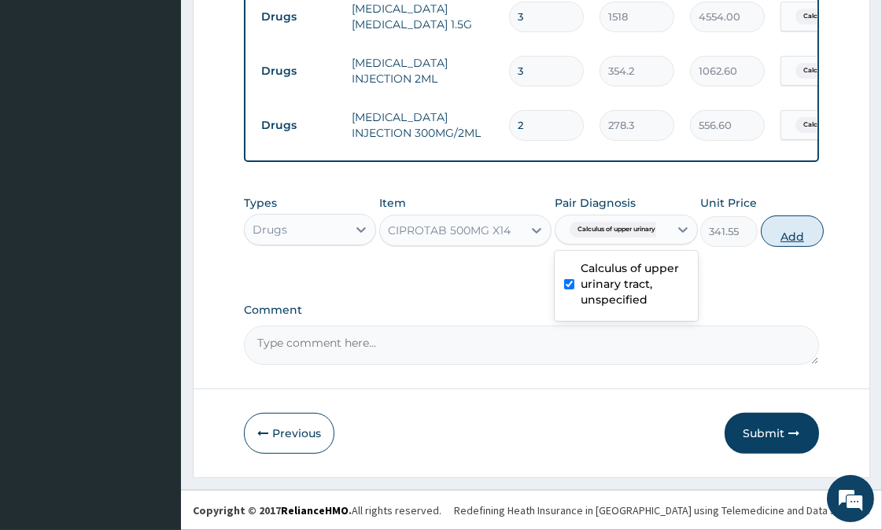
click at [799, 230] on button "Add" at bounding box center [792, 231] width 63 height 31
type input "0"
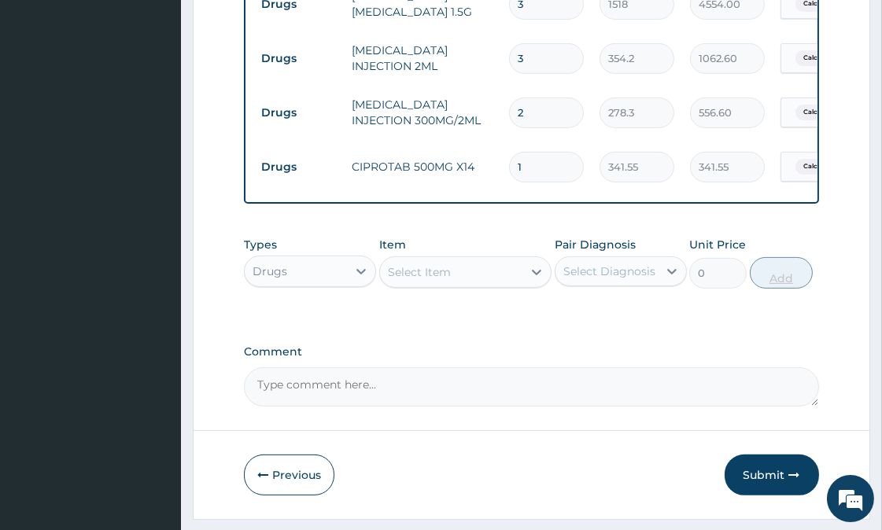
type input "10"
type input "3415.50"
type input "10"
click at [407, 280] on div "Select Item" at bounding box center [419, 272] width 63 height 16
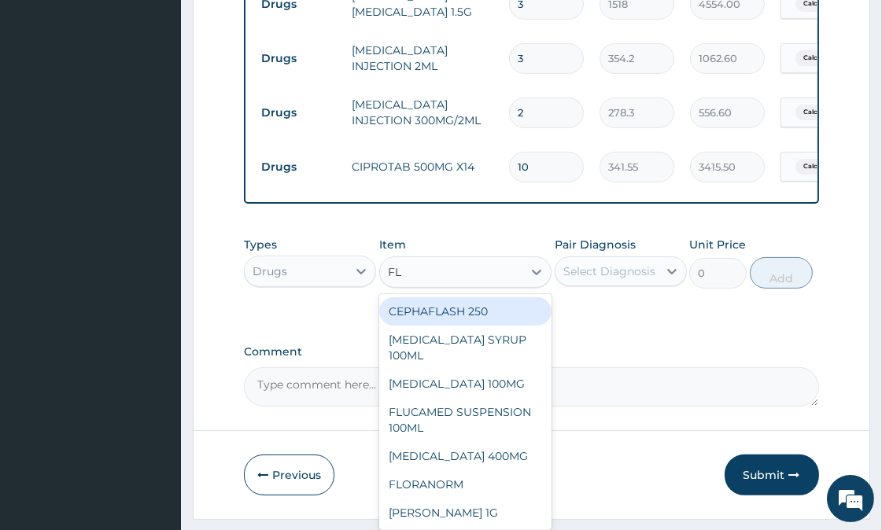
type input "FLA"
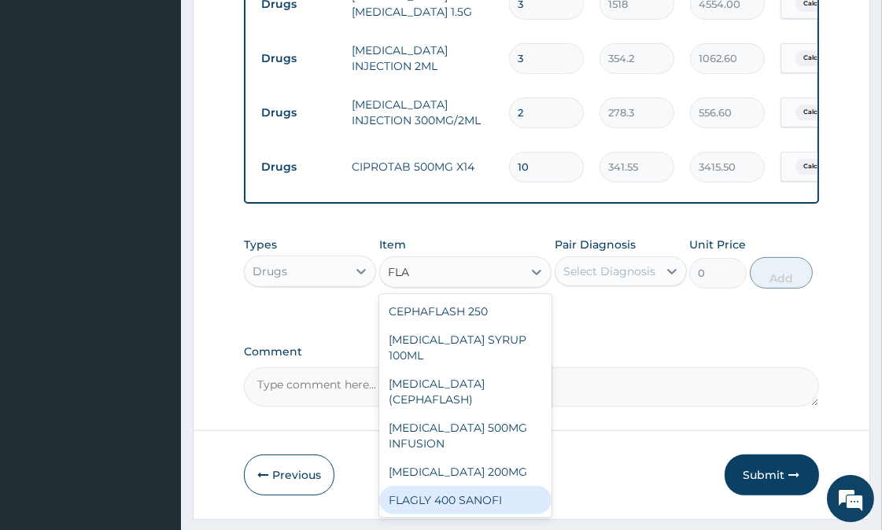
click at [459, 486] on div "FLAGLY 400 SANOFI" at bounding box center [465, 500] width 172 height 28
type input "75.9"
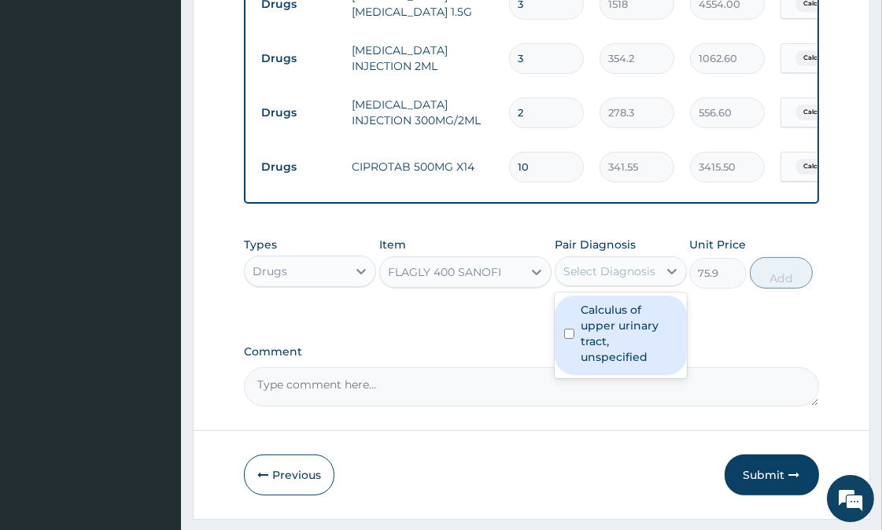
click at [620, 272] on div "Select Diagnosis" at bounding box center [606, 271] width 102 height 25
drag, startPoint x: 603, startPoint y: 359, endPoint x: 695, endPoint y: 325, distance: 98.1
click at [606, 359] on label "Calculus of upper urinary tract, unspecified" at bounding box center [629, 333] width 97 height 63
checkbox input "true"
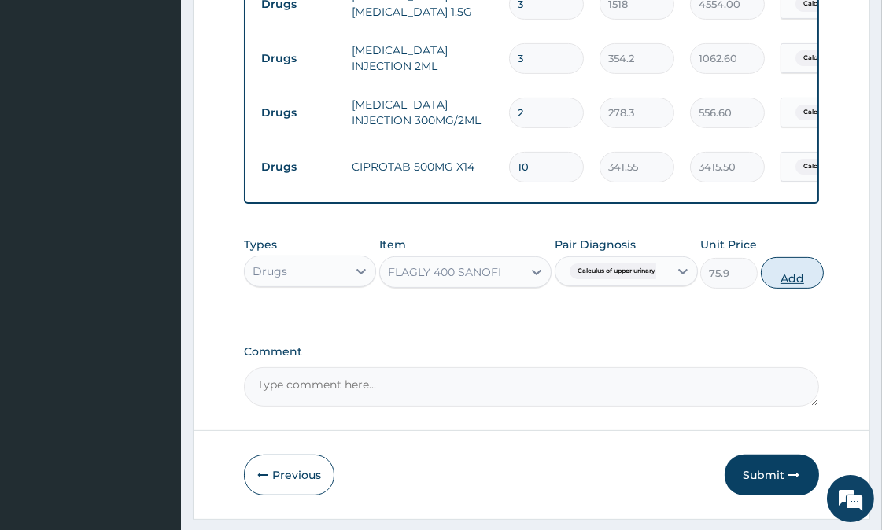
click at [798, 289] on button "Add" at bounding box center [792, 272] width 63 height 31
type input "0"
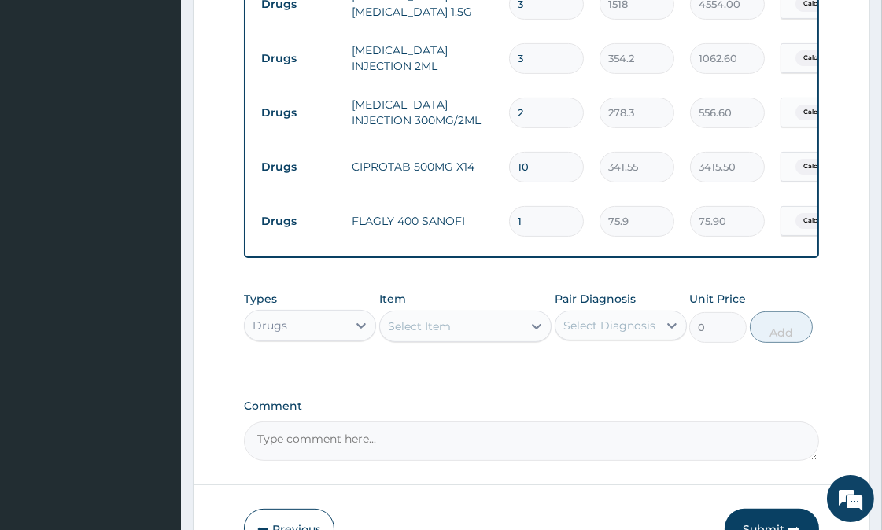
type input "15"
type input "1138.50"
type input "15"
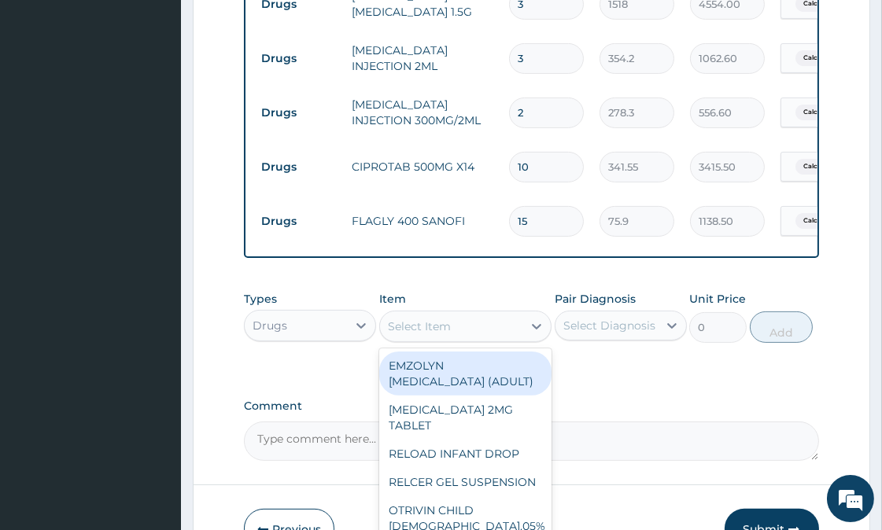
click at [465, 339] on div "Select Item" at bounding box center [451, 326] width 142 height 25
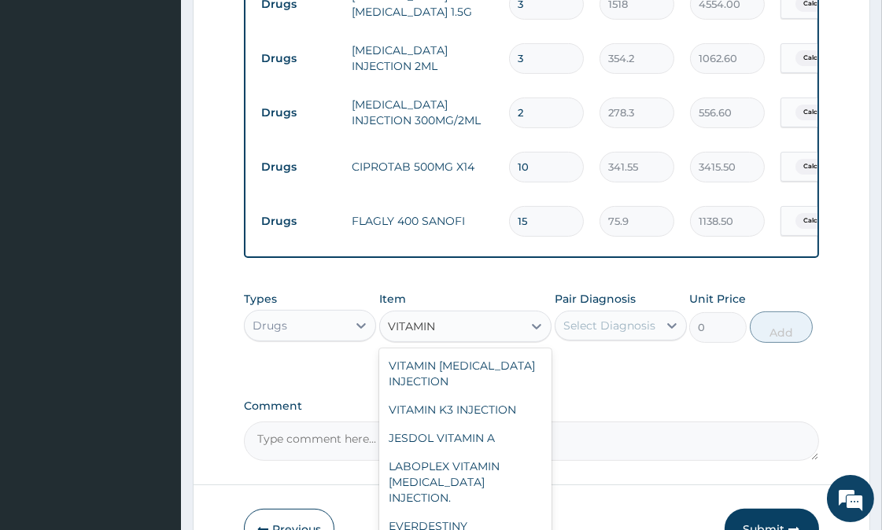
type input "VITAMIN"
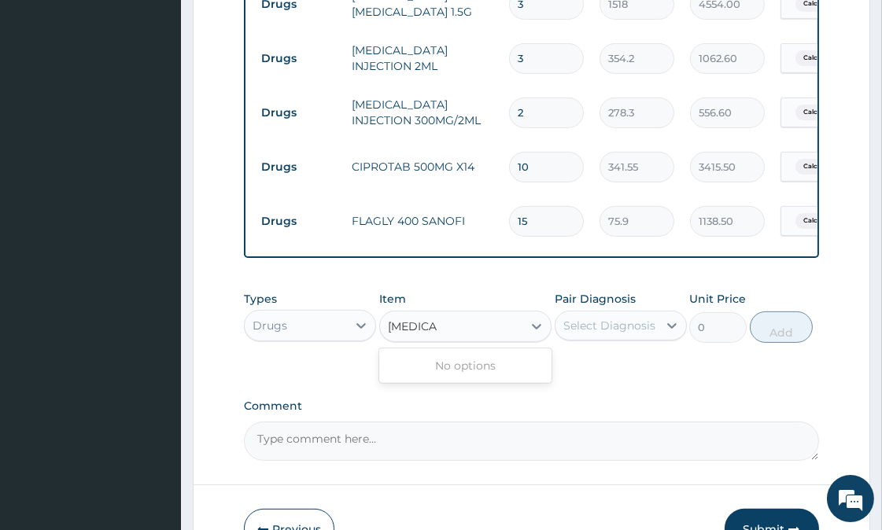
type input "ASCOR"
click at [521, 380] on div "ASCOREX EXPECTORANT" at bounding box center [465, 366] width 172 height 28
type input "1771"
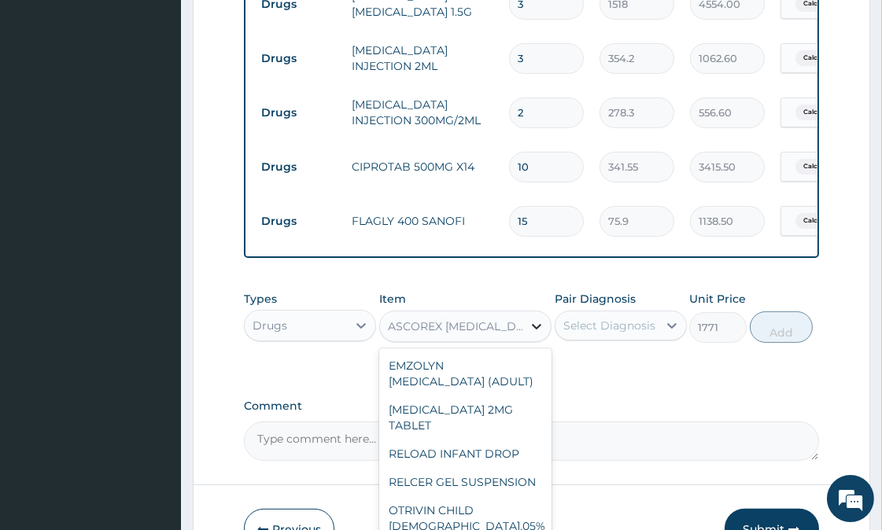
click at [533, 334] on icon at bounding box center [537, 327] width 16 height 16
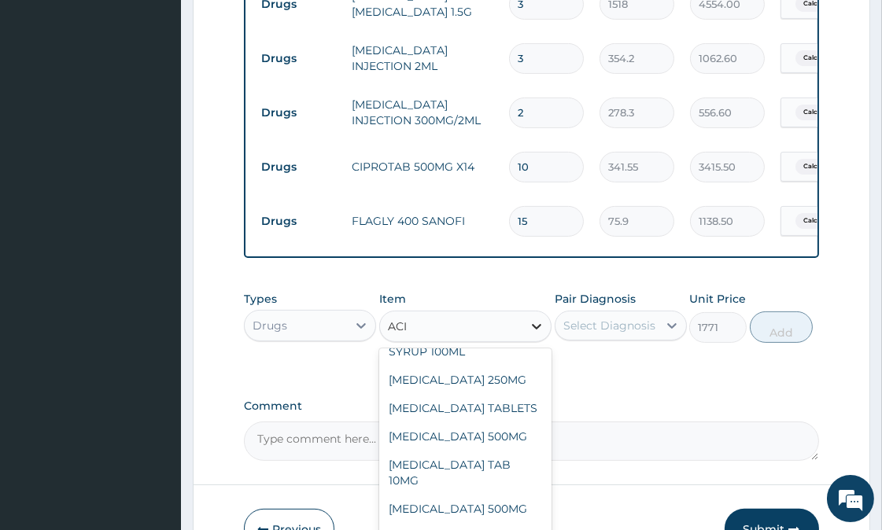
type input "ACID"
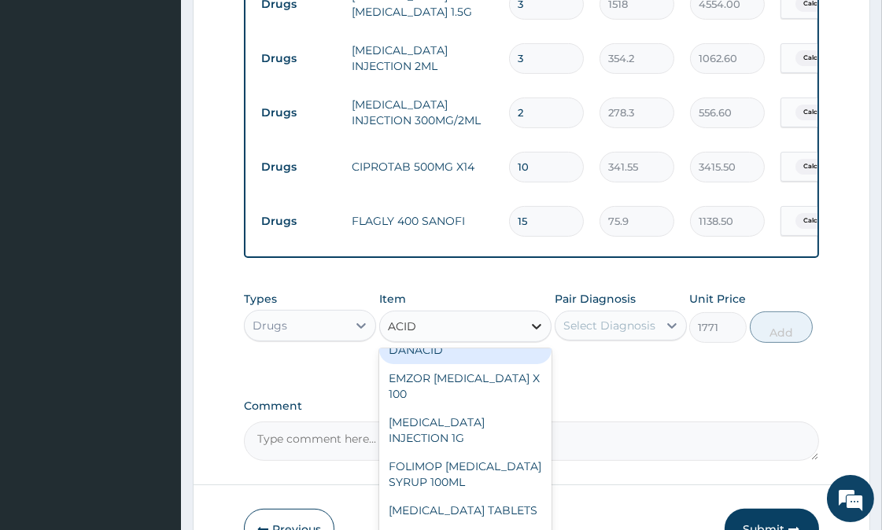
scroll to position [47, 0]
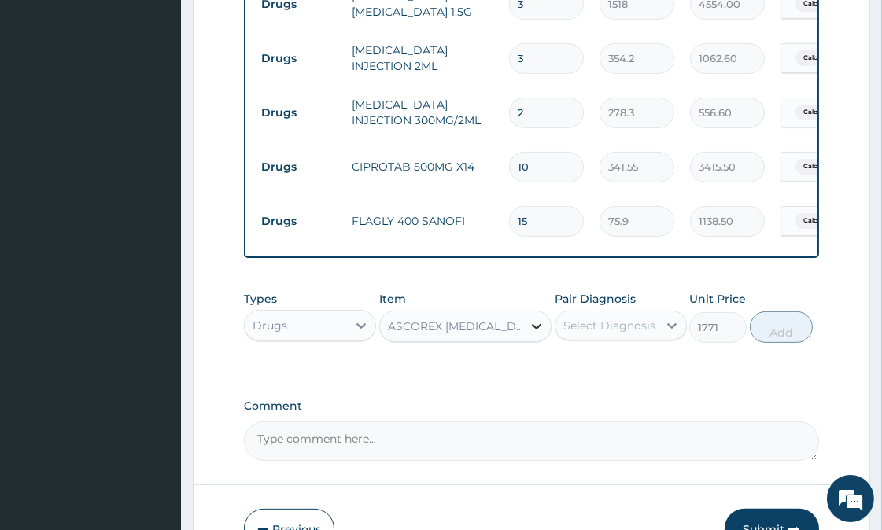
click at [535, 334] on icon at bounding box center [537, 327] width 16 height 16
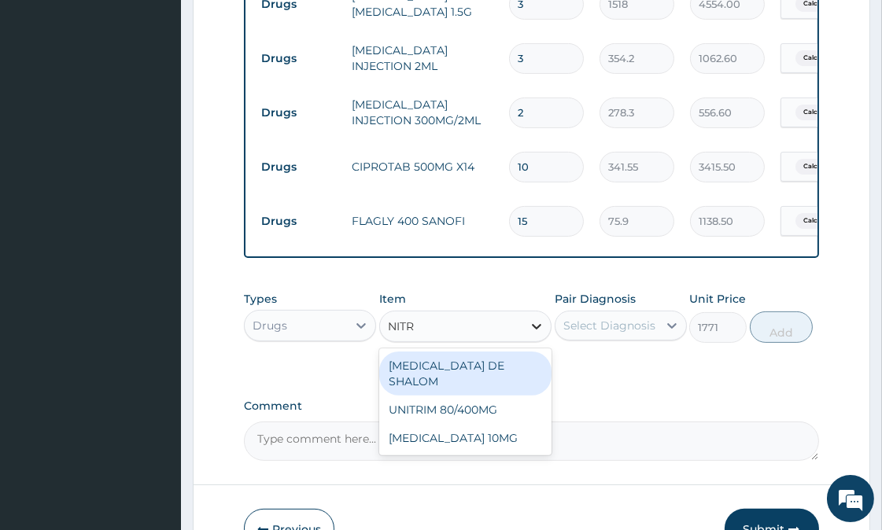
type input "NITRO"
click at [505, 380] on div "NITROFURANTOIN DE SHALOM" at bounding box center [465, 374] width 172 height 44
type input "253"
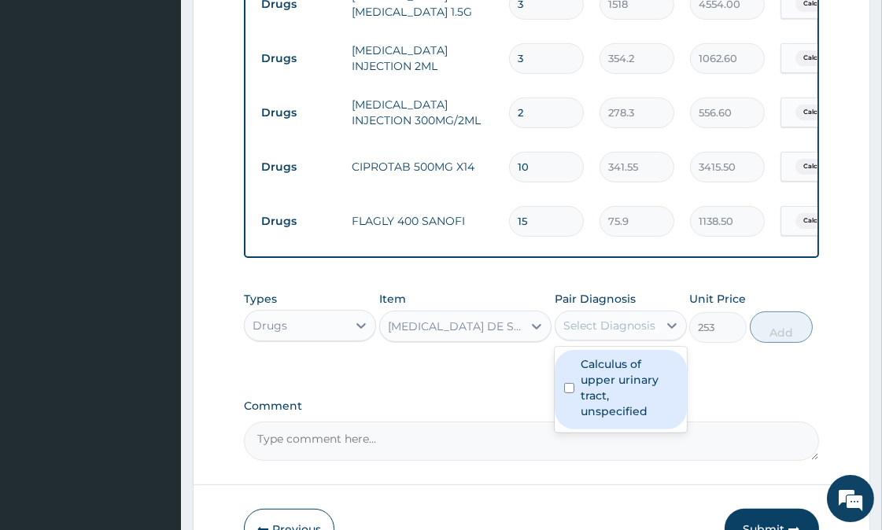
click at [599, 333] on div "Select Diagnosis" at bounding box center [609, 326] width 92 height 16
click at [625, 403] on label "Calculus of upper urinary tract, unspecified" at bounding box center [629, 387] width 97 height 63
checkbox input "true"
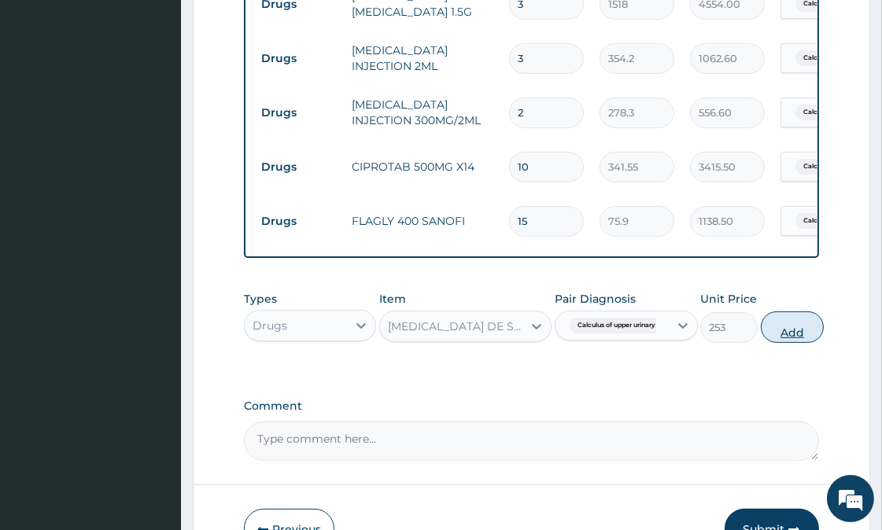
click at [790, 343] on button "Add" at bounding box center [792, 327] width 63 height 31
type input "0"
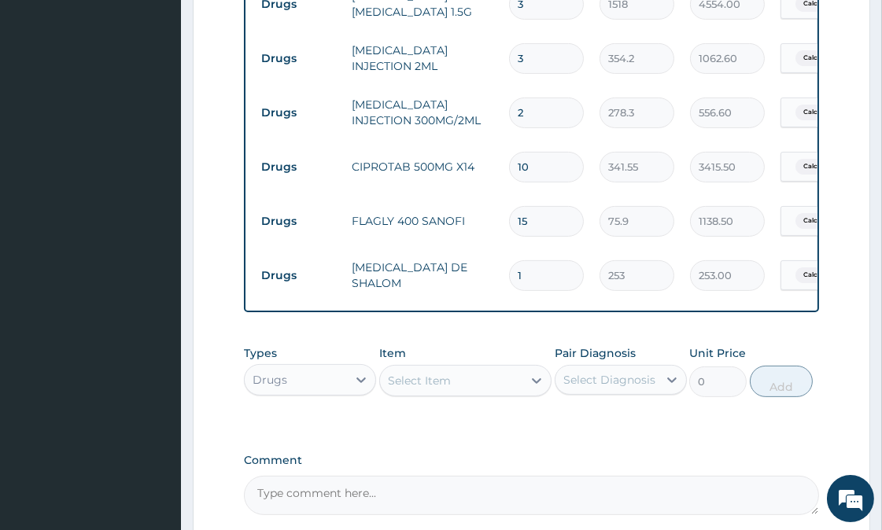
type input "10"
type input "2530.00"
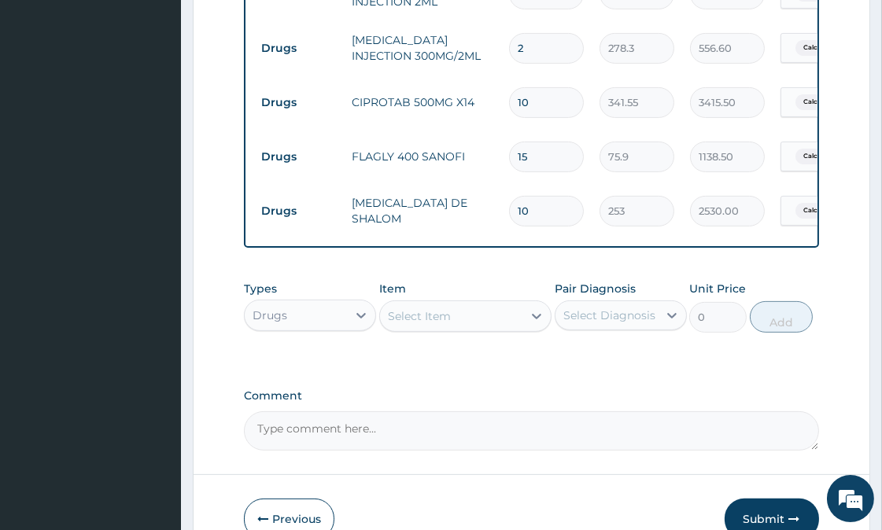
scroll to position [777, 0]
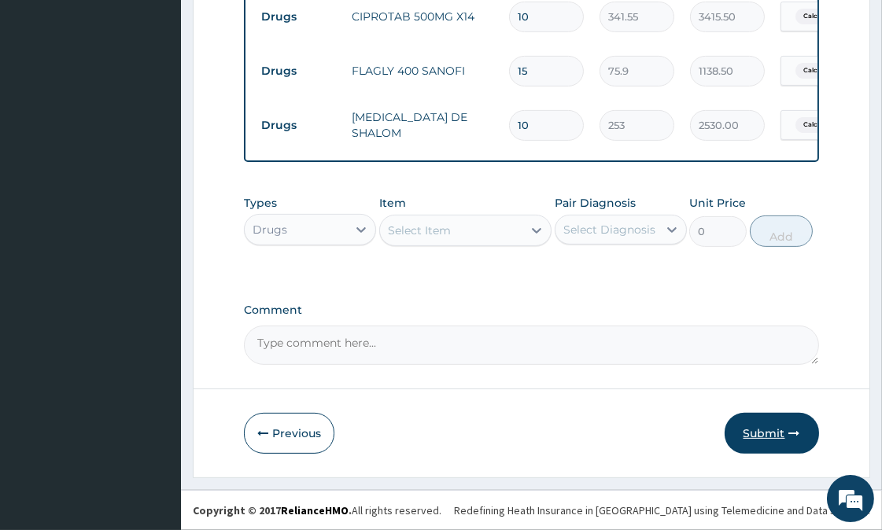
type input "10"
click at [772, 437] on button "Submit" at bounding box center [771, 433] width 94 height 41
